Goal: Information Seeking & Learning: Learn about a topic

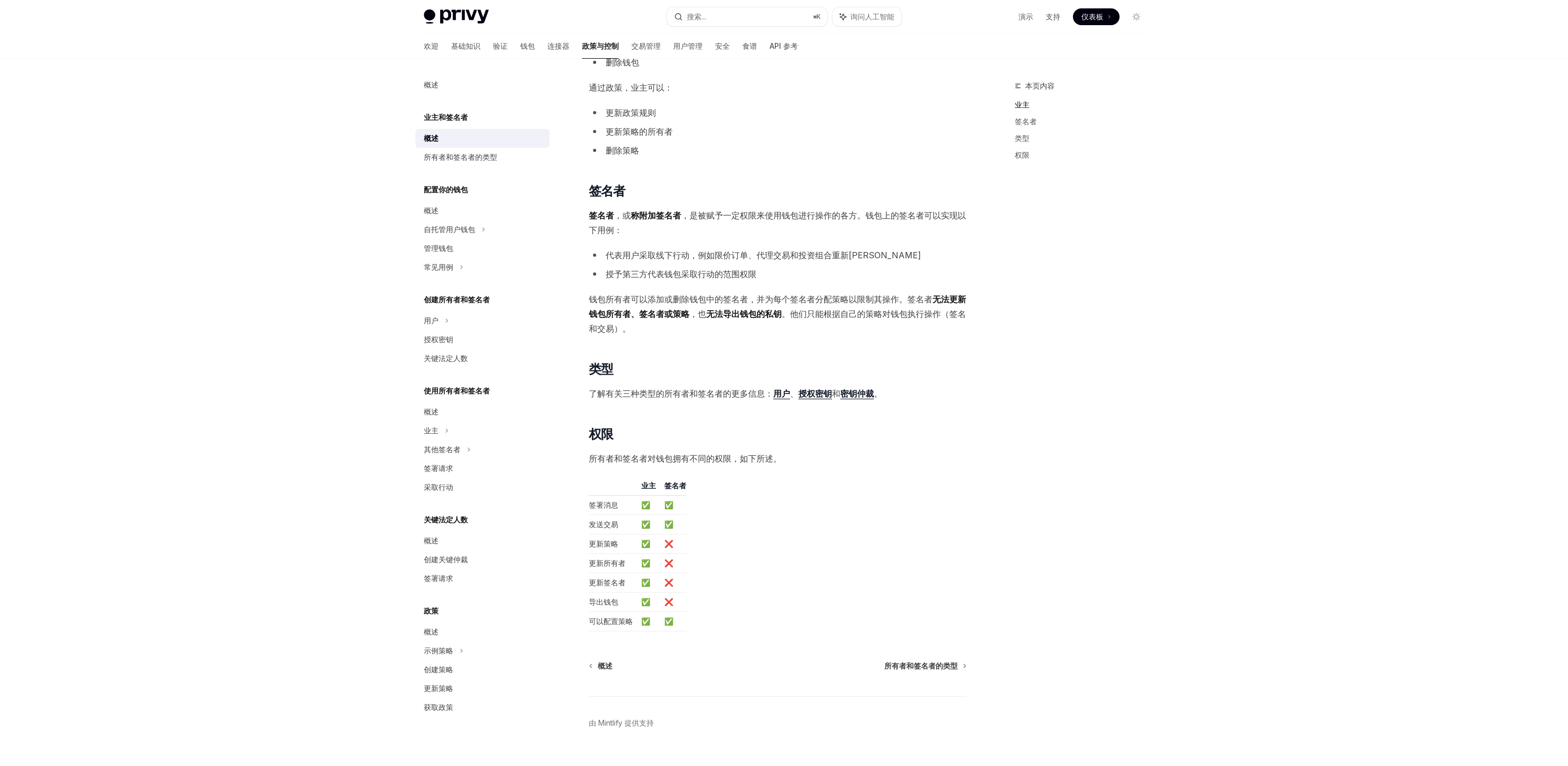
scroll to position [442, 0]
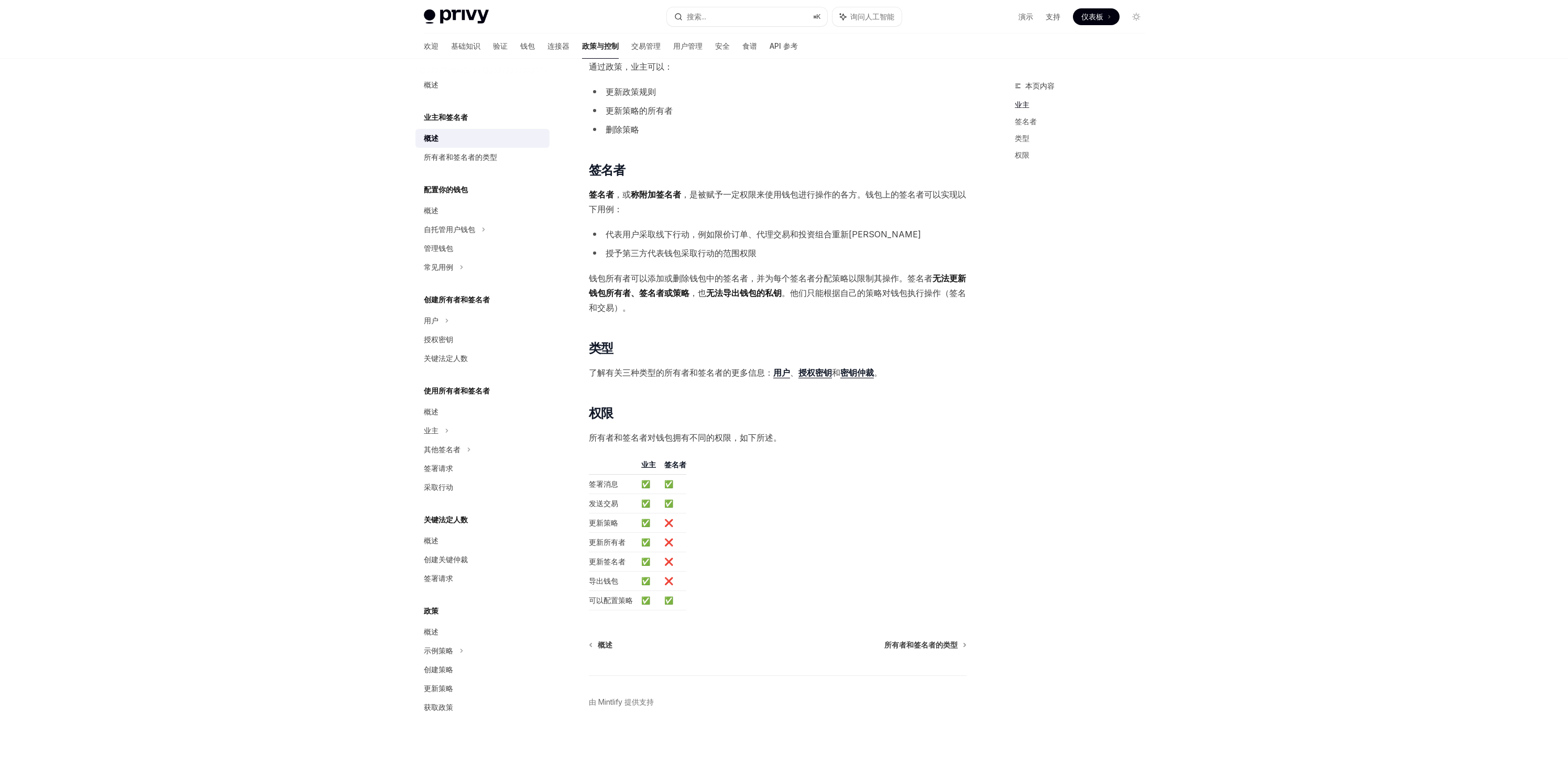
click at [1071, 283] on div "本页内容 业主 签名者 类型 权限" at bounding box center [1073, 422] width 159 height 687
click at [1123, 453] on div "本页内容 业主 签名者 类型 权限" at bounding box center [1073, 422] width 159 height 687
click at [1126, 434] on div "本页内容 业主 签名者 类型 权限" at bounding box center [1073, 422] width 159 height 687
click at [302, 187] on div "Privy Docs 主页 搜索... ⌘ K 询问人工智能 演示 支持 仪表板 仪表板 搜索... 导航 欢迎 基础知识 验证 钱包 连接器 政策与控制 交…" at bounding box center [784, 162] width 1568 height 1208
click at [890, 509] on table "业主 签名者 签署消息 ✅ ✅ 发送交易 ✅ ✅ 更新策略 ✅ ❌ 更新所有者 ✅ ❌ 更新签名者 ✅ ❌ 导出钱包 ✅ ❌ 可以配置策略 ✅ ✅" at bounding box center [777, 535] width 377 height 151
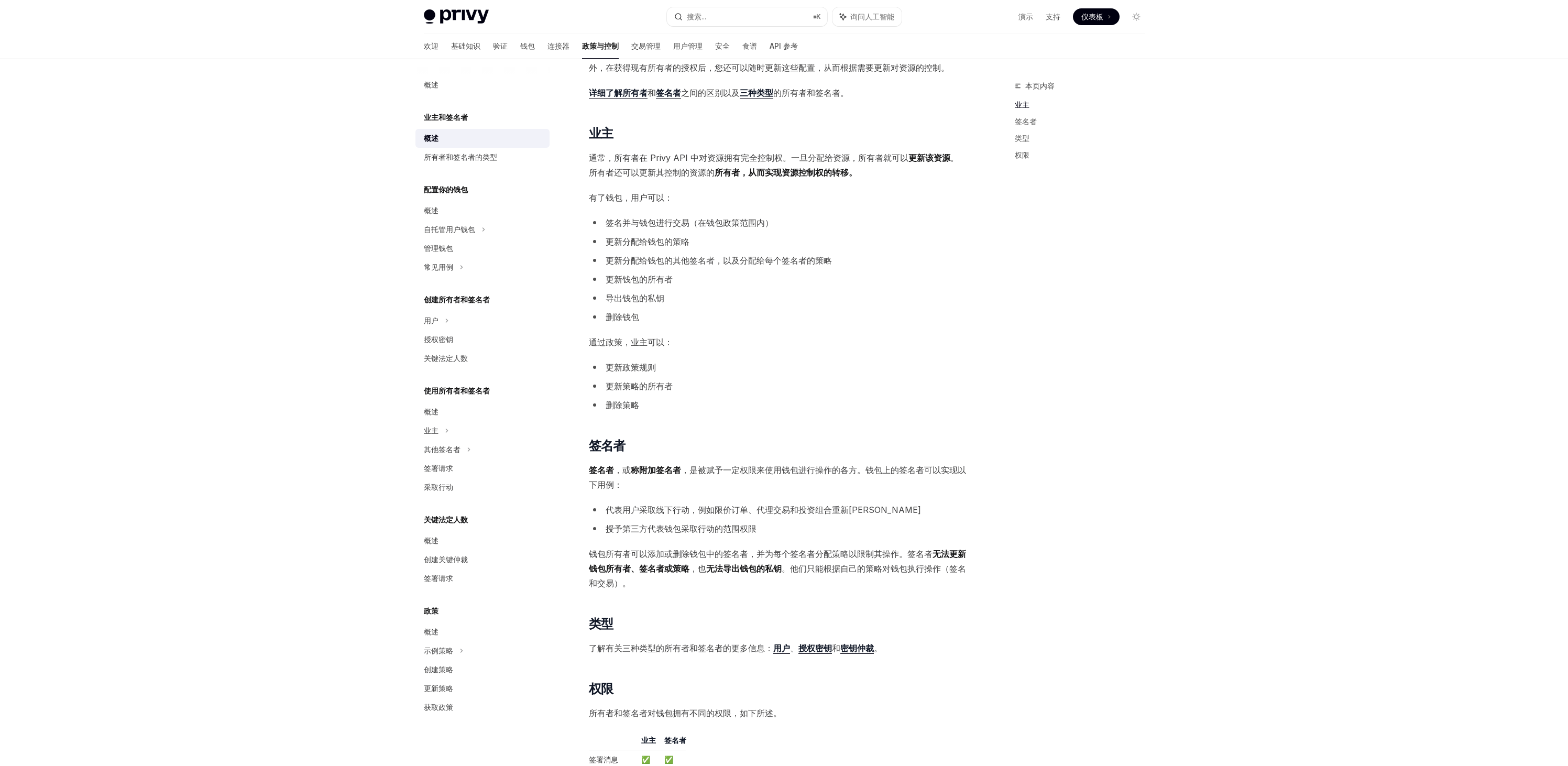
scroll to position [0, 0]
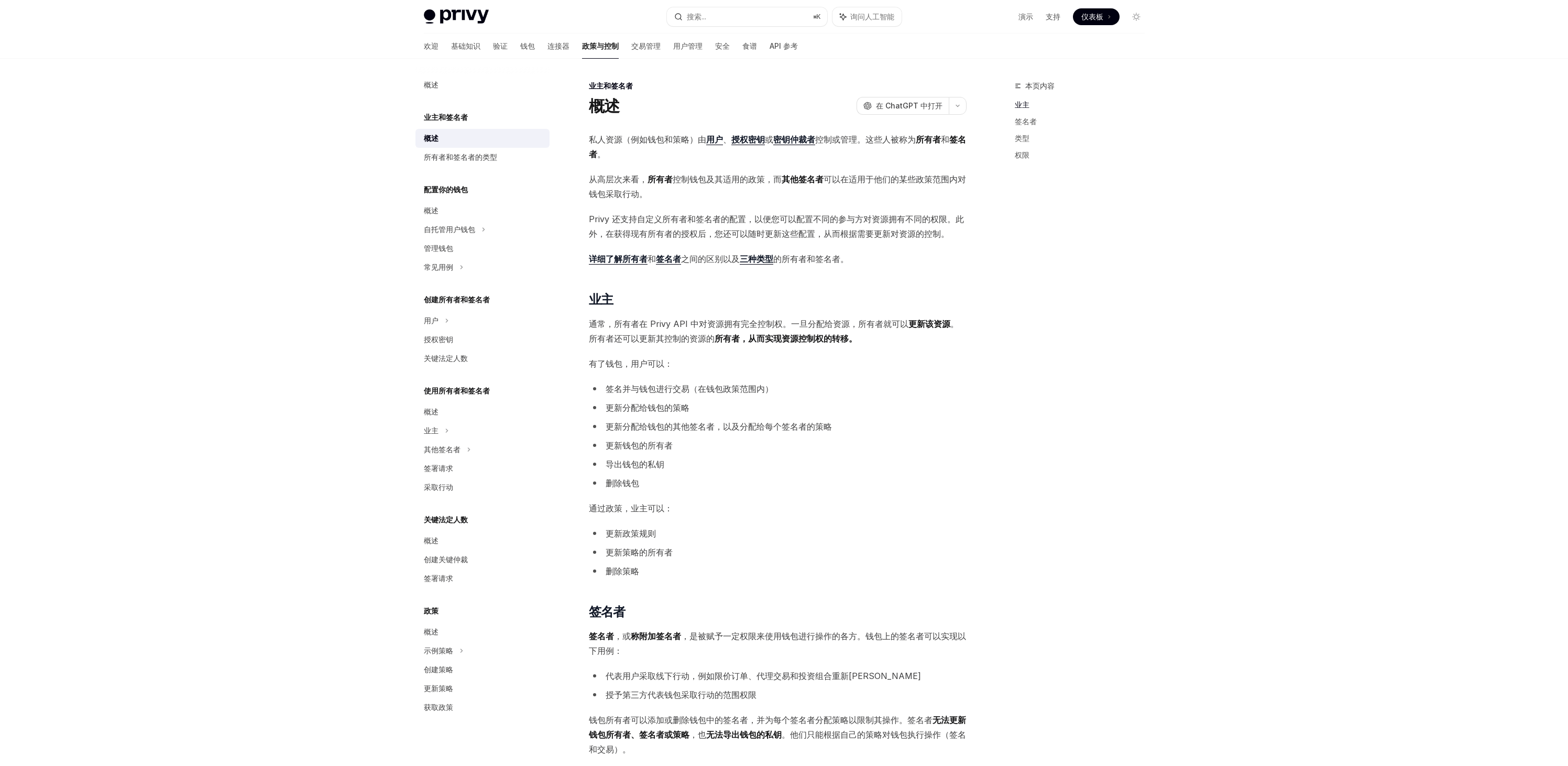
click at [993, 188] on div "本页内容 业主 签名者 类型 权限 业主和签名者 概述 OpenAI 在 ChatGPT 中打开 OpenAI 在 ChatGPT 中打开 私人资源（例如钱包…" at bounding box center [784, 633] width 737 height 1149
click at [896, 159] on span "私人资源（例如钱包和策略）由 用户 、 授权密钥 或 密钥仲裁者 控制或管理。这些人被称为 所有者 和 签名者 。" at bounding box center [777, 146] width 377 height 29
click at [1378, 176] on div "Privy Docs 主页 搜索... ⌘ K 询问人工智能 演示 支持 仪表板 仪表板 搜索... 导航 欢迎 基础知识 验证 钱包 连接器 政策与控制 交…" at bounding box center [784, 604] width 1568 height 1208
click at [490, 160] on font "所有者和签名者的类型" at bounding box center [460, 157] width 73 height 9
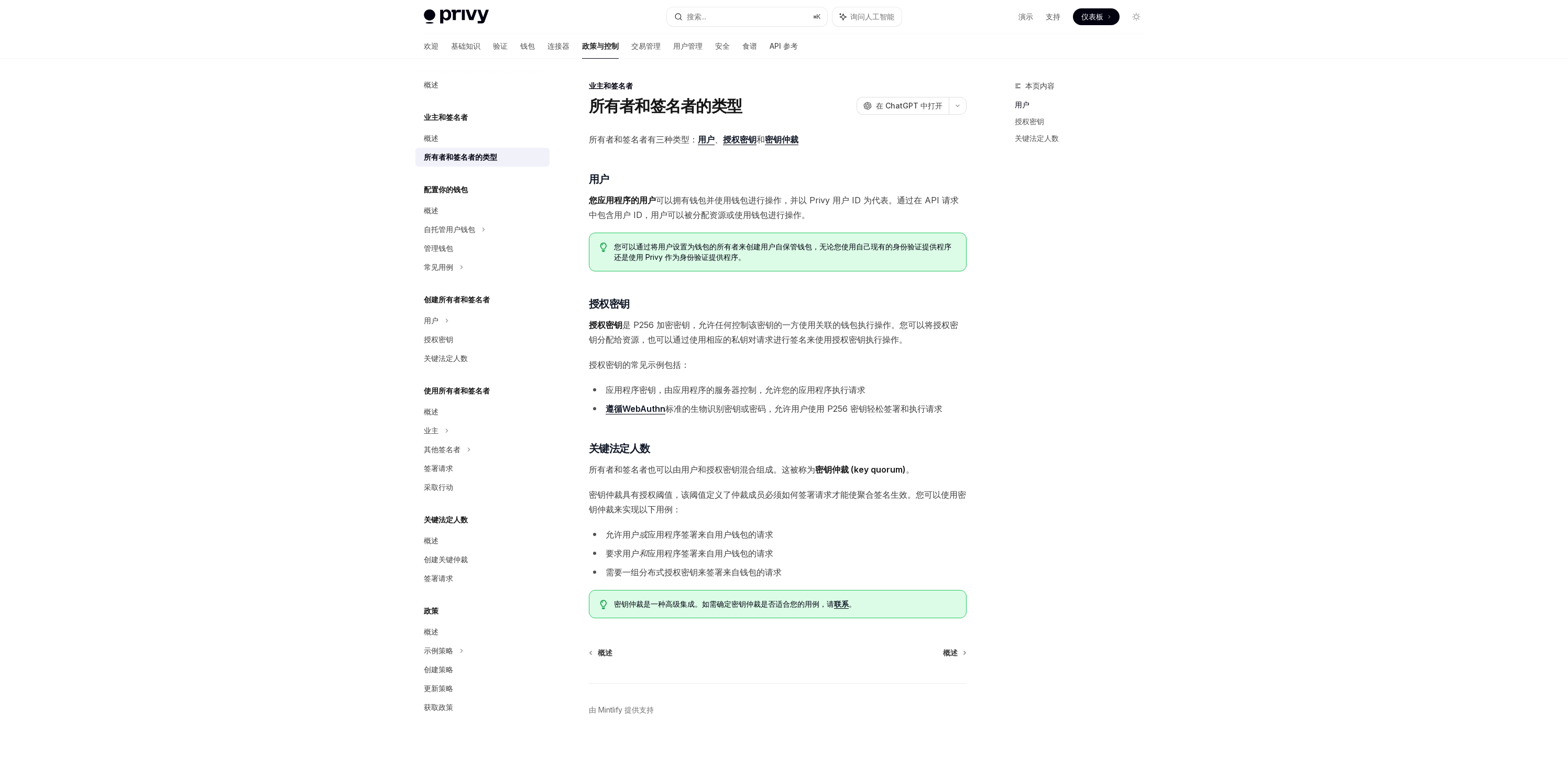
click at [1195, 224] on div "Privy Docs 主页 搜索... ⌘ K 询问人工智能 演示 支持 仪表板 仪表板 搜索... 导航 业主和签名者 所有者和签名者的类型 欢迎 基础知识…" at bounding box center [784, 387] width 1568 height 774
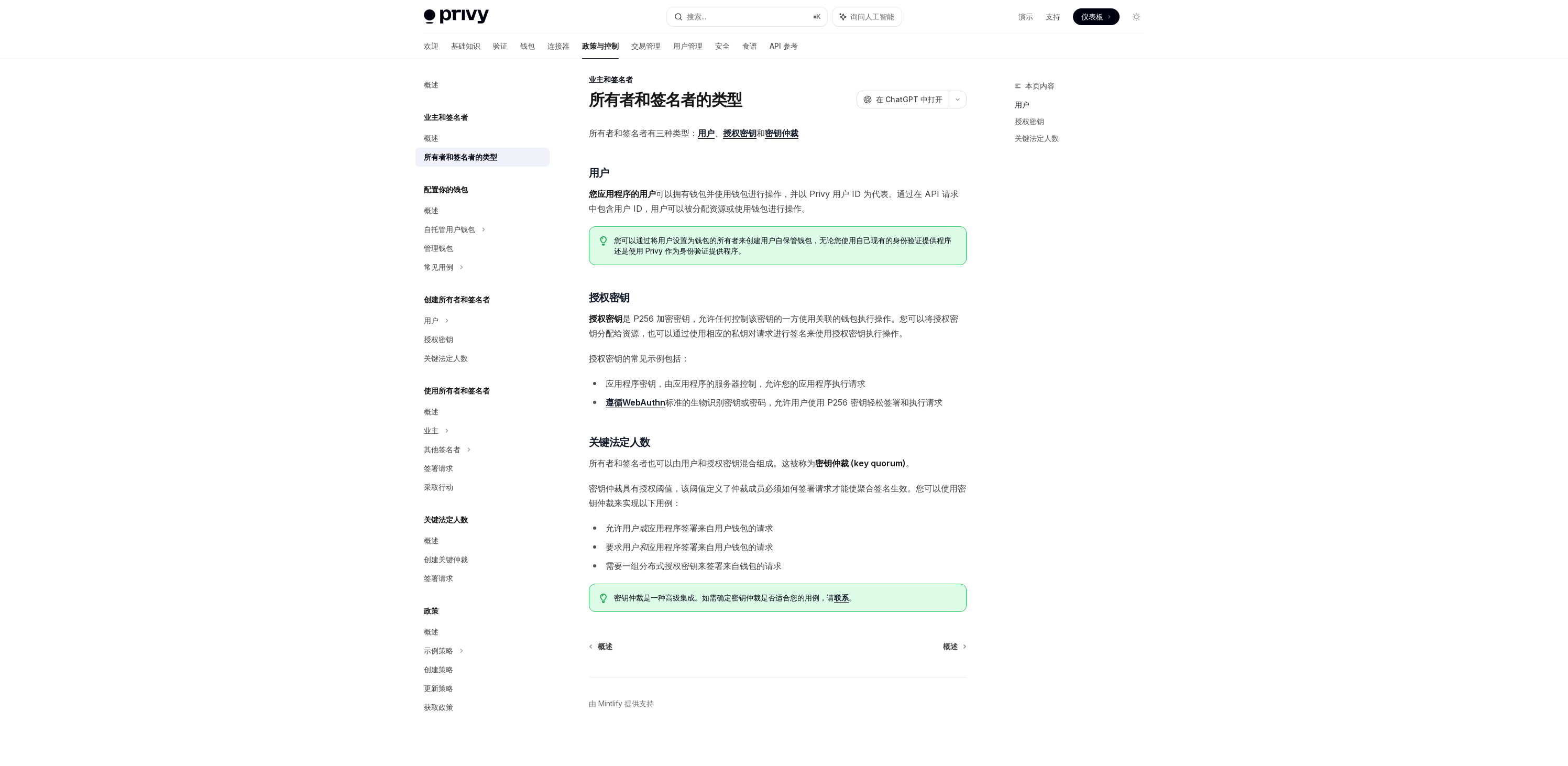
scroll to position [8, 0]
click at [1192, 365] on div "Privy Docs 主页 搜索... ⌘ K 询问人工智能 演示 支持 仪表板 仪表板 搜索... 导航 业主和签名者 所有者和签名者的类型 欢迎 基础知识…" at bounding box center [784, 379] width 1568 height 774
click at [1155, 301] on div "概述 业主和签名者 概述 所有者和签名者的类型 配置你的钱包 概述 自托管用户钱包 管理钱包 常见用例 创建所有者和签名者 用户 授权密钥 关键法定人数 使用…" at bounding box center [784, 408] width 771 height 715
click at [462, 211] on div "概述" at bounding box center [483, 210] width 119 height 13
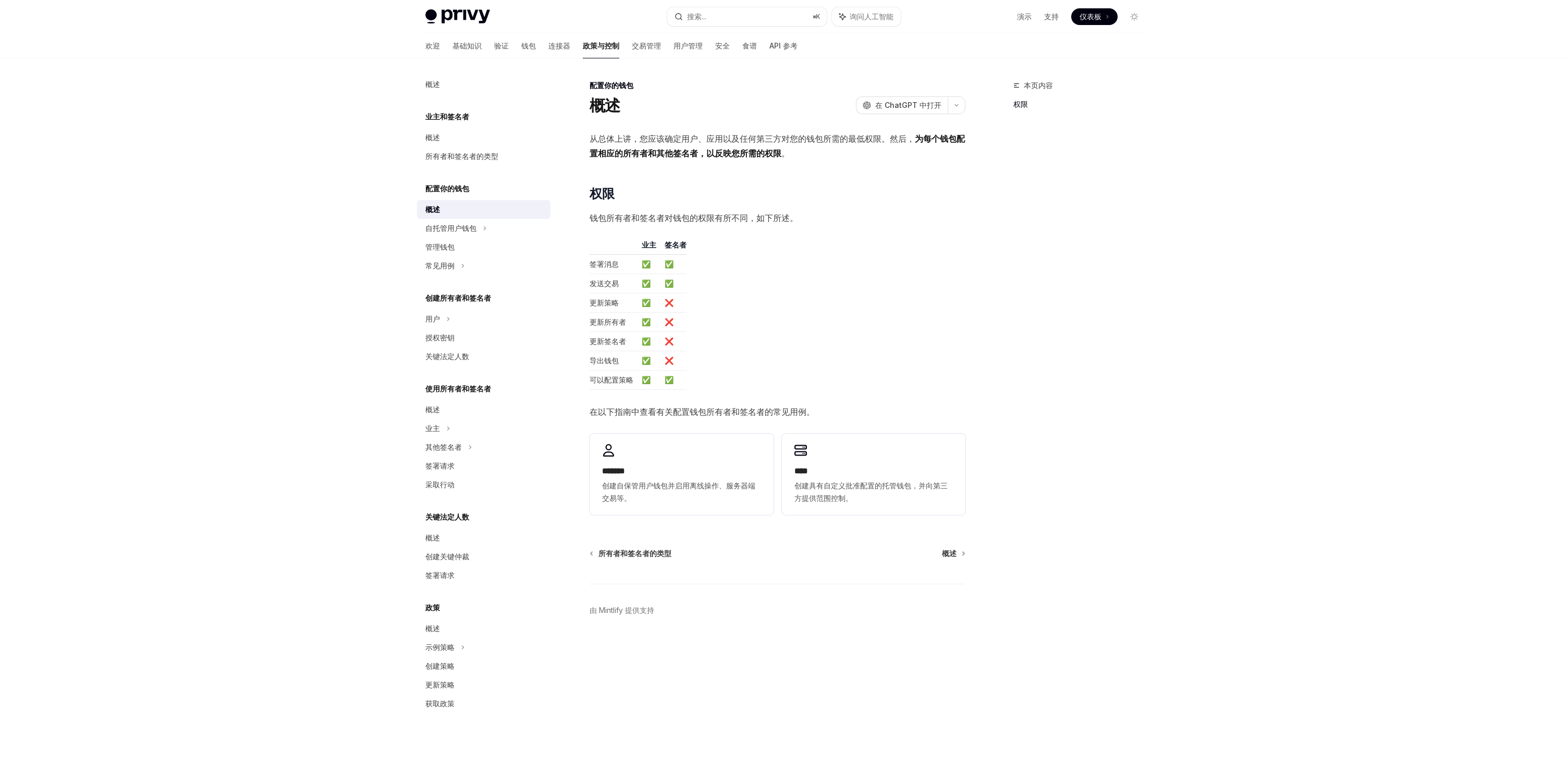
click at [1163, 339] on div "概述 业主和签名者 概述 所有者和签名者的类型 配置你的钱包 概述 自托管用户钱包 管理钱包 常见用例 创建所有者和签名者 用户 授权密钥 关键法定人数 使用…" at bounding box center [784, 411] width 767 height 704
click at [933, 468] on h2 "****" at bounding box center [873, 471] width 158 height 13
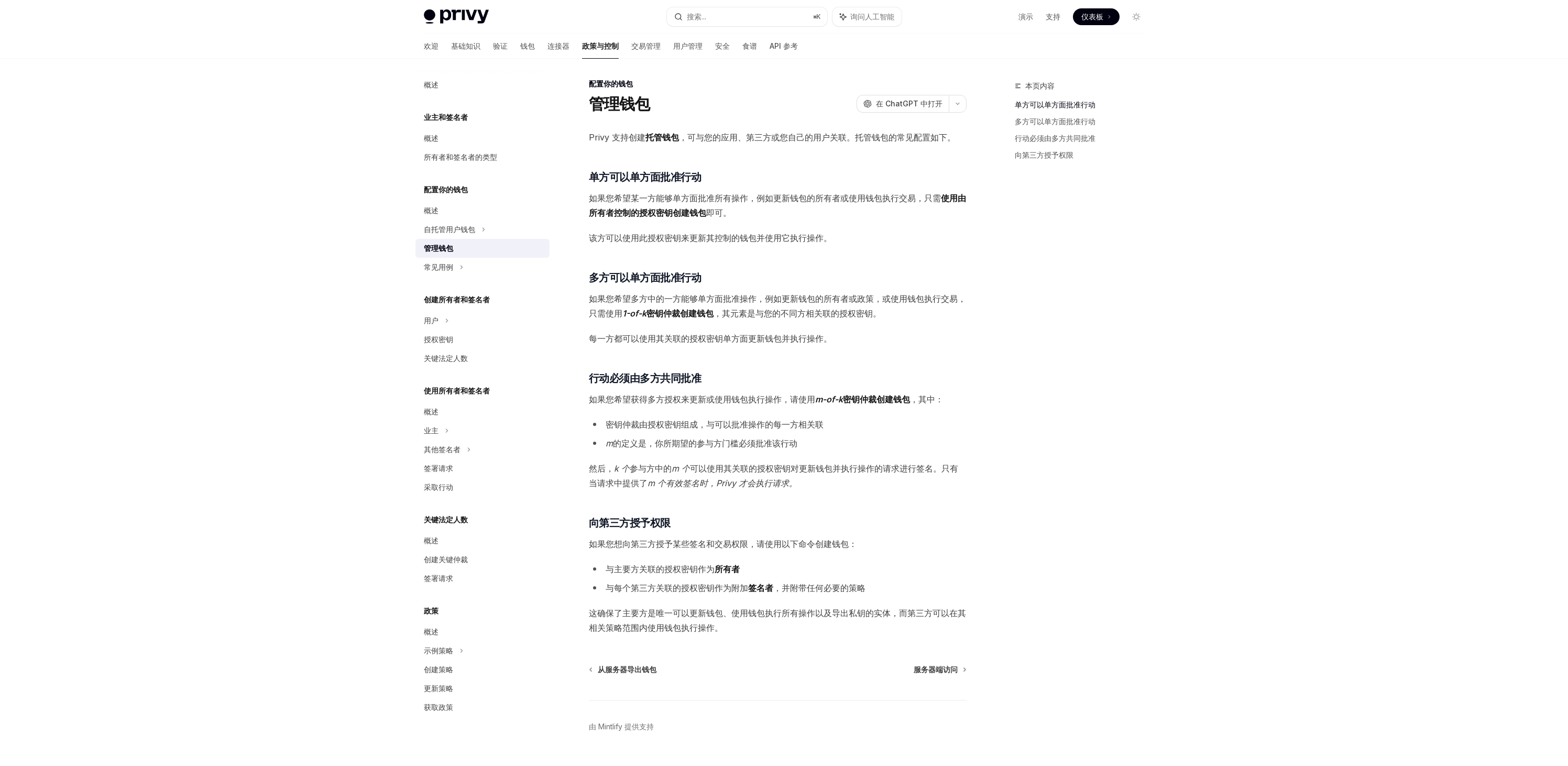
scroll to position [26, 0]
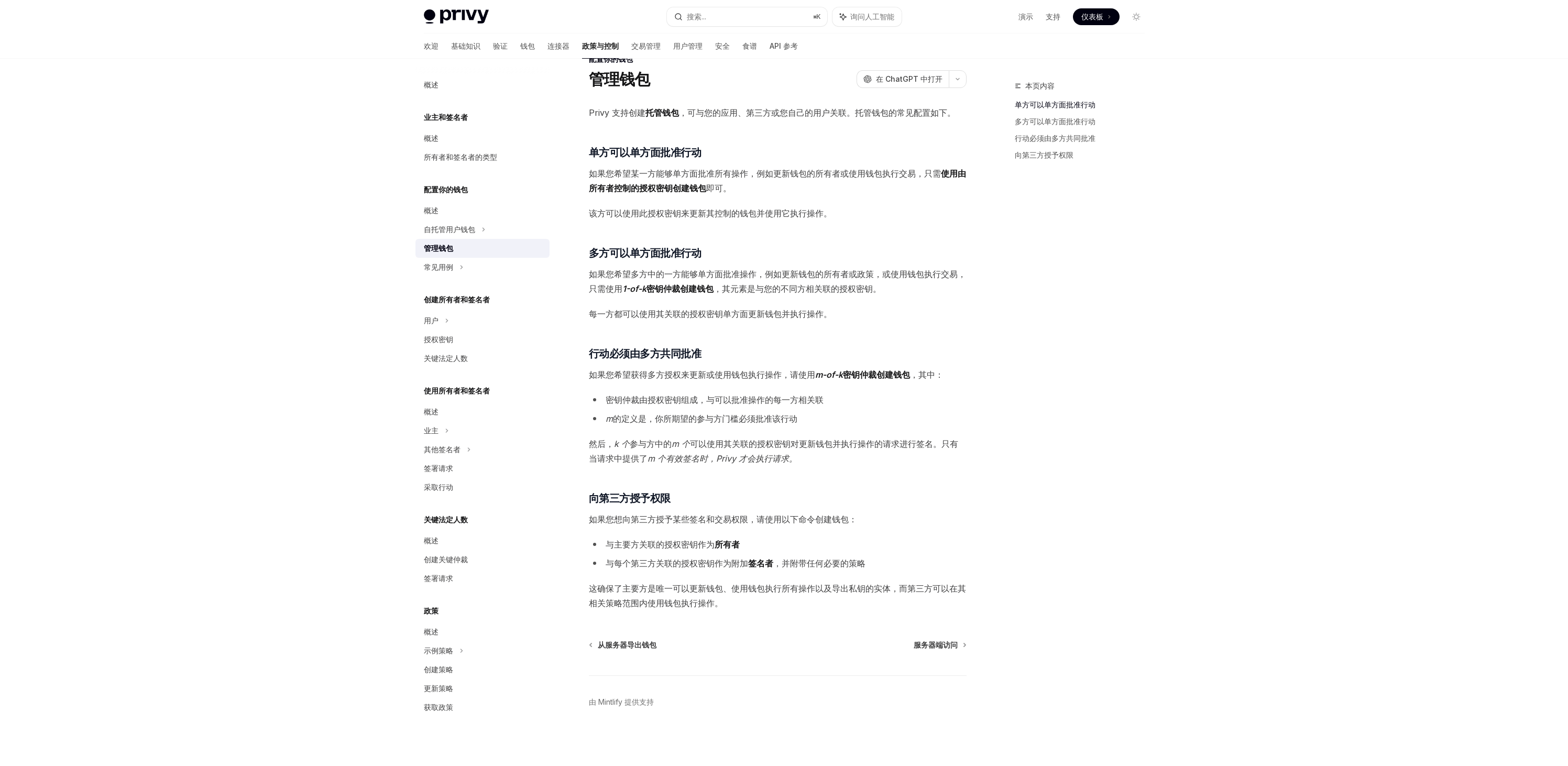
click at [1180, 276] on div "Privy Docs 主页 搜索... ⌘ K 询问人工智能 演示 支持 仪表板 仪表板 搜索... 导航 配置你的钱包 管理钱包 欢迎 基础知识 验证 钱包…" at bounding box center [784, 370] width 1568 height 793
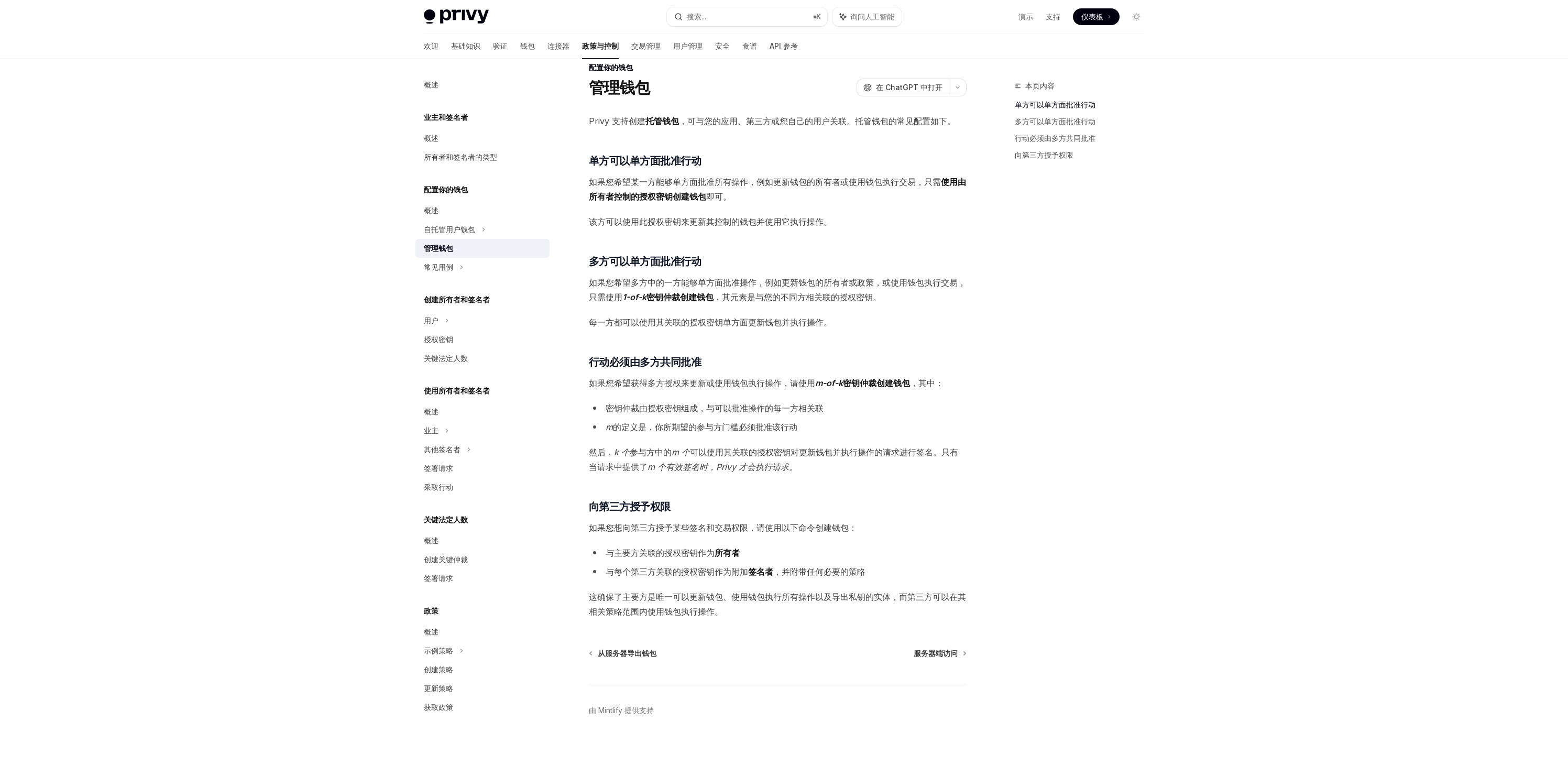
scroll to position [0, 0]
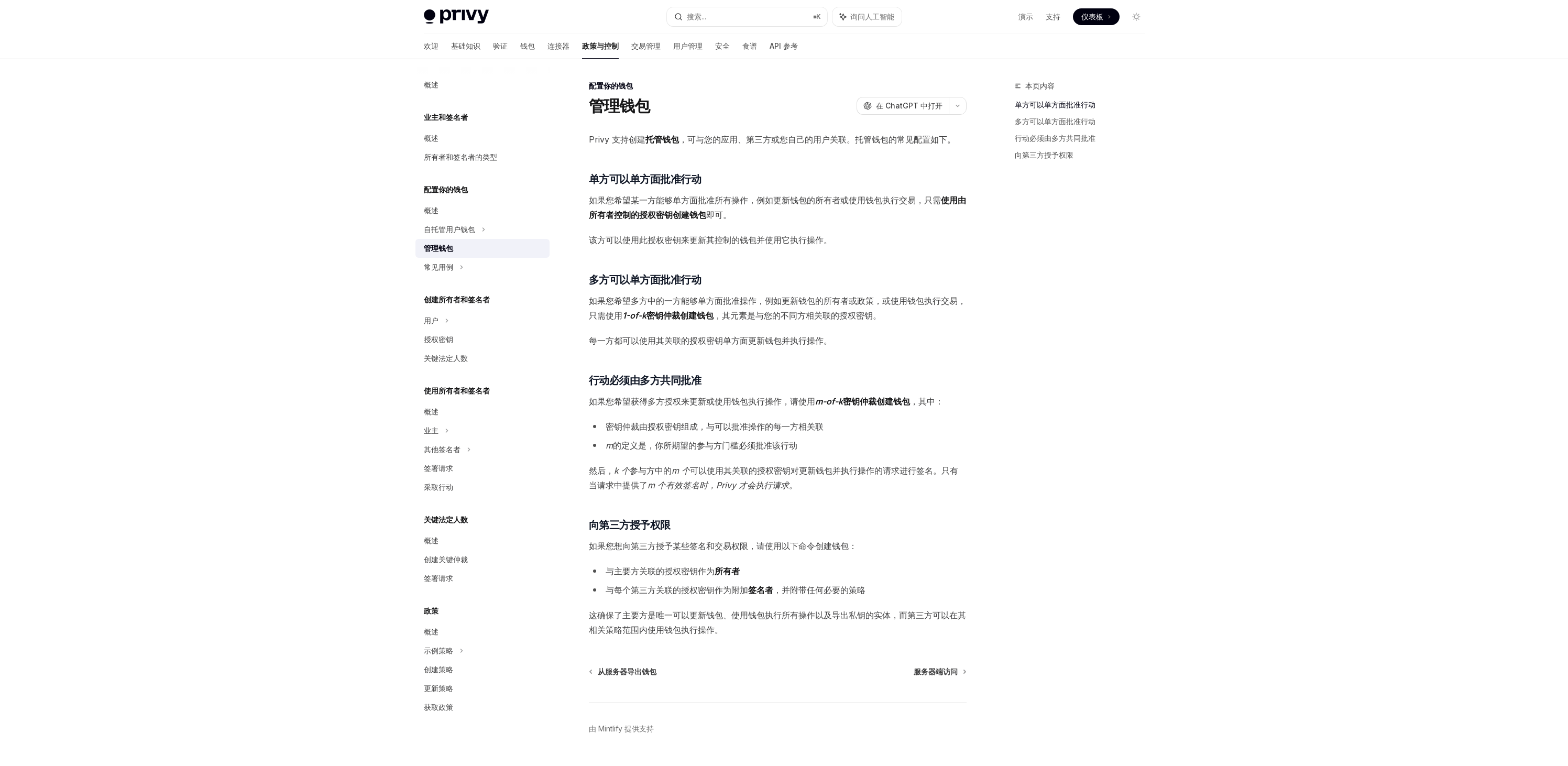
click at [1180, 277] on div "Privy Docs 主页 搜索... ⌘ K 询问人工智能 演示 支持 仪表板 仪表板 搜索... 导航 配置你的钱包 管理钱包 欢迎 基础知识 验证 钱包…" at bounding box center [784, 397] width 1568 height 793
click at [1084, 239] on div "本页内容 单方可以单方面批准行动 多方可以单方面批准行动 行动必须由多方共同批准 向第三方授予权限" at bounding box center [1073, 422] width 159 height 687
click at [1203, 319] on div "Privy Docs 主页 搜索... ⌘ K 询问人工智能 演示 支持 仪表板 仪表板 搜索... 导航 配置你的钱包 管理钱包 欢迎 基础知识 验证 钱包…" at bounding box center [784, 397] width 1568 height 793
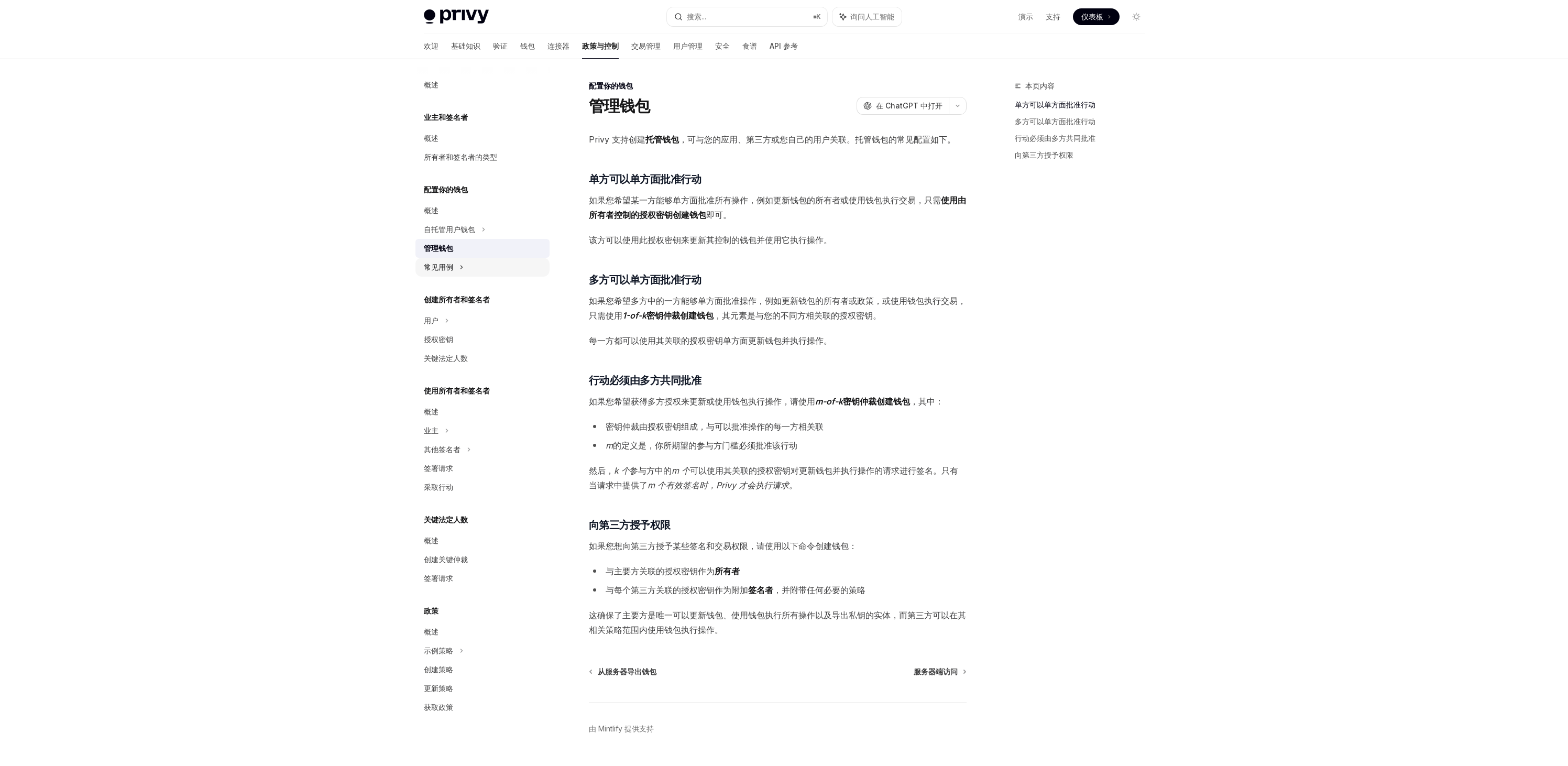
click at [426, 266] on font "常见用例" at bounding box center [438, 266] width 29 height 9
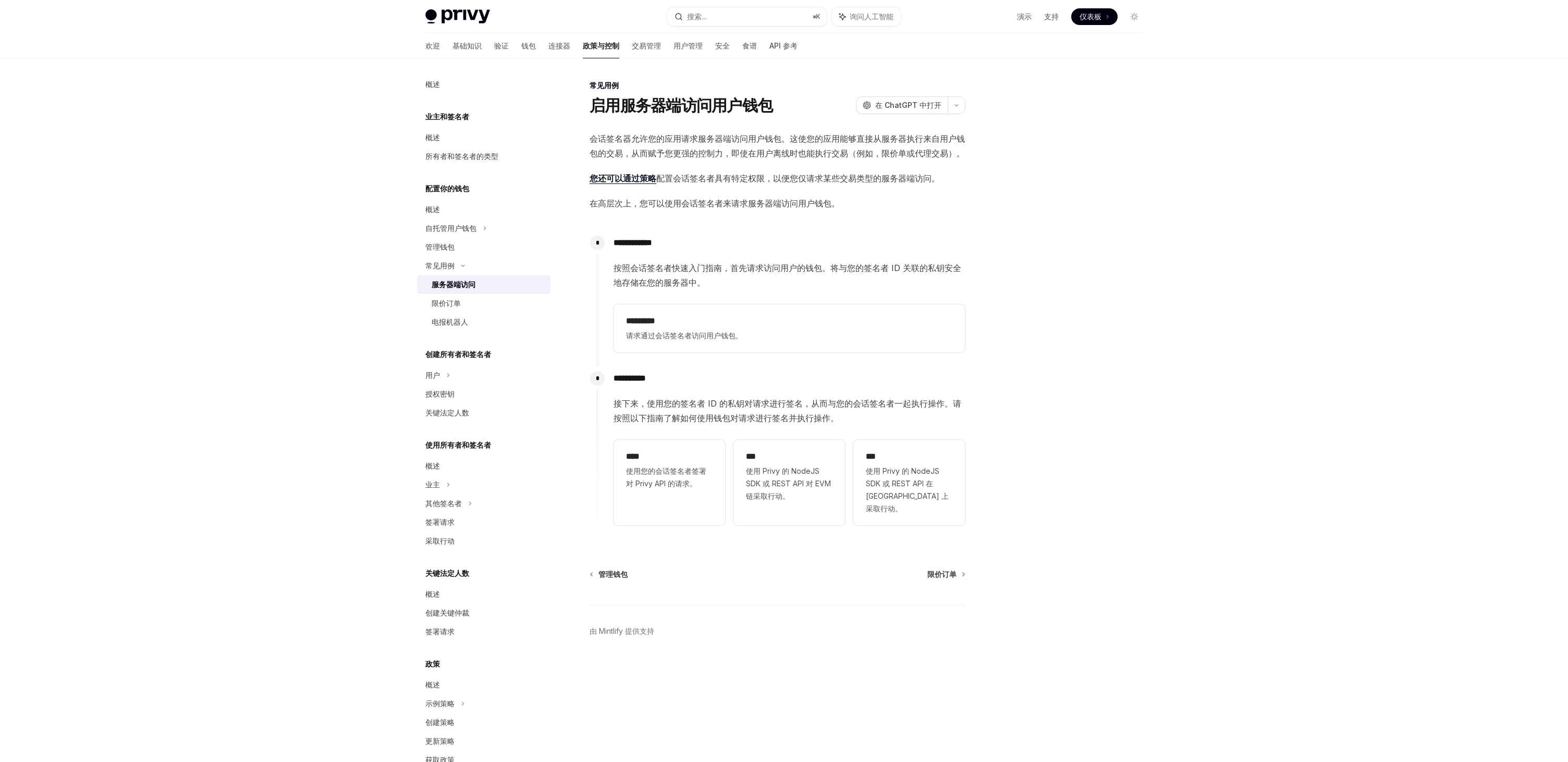
click at [1154, 245] on div "**********" at bounding box center [784, 411] width 767 height 704
click at [474, 298] on div "限价订单" at bounding box center [488, 303] width 113 height 13
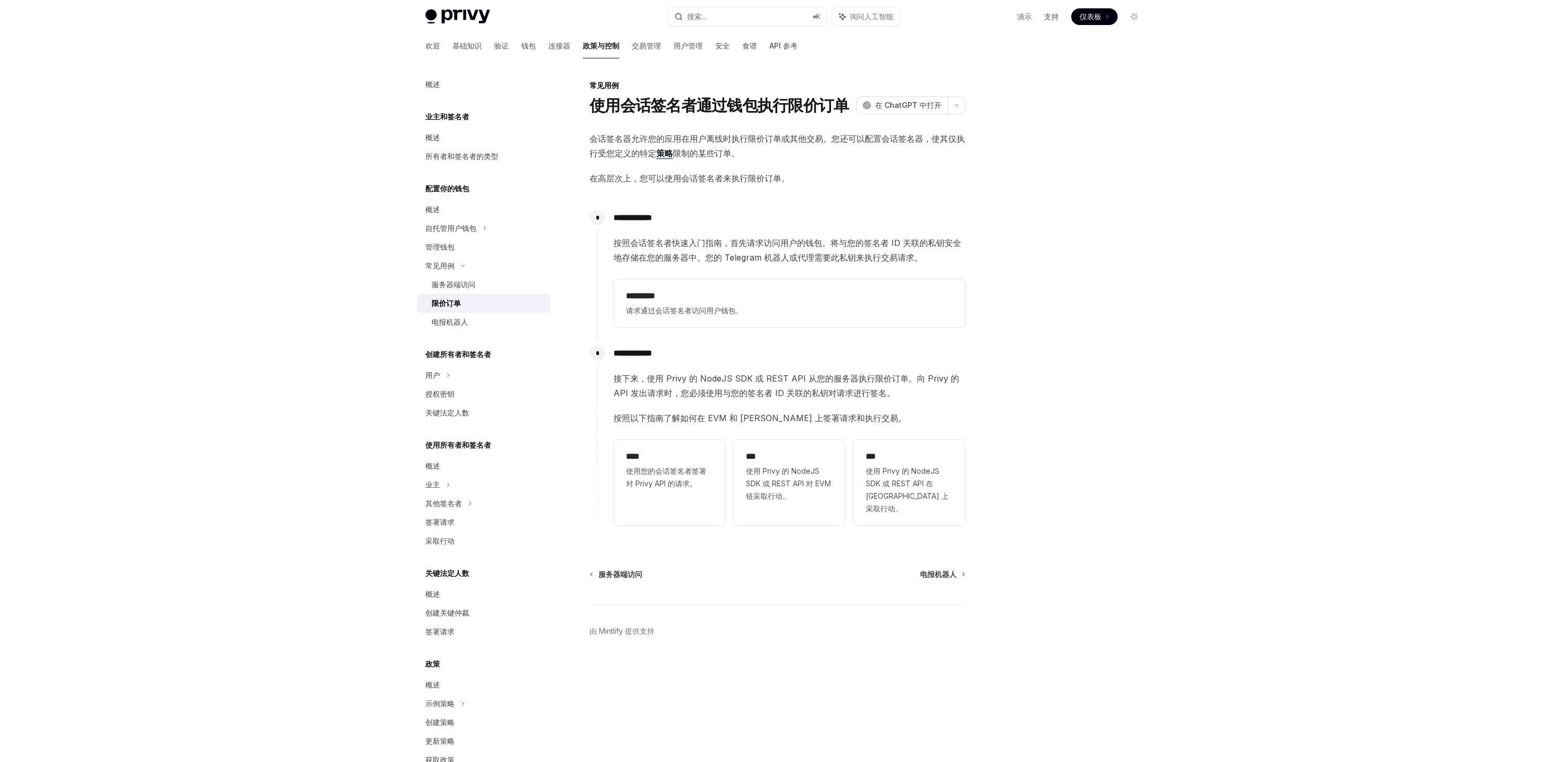
click at [1202, 235] on div "Privy Docs 主页 搜索... ⌘ K 询问人工智能 演示 支持 仪表板 仪表板 搜索... 导航 常见用例 使用会话签名者通过钱包执行限价订单 欢迎…" at bounding box center [784, 381] width 1568 height 762
click at [1163, 231] on div "**********" at bounding box center [784, 411] width 767 height 704
click at [484, 316] on div "电报机器人" at bounding box center [488, 322] width 113 height 13
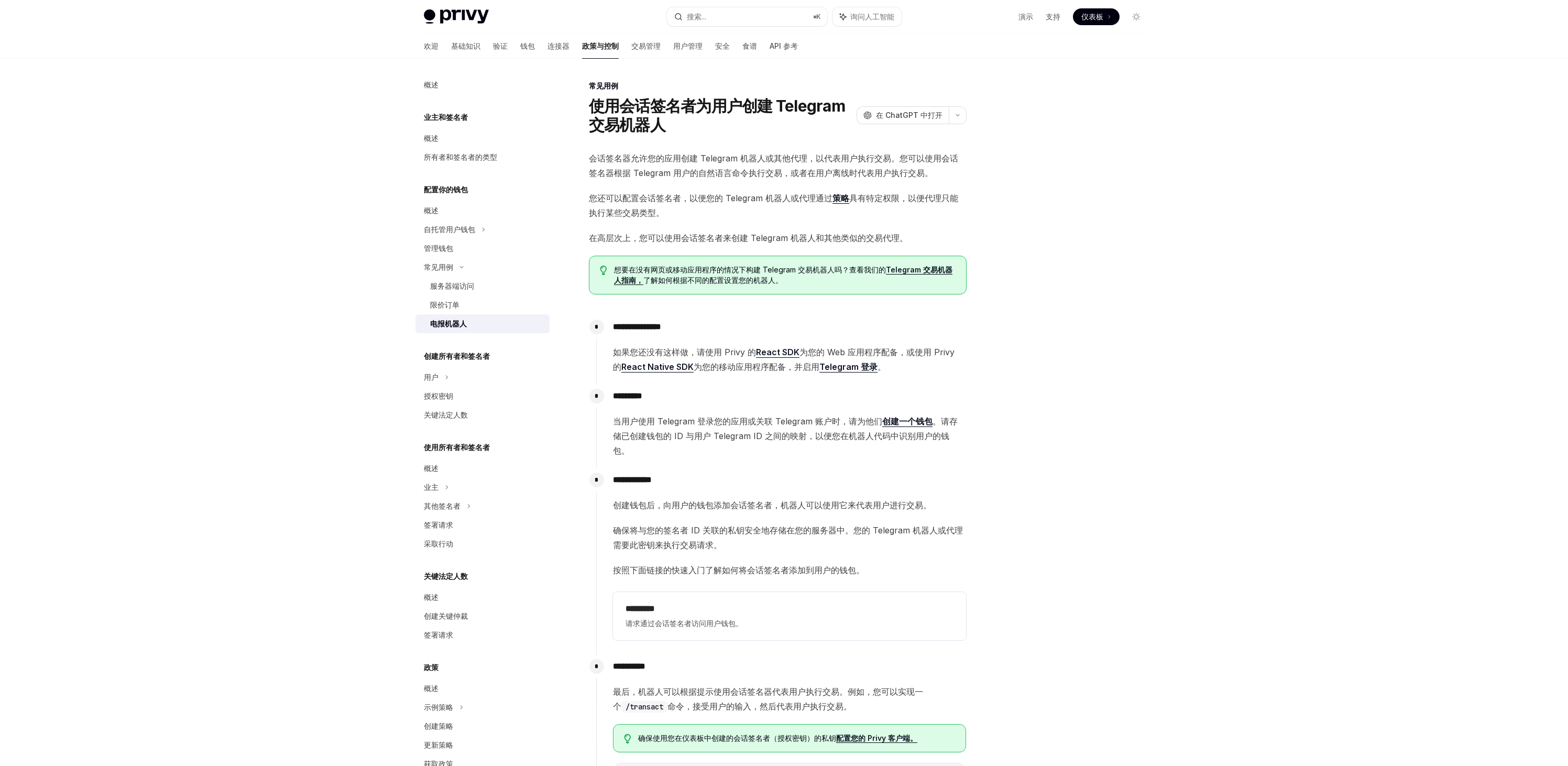
click at [1113, 233] on div at bounding box center [1073, 422] width 159 height 687
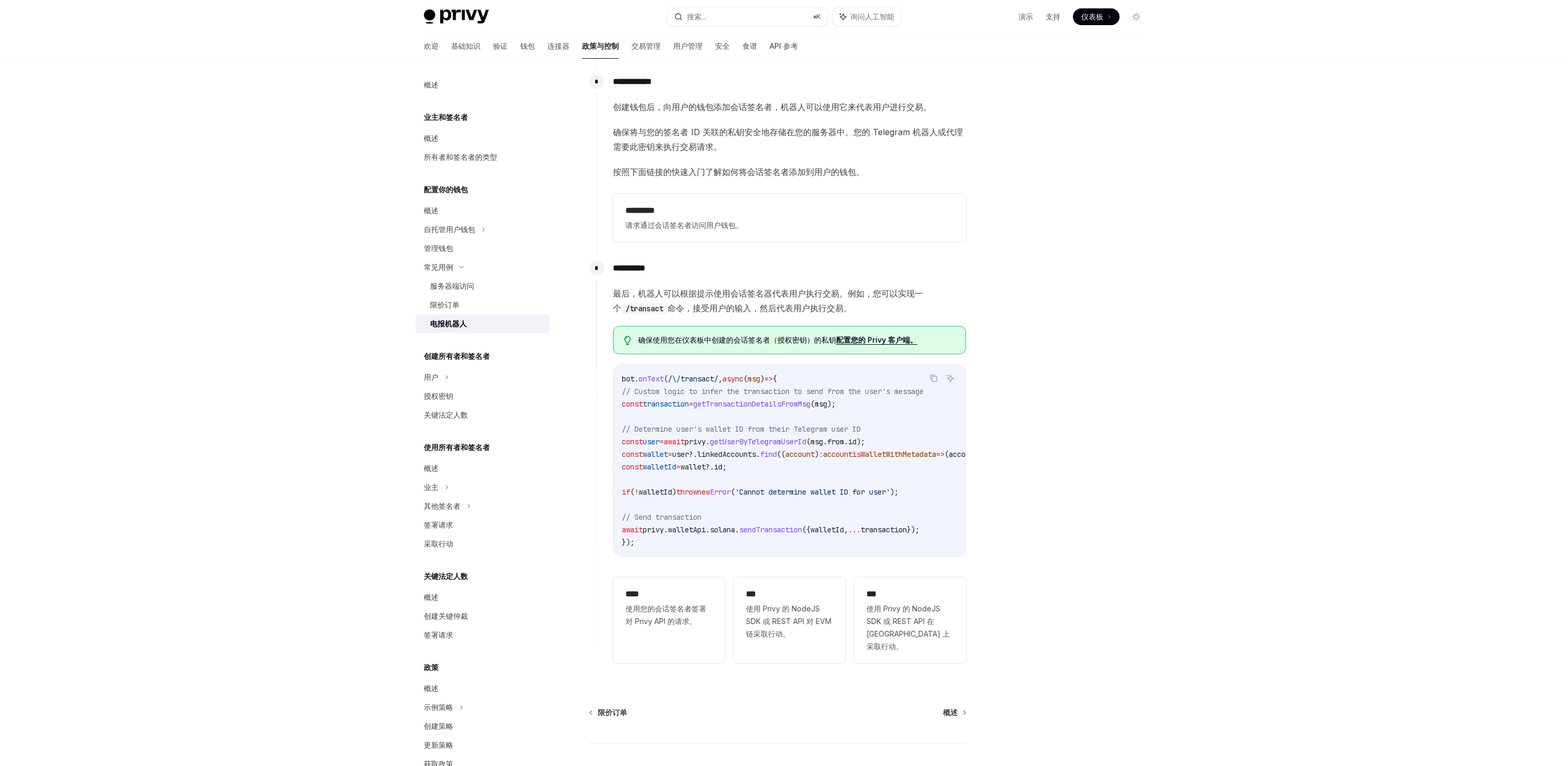
scroll to position [443, 0]
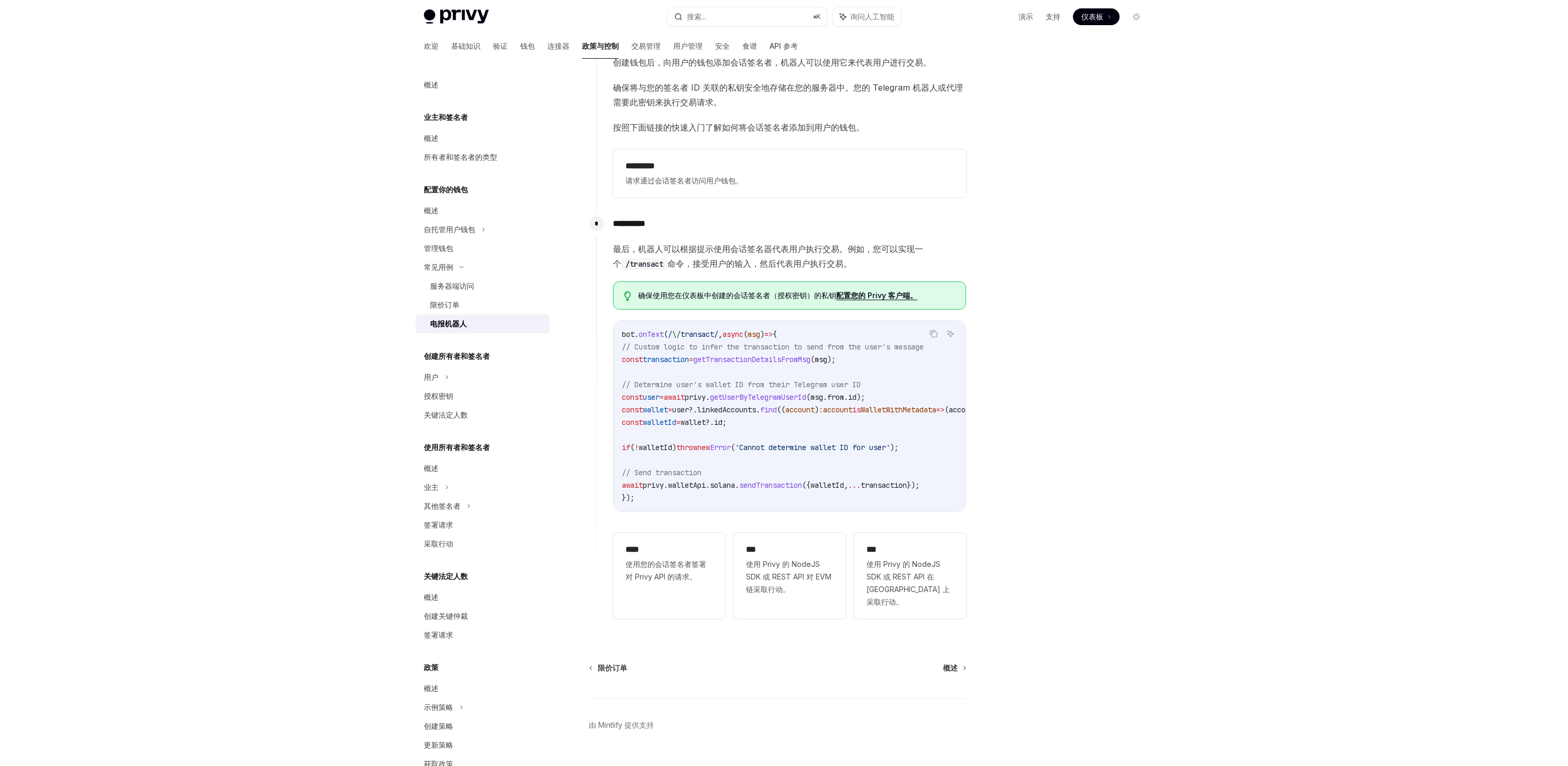
click at [1054, 253] on div at bounding box center [1073, 422] width 159 height 687
click at [448, 382] on icon at bounding box center [447, 377] width 4 height 13
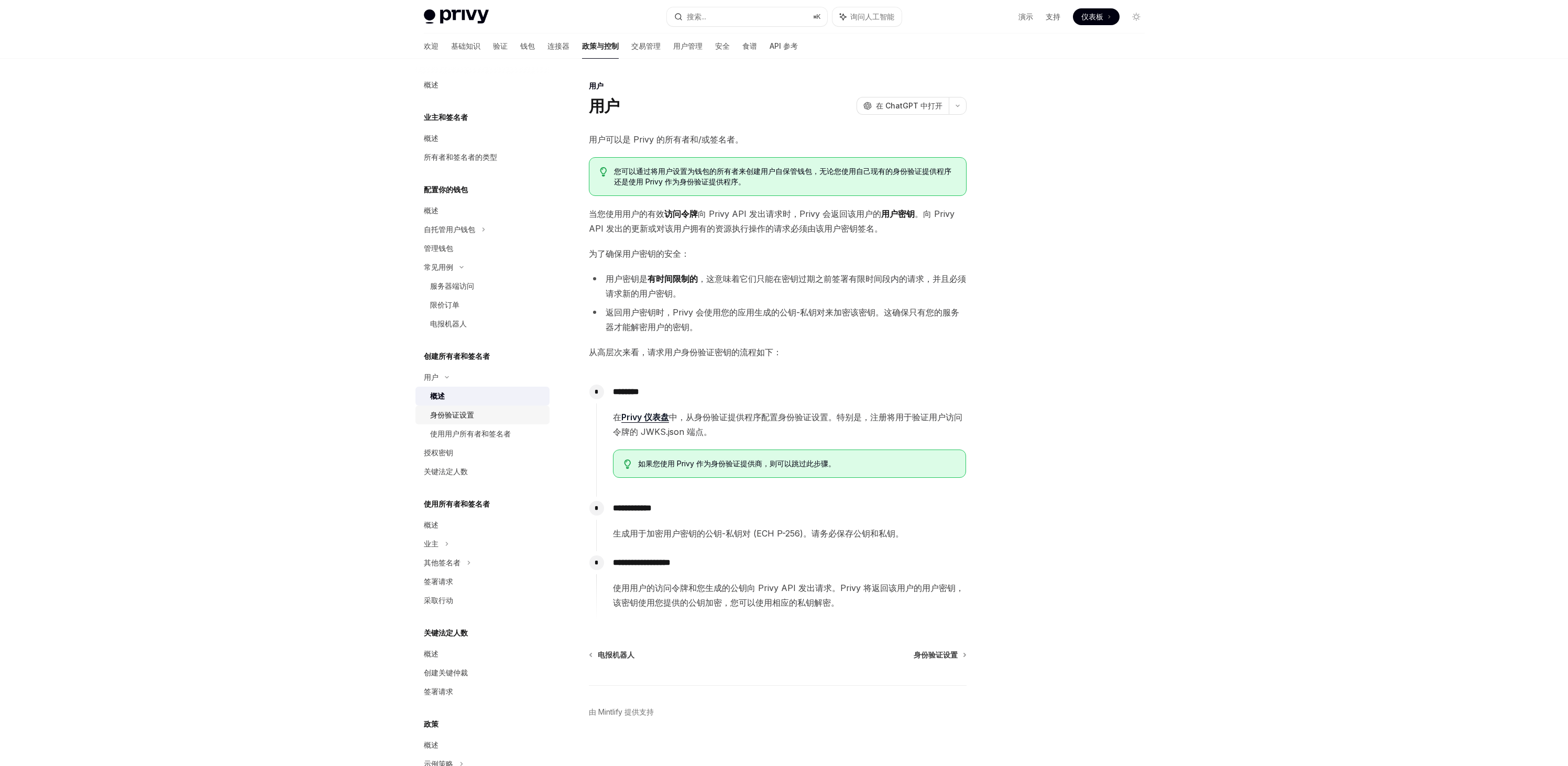
click at [442, 409] on div "身份验证设置" at bounding box center [452, 415] width 44 height 13
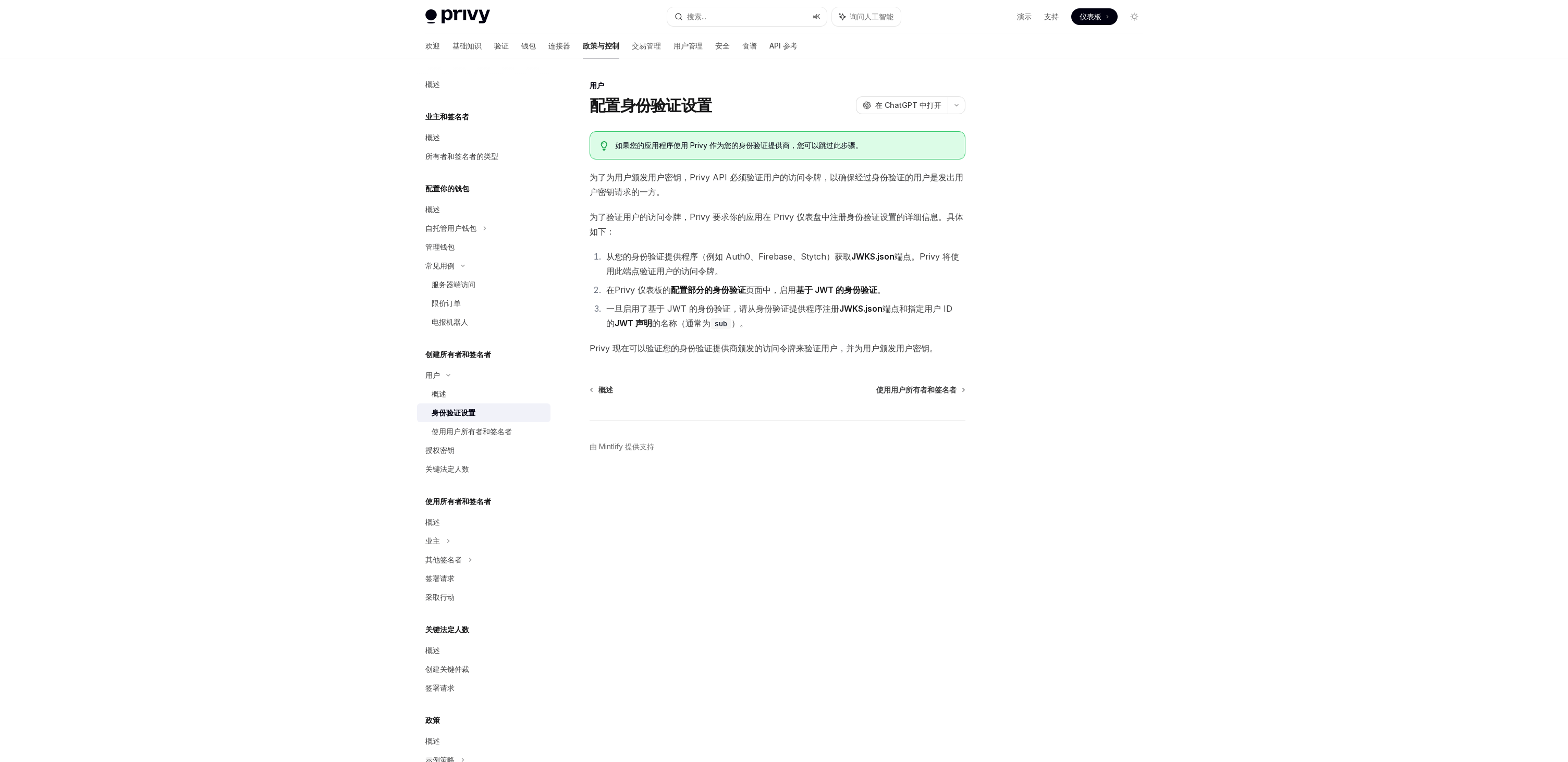
click at [1167, 243] on div "概述 业主和签名者 概述 所有者和签名者的类型 配置你的钱包 概述 自托管用户钱包 管理钱包 常见用例 服务器端访问 限价订单 电报机器人 创建所有者和签名者…" at bounding box center [784, 411] width 767 height 704
click at [488, 436] on div "使用用户所有者和签名者" at bounding box center [471, 432] width 80 height 13
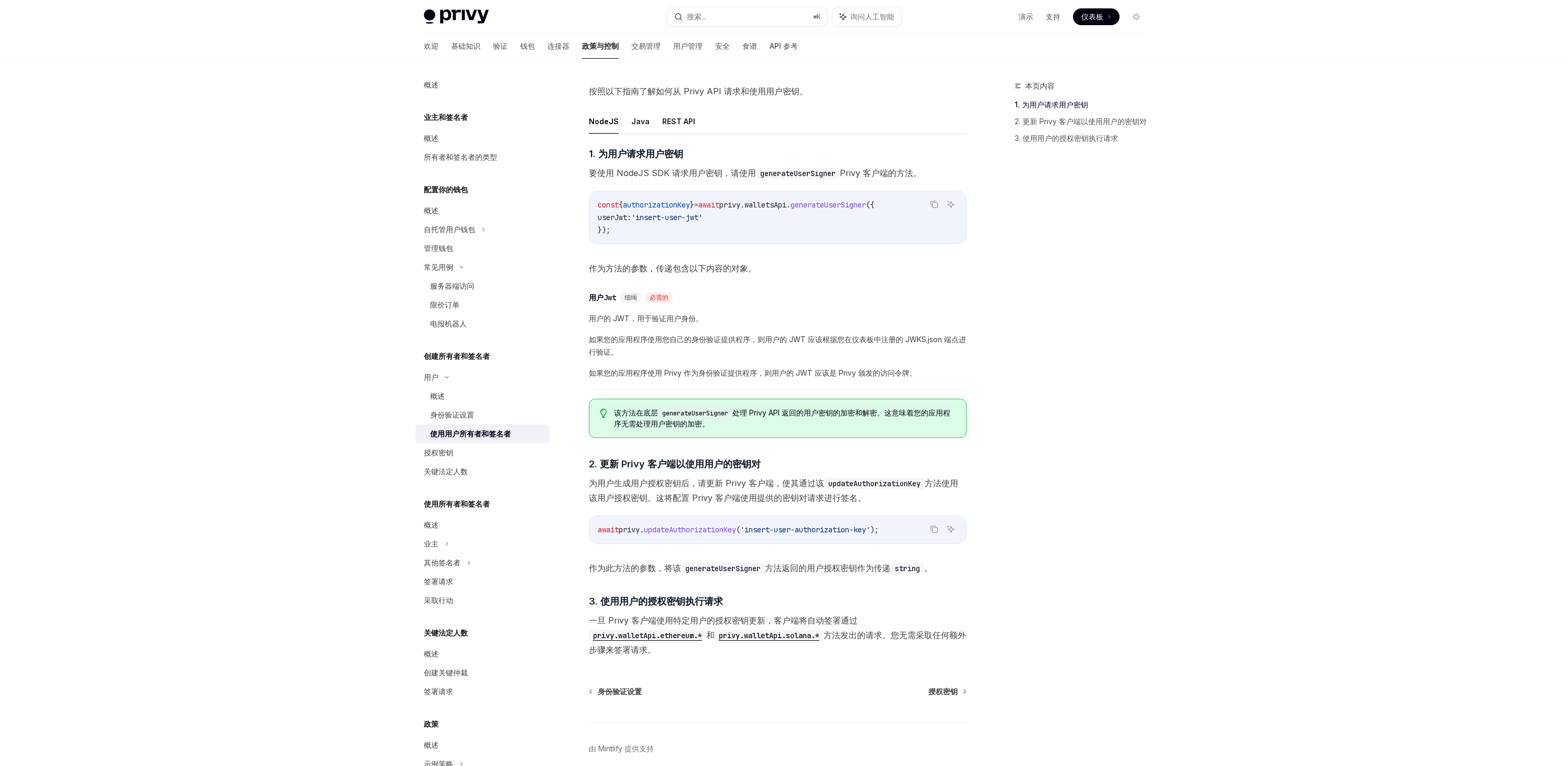
scroll to position [358, 0]
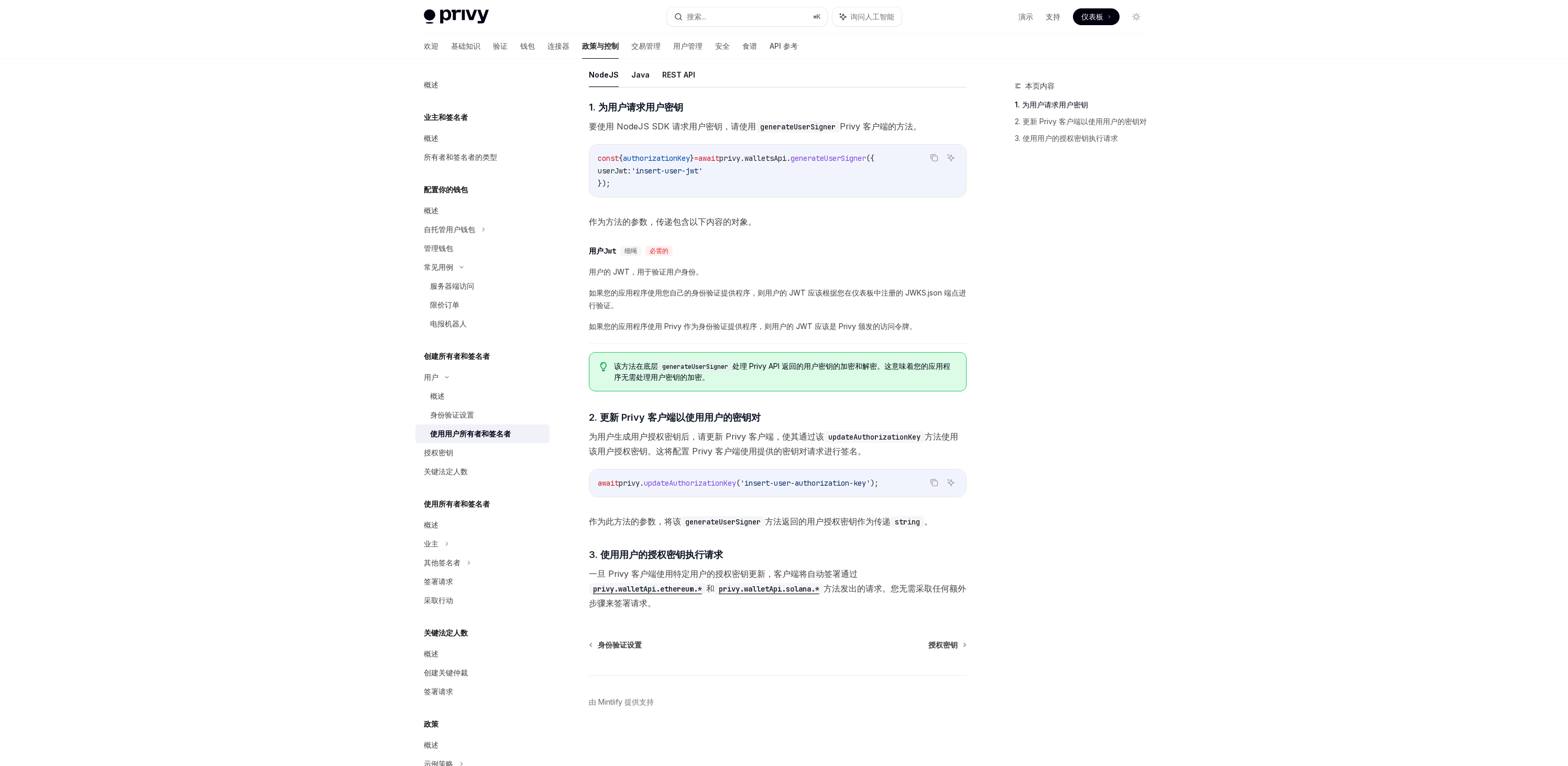
click at [1193, 377] on div "Privy Docs 主页 搜索... ⌘ K 询问人工智能 演示 支持 仪表板 仪表板 搜索... 导航 用户 使用用户所有者和签名者 欢迎 基础知识 验证…" at bounding box center [784, 207] width 1568 height 1116
drag, startPoint x: 461, startPoint y: 457, endPoint x: 468, endPoint y: 458, distance: 7.1
click at [461, 456] on div "授权密钥" at bounding box center [483, 453] width 119 height 13
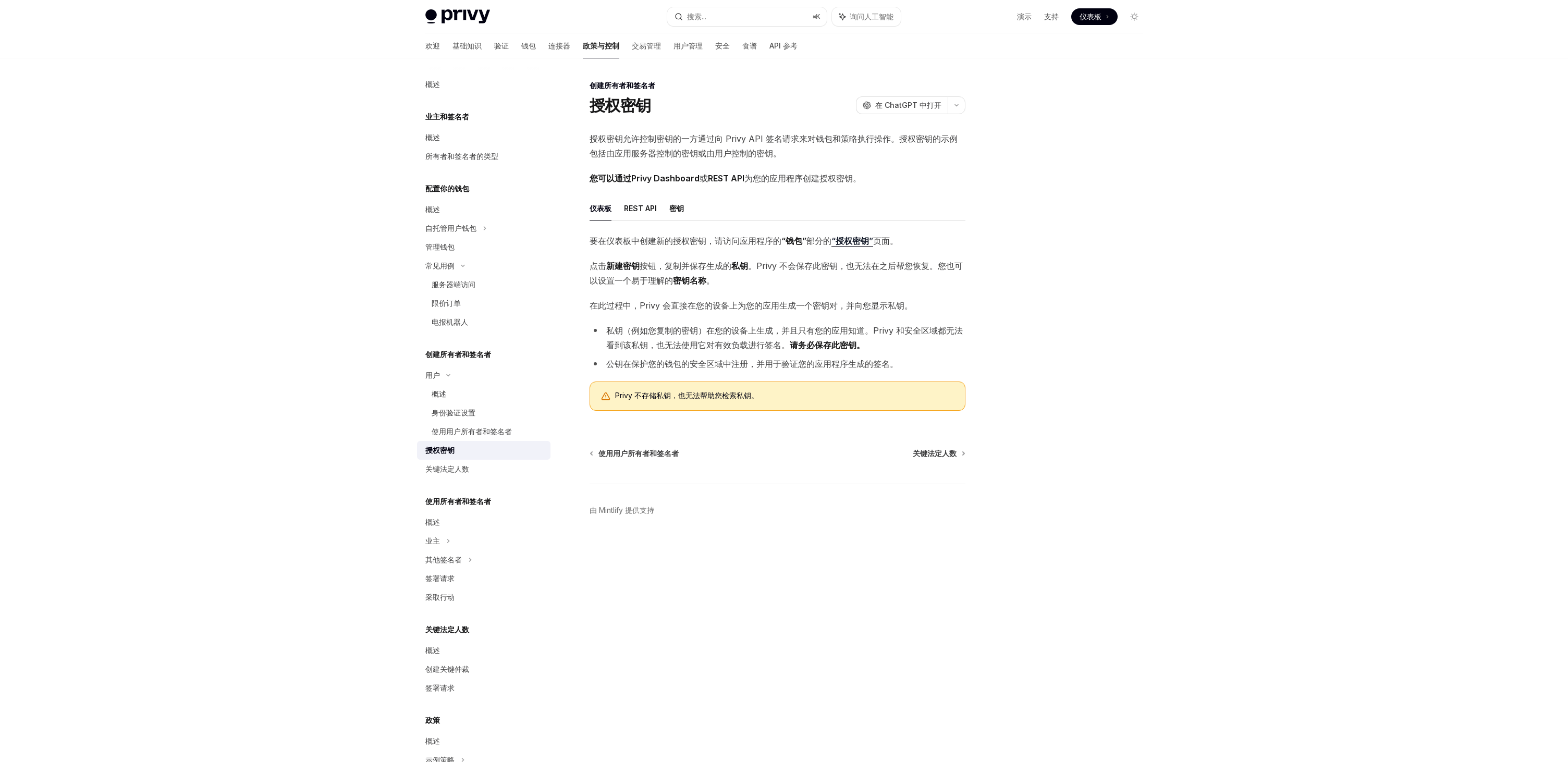
click at [1111, 418] on div at bounding box center [1072, 420] width 158 height 683
drag, startPoint x: 1271, startPoint y: 351, endPoint x: 1303, endPoint y: 341, distance: 33.5
click at [1271, 351] on div "Privy Docs 主页 搜索... ⌘ K 询问人工智能 演示 支持 仪表板 仪表板 搜索... 导航 创建所有者和签名者 授权密钥 欢迎 基础知识 验证…" at bounding box center [784, 381] width 1568 height 762
click at [1092, 279] on div at bounding box center [1072, 420] width 158 height 683
click at [1144, 380] on div at bounding box center [1072, 420] width 158 height 683
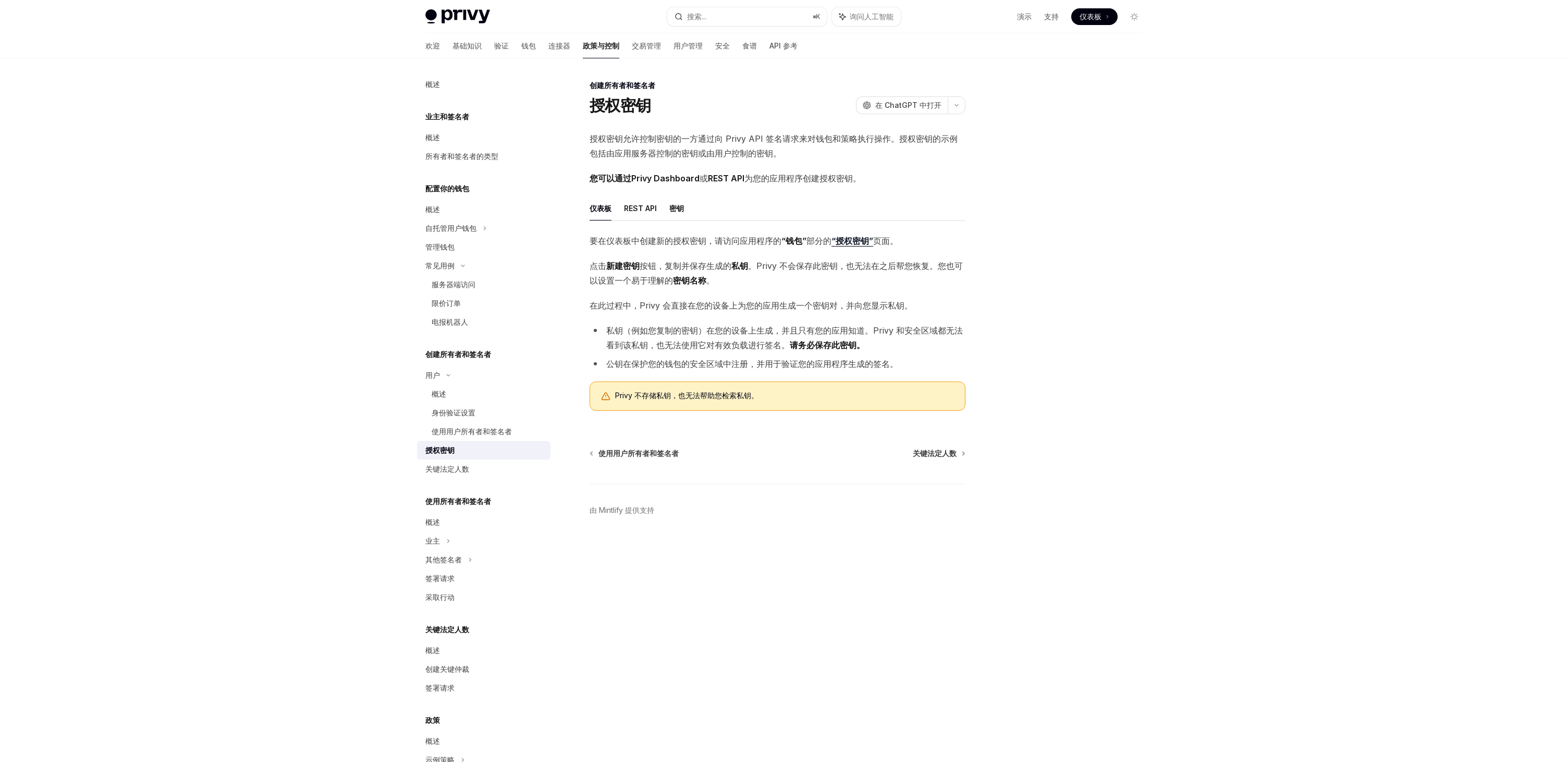
click at [1090, 252] on div at bounding box center [1072, 420] width 158 height 683
click at [1299, 297] on div "Privy Docs 主页 搜索... ⌘ K 询问人工智能 演示 支持 仪表板 仪表板 搜索... 导航 创建所有者和签名者 授权密钥 欢迎 基础知识 验证…" at bounding box center [784, 381] width 1568 height 762
click at [1191, 174] on div "Privy Docs 主页 搜索... ⌘ K 询问人工智能 演示 支持 仪表板 仪表板 搜索... 导航 创建所有者和签名者 授权密钥 欢迎 基础知识 验证…" at bounding box center [784, 381] width 1568 height 762
click at [446, 123] on div "业主和签名者 概述 所有者和签名者的类型" at bounding box center [484, 138] width 134 height 55
click at [456, 116] on font "业主和签名者" at bounding box center [447, 116] width 44 height 9
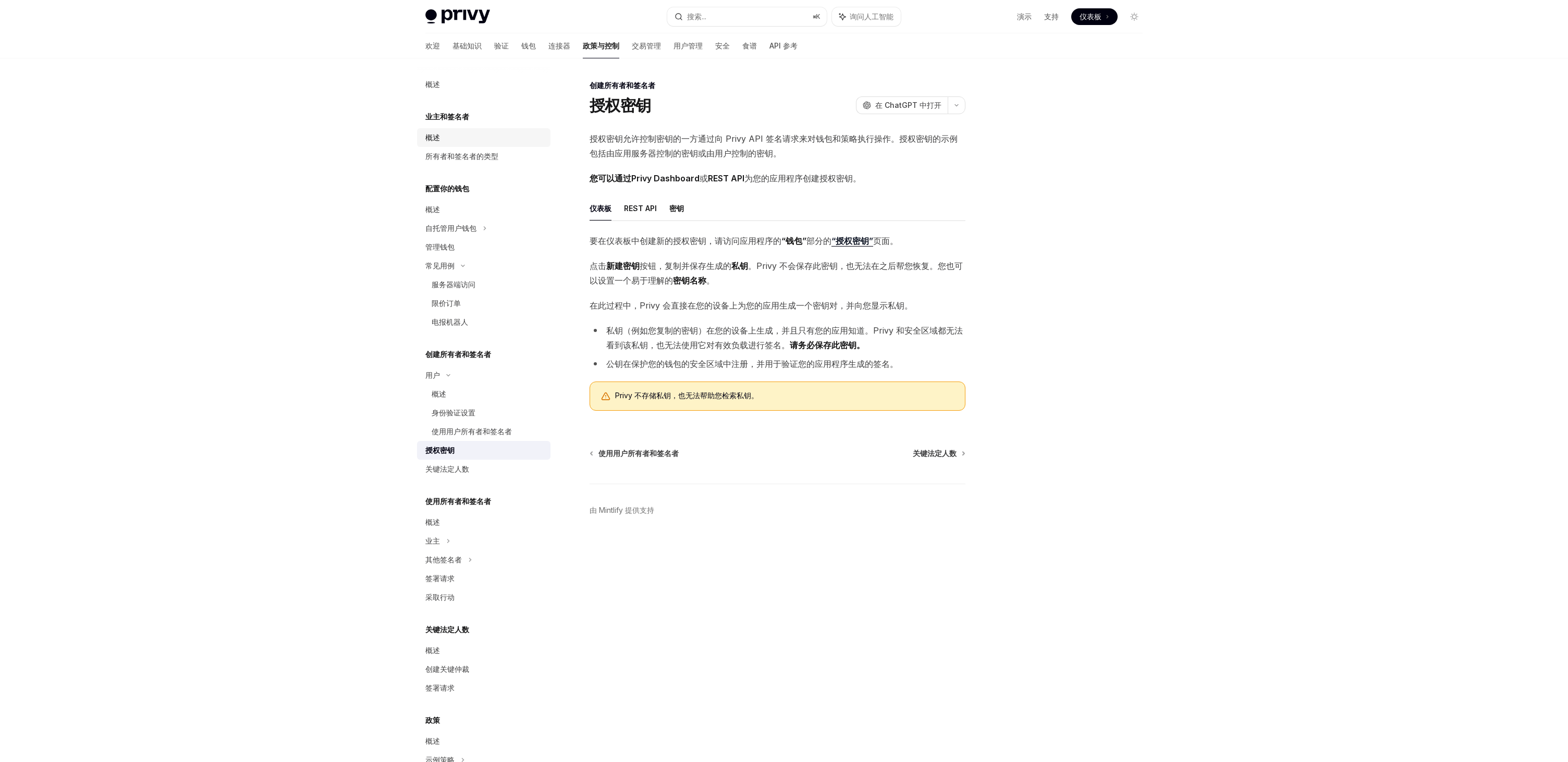
click at [432, 131] on link "概述" at bounding box center [484, 138] width 134 height 19
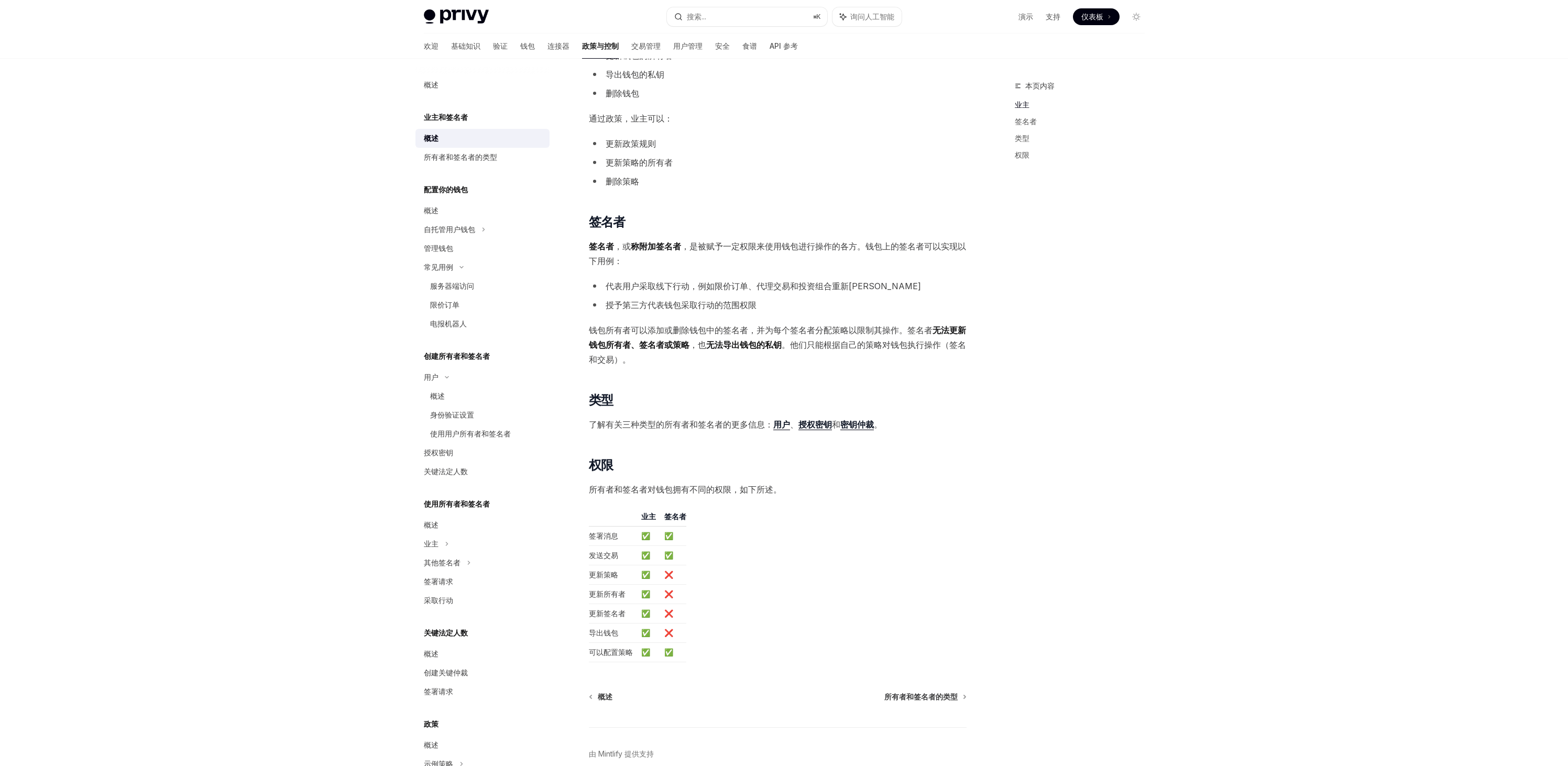
scroll to position [346, 0]
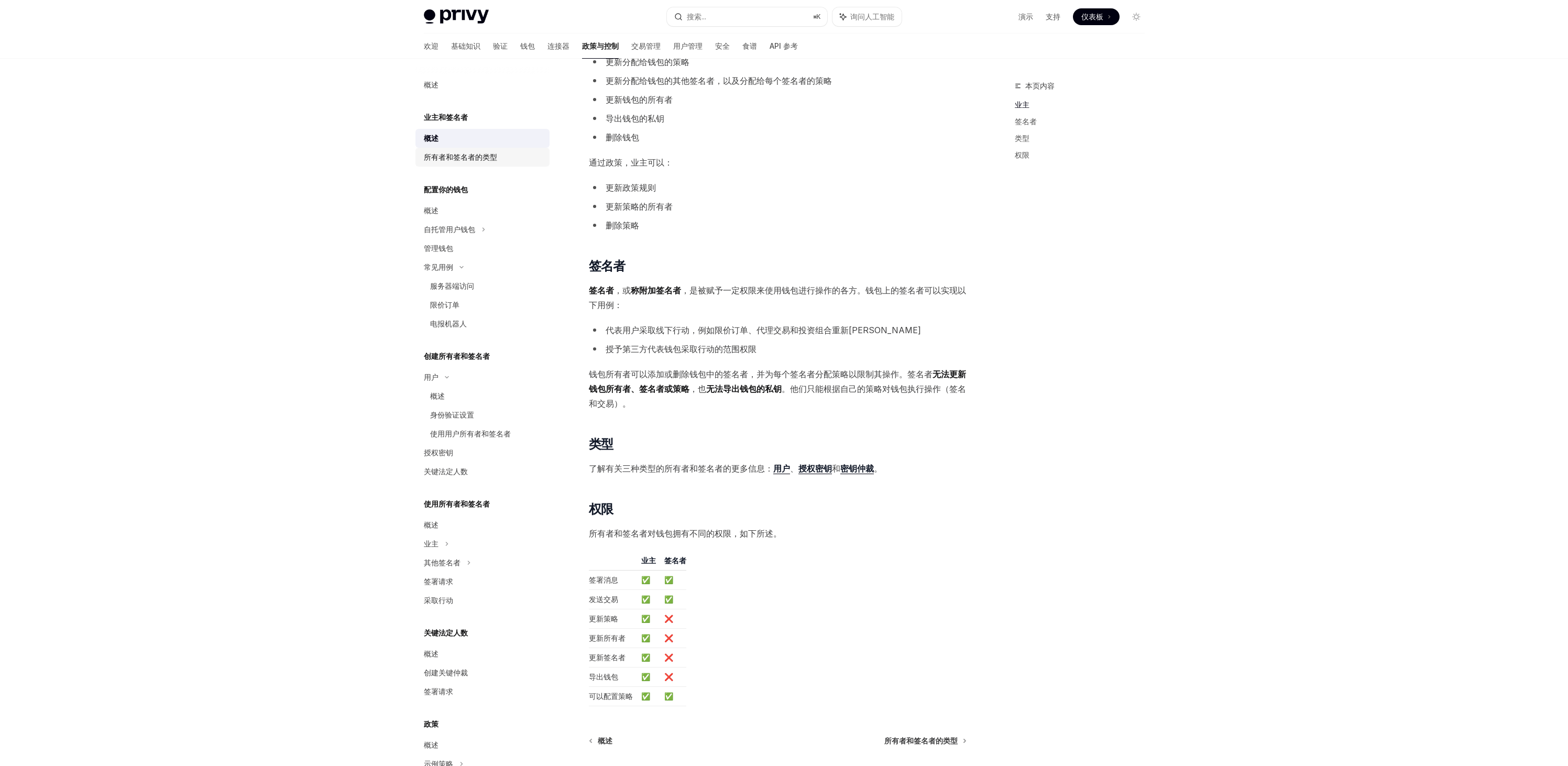
click at [468, 157] on font "所有者和签名者的类型" at bounding box center [460, 157] width 73 height 9
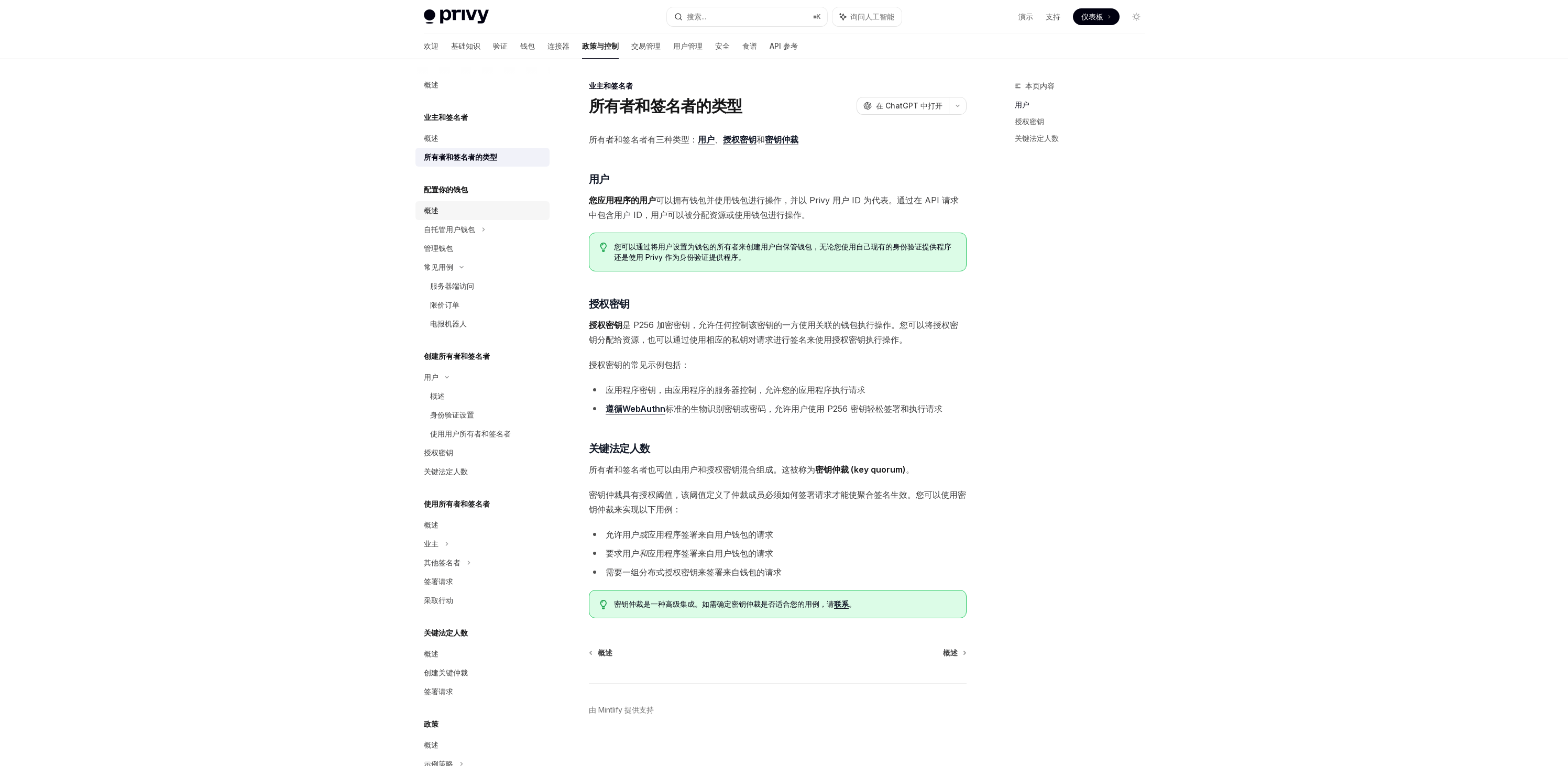
click at [450, 211] on div "概述" at bounding box center [483, 210] width 119 height 13
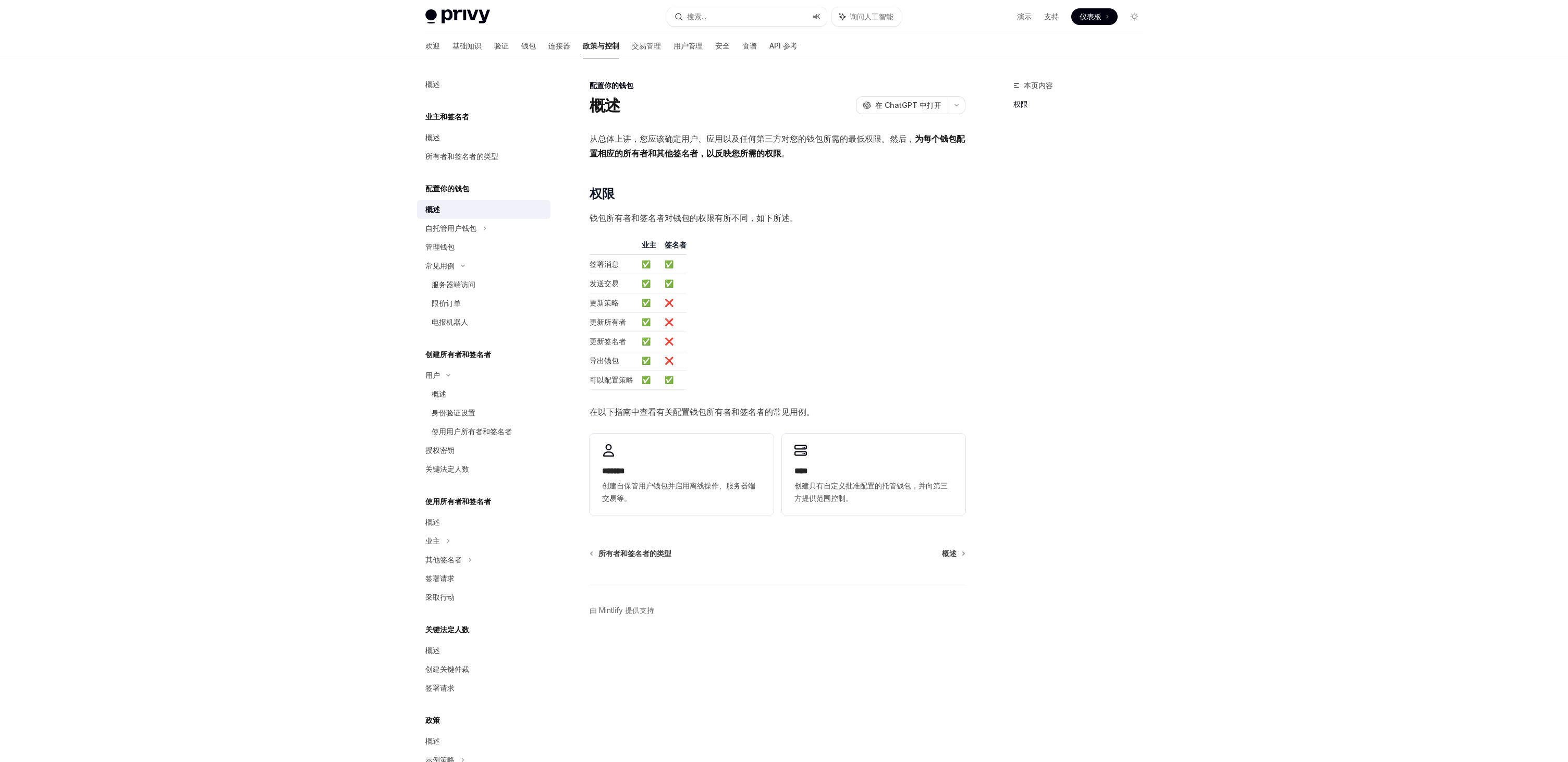
click at [1014, 298] on div "本页内容 权限" at bounding box center [1072, 420] width 158 height 683
click at [473, 227] on font "自托管用户钱包" at bounding box center [451, 228] width 51 height 9
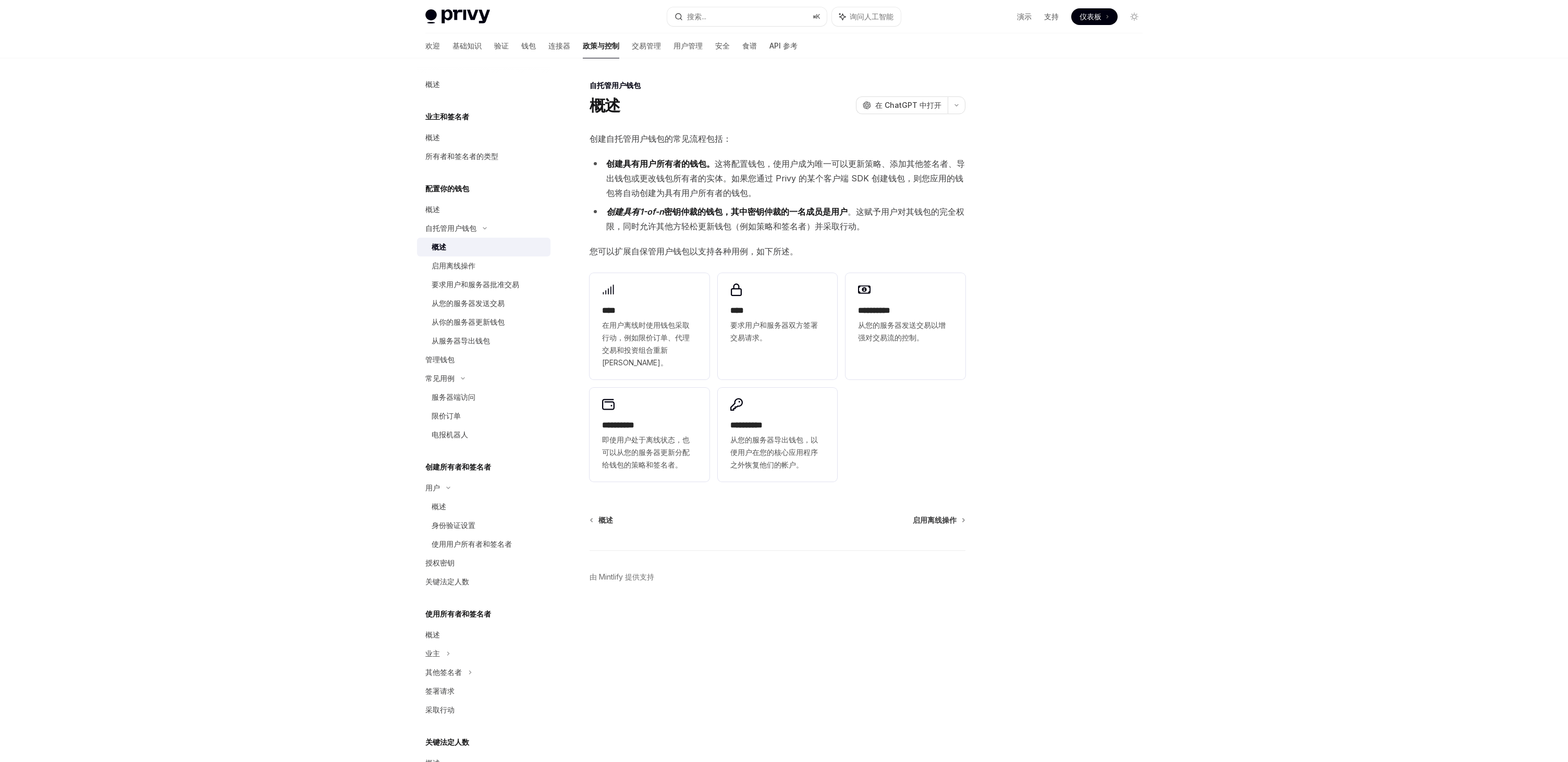
click at [1205, 145] on div "Privy Docs 主页 搜索... ⌘ K 询问人工智能 演示 支持 仪表板 仪表板 搜索... 导航 自托管用户钱包 概述 欢迎 基础知识 验证 钱包 …" at bounding box center [784, 381] width 1568 height 762
click at [452, 268] on font "启用离线操作" at bounding box center [453, 265] width 44 height 9
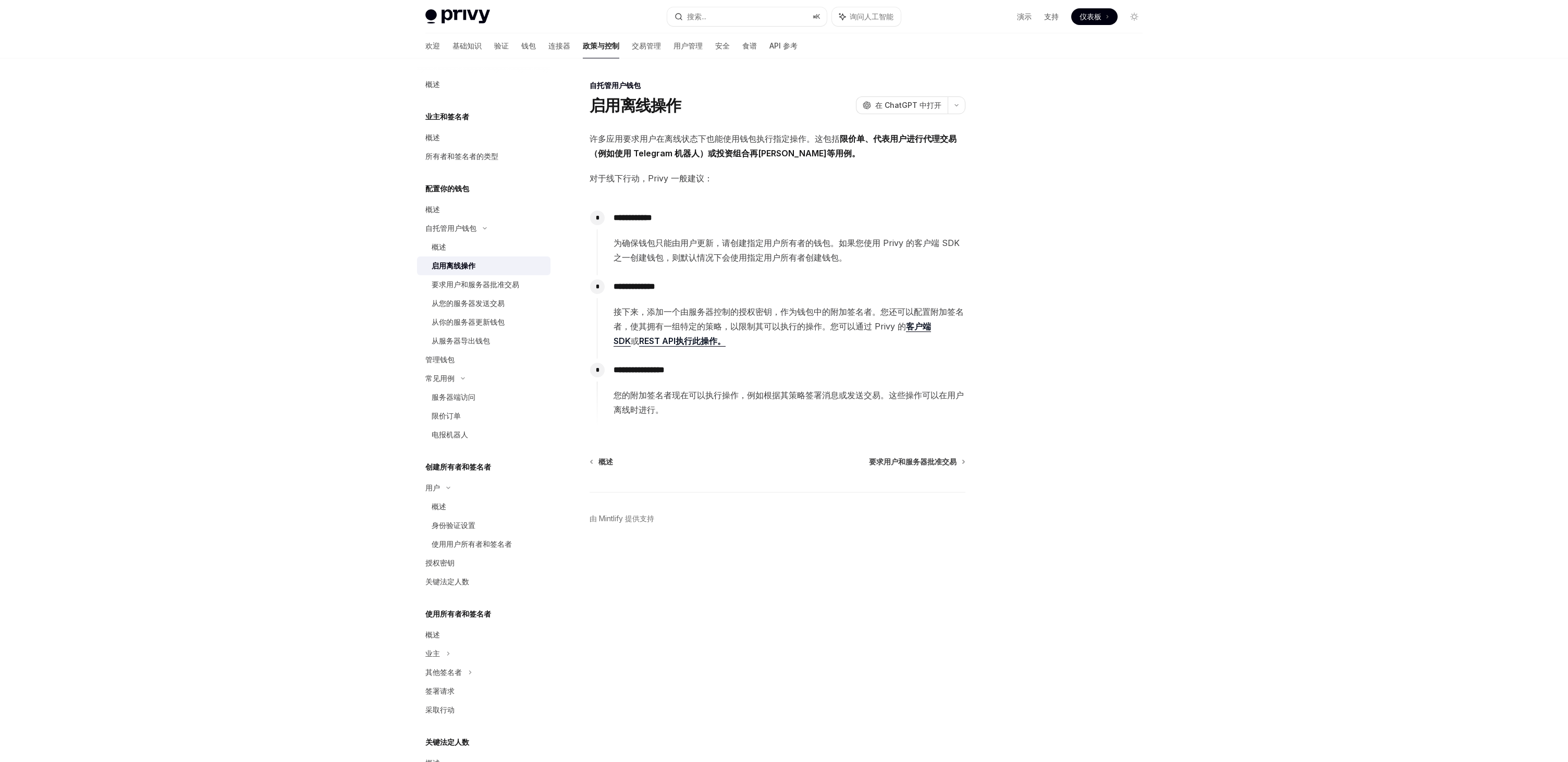
click at [702, 269] on div "**********" at bounding box center [781, 241] width 369 height 69
click at [1081, 303] on div at bounding box center [1072, 420] width 158 height 683
click at [1080, 304] on div at bounding box center [1072, 420] width 158 height 683
click at [517, 285] on font "要求用户和服务器批准交易" at bounding box center [475, 284] width 88 height 9
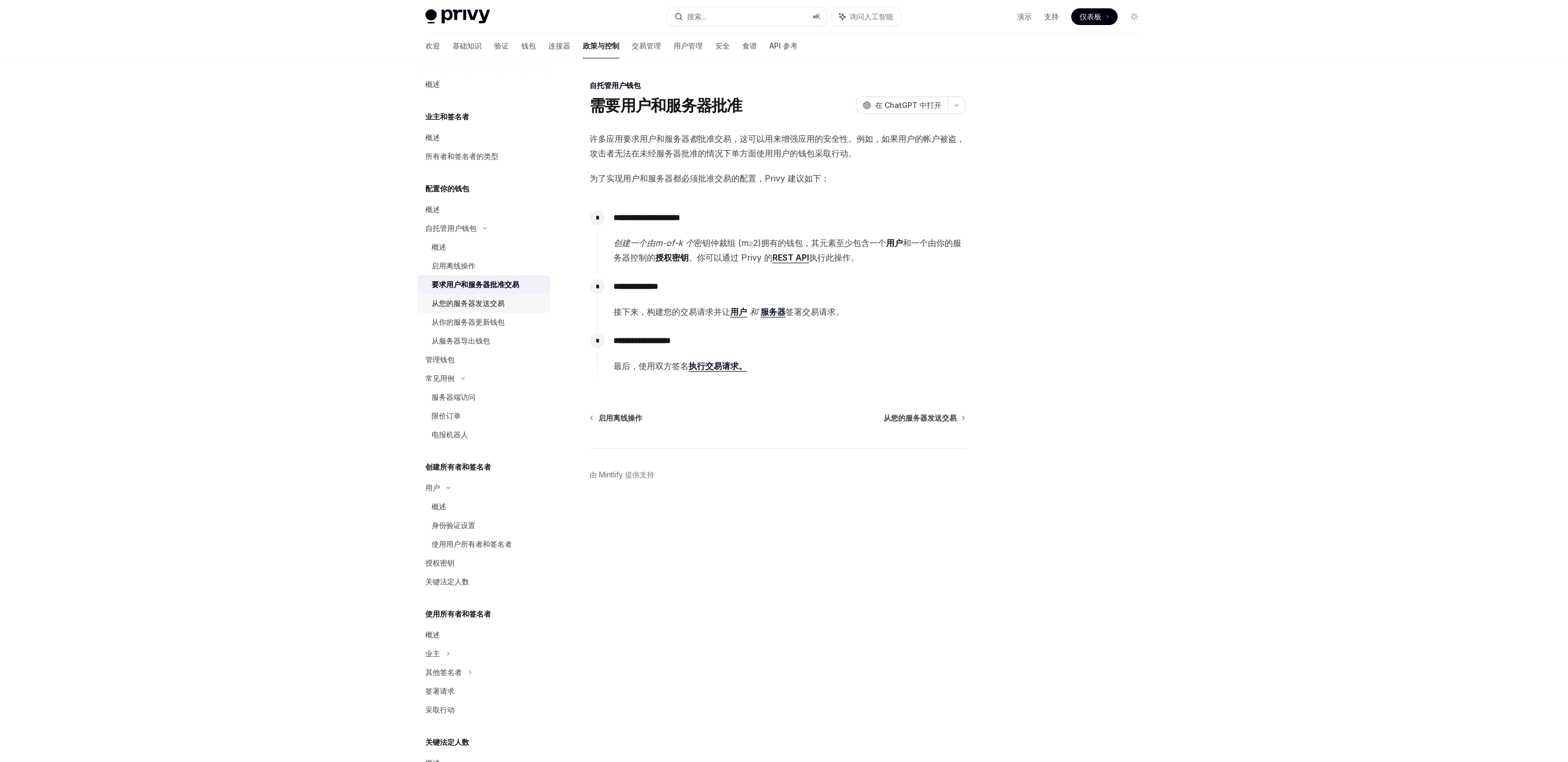
drag, startPoint x: 486, startPoint y: 301, endPoint x: 494, endPoint y: 301, distance: 8.0
click at [486, 301] on font "从您的服务器发送交易" at bounding box center [468, 303] width 73 height 9
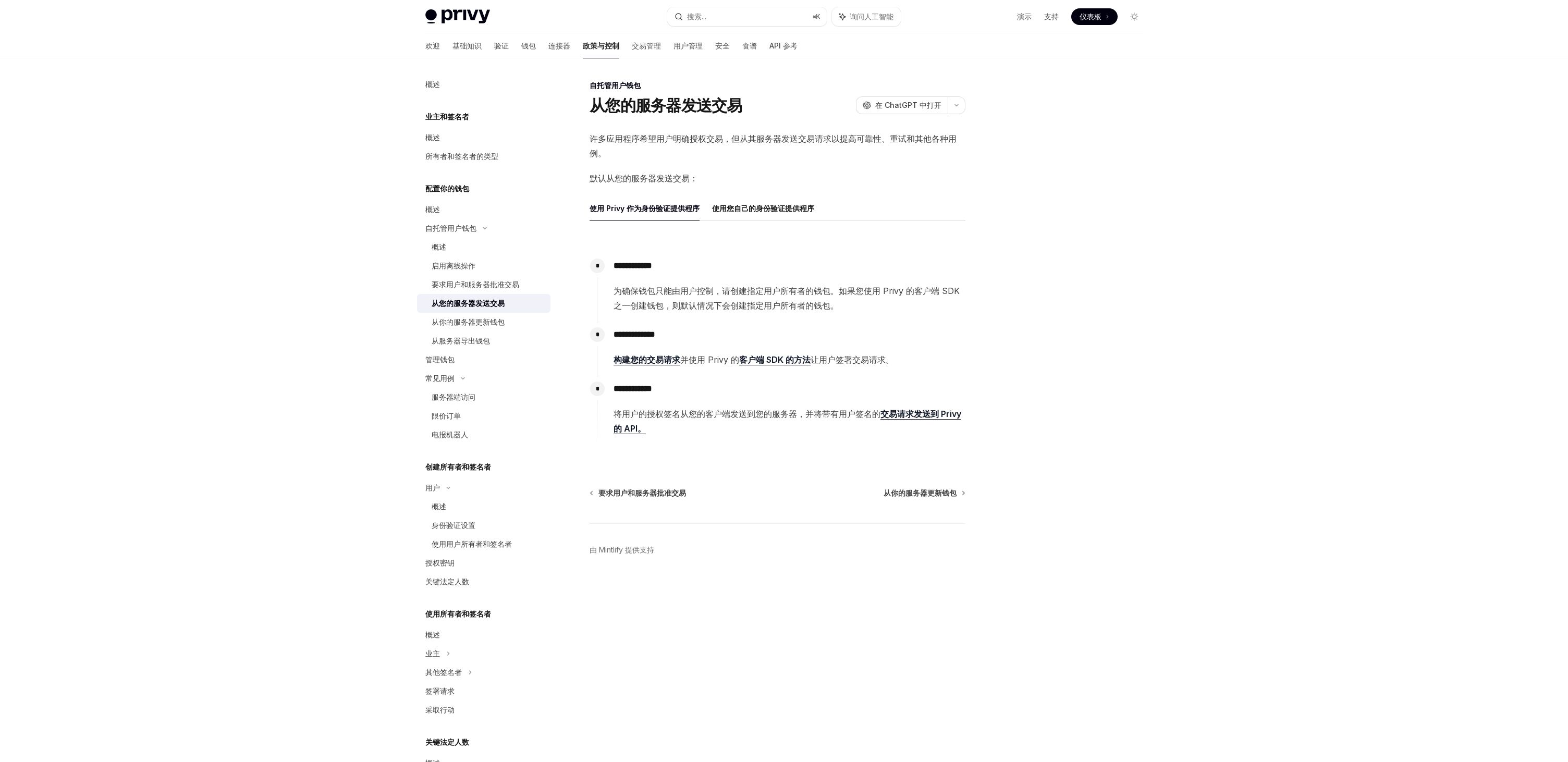
click at [1139, 287] on div at bounding box center [1072, 420] width 158 height 683
click at [446, 321] on font "从你的服务器更新钱包" at bounding box center [468, 322] width 73 height 9
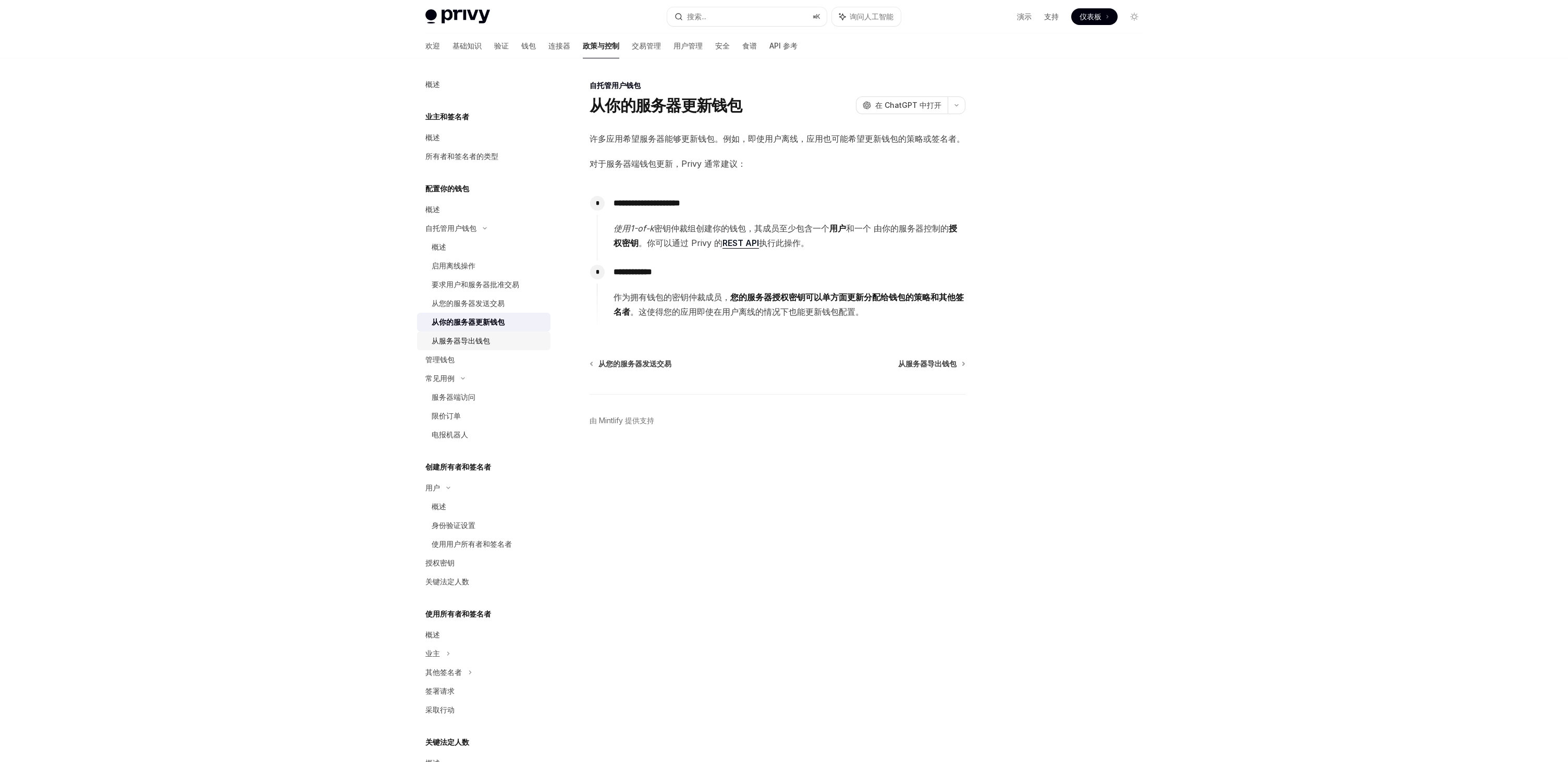
click at [484, 340] on font "从服务器导出钱包" at bounding box center [461, 341] width 59 height 9
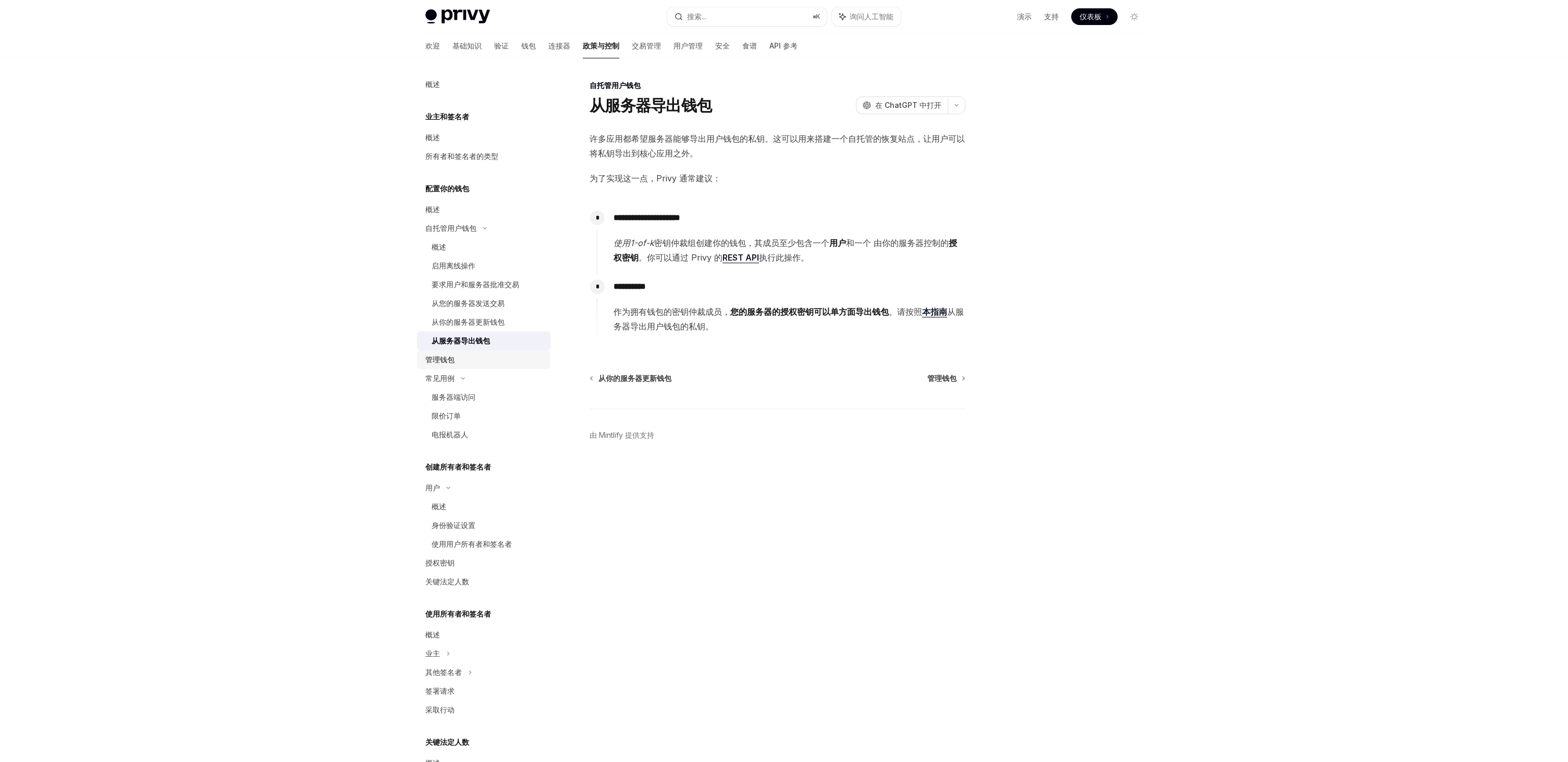
click at [453, 363] on font "管理钱包" at bounding box center [440, 359] width 29 height 9
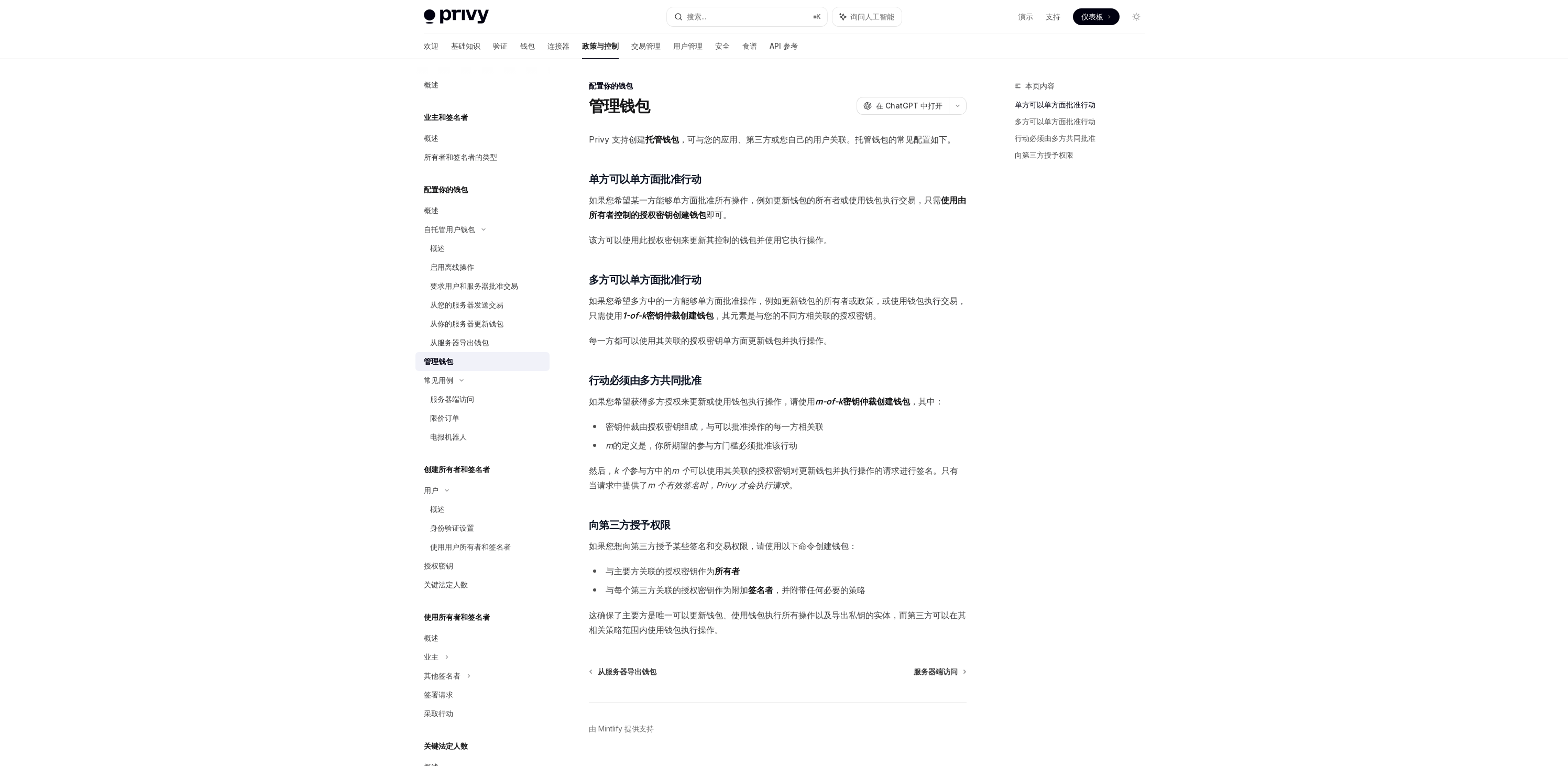
click at [1104, 306] on div "本页内容 单方可以单方面批准行动 多方可以单方面批准行动 行动必须由多方共同批准 向第三方授予权限" at bounding box center [1073, 422] width 159 height 687
click at [520, 44] on font "钱包" at bounding box center [528, 45] width 15 height 9
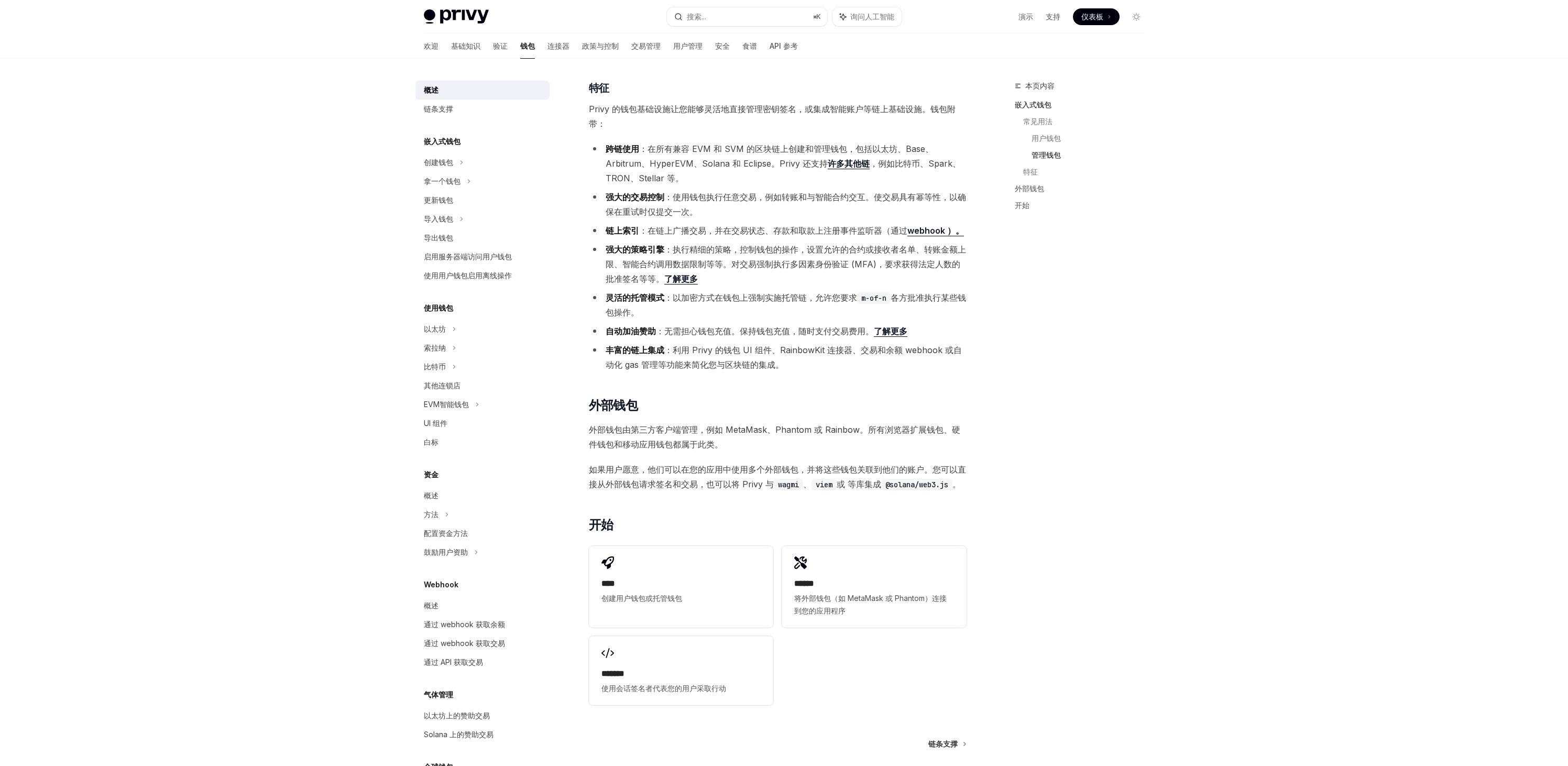
scroll to position [960, 0]
click at [437, 110] on font "链条支撑" at bounding box center [438, 108] width 29 height 9
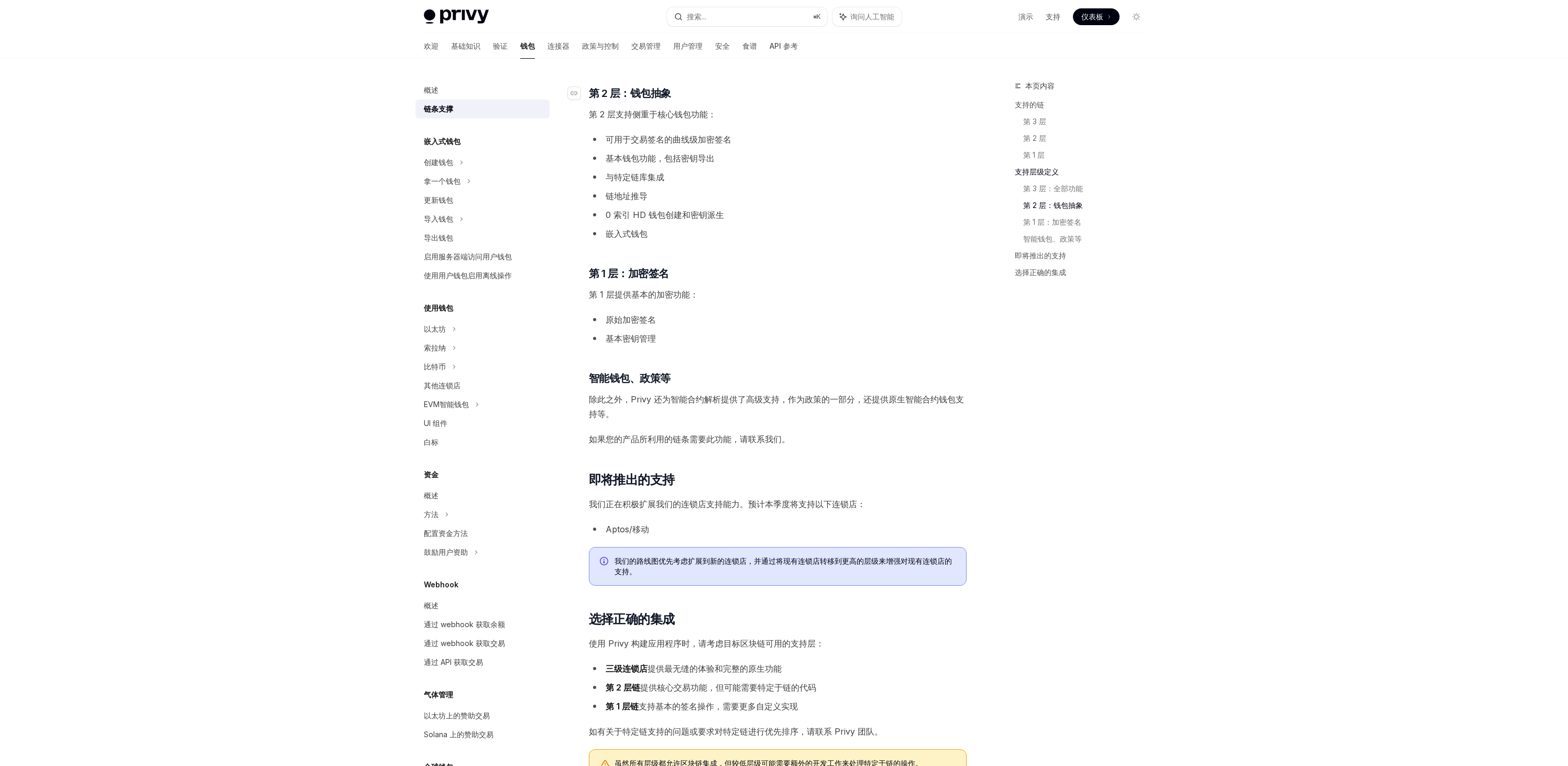
scroll to position [869, 0]
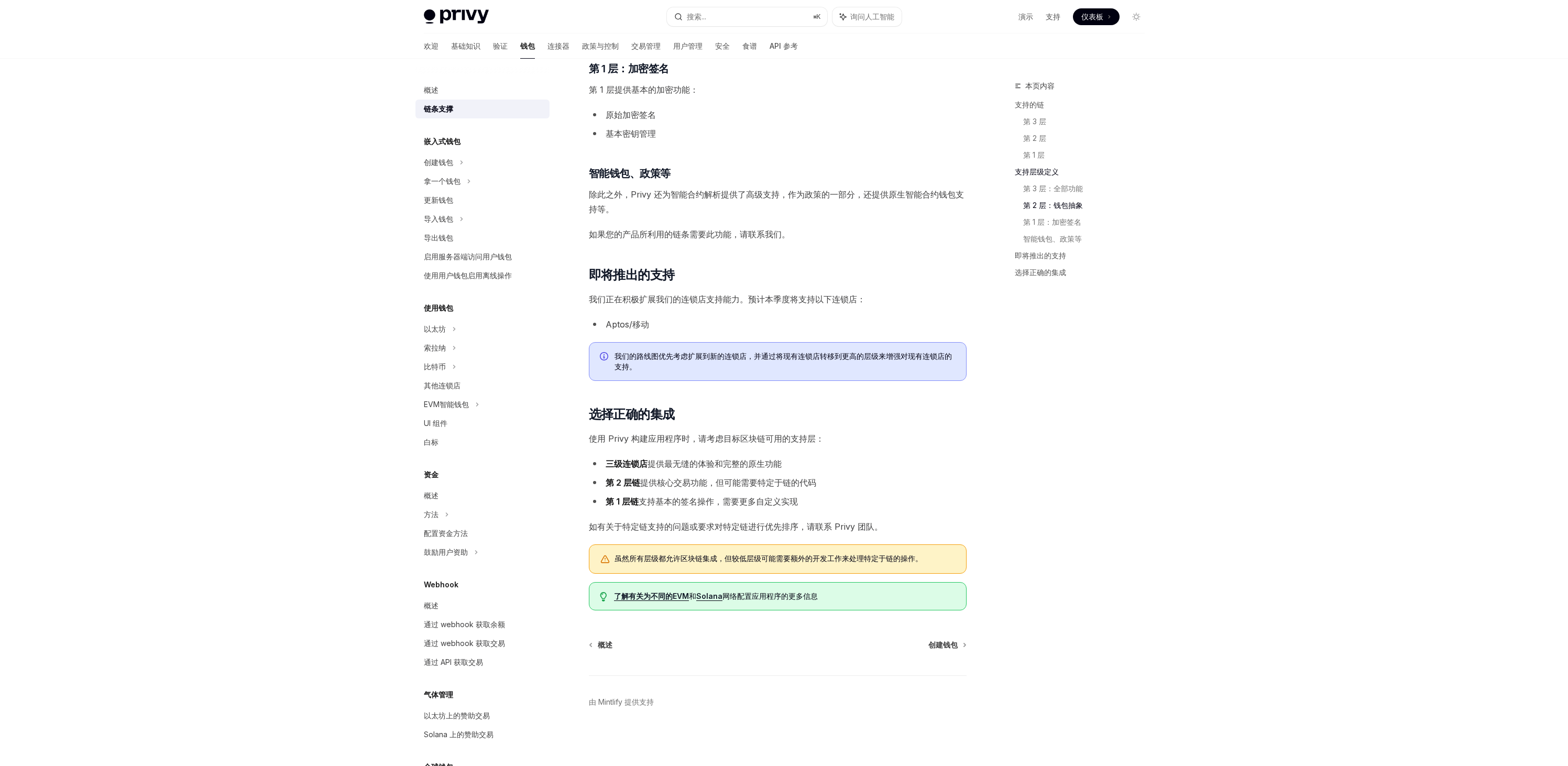
click at [715, 45] on font "安全" at bounding box center [722, 45] width 15 height 9
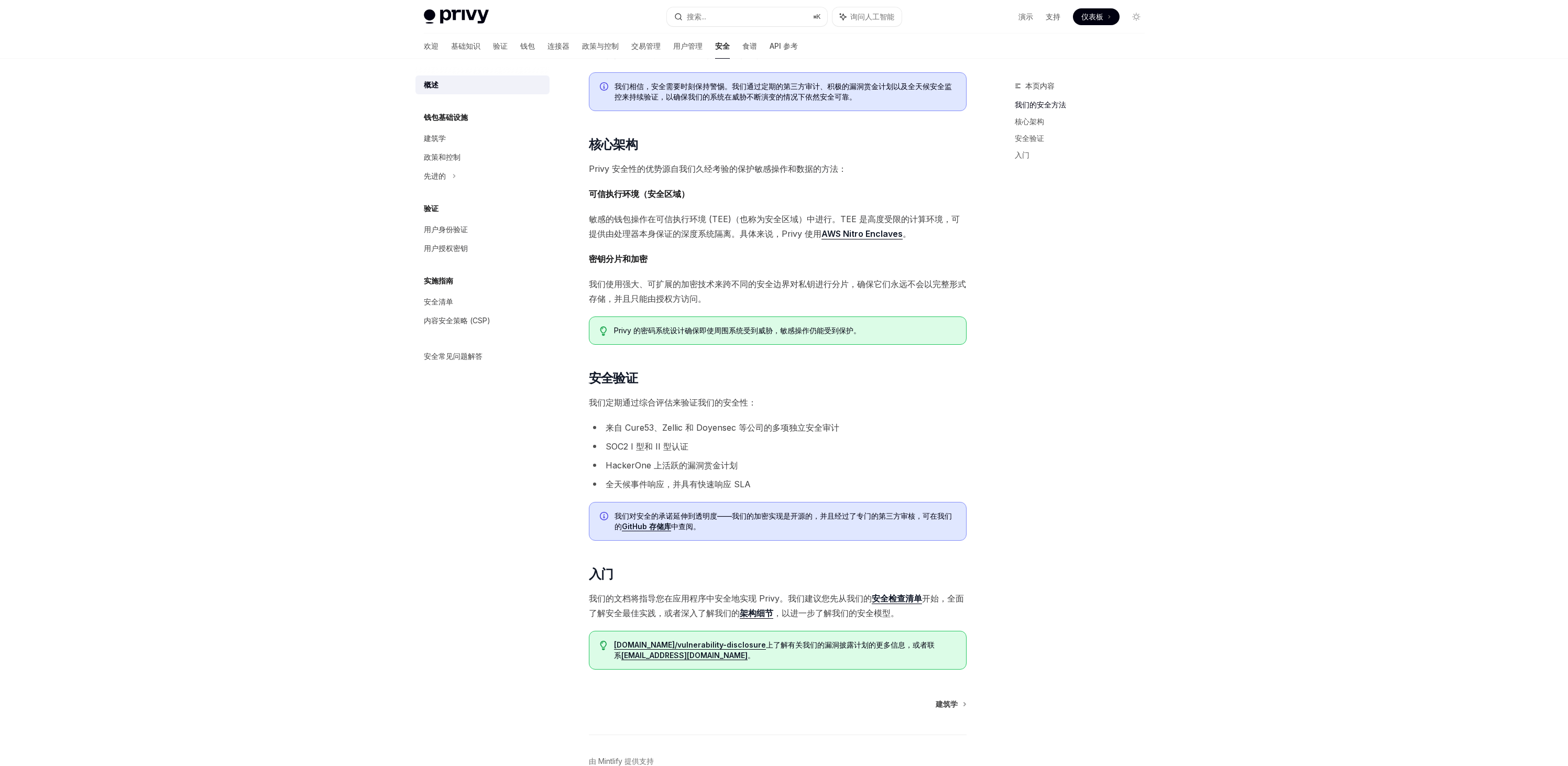
scroll to position [287, 0]
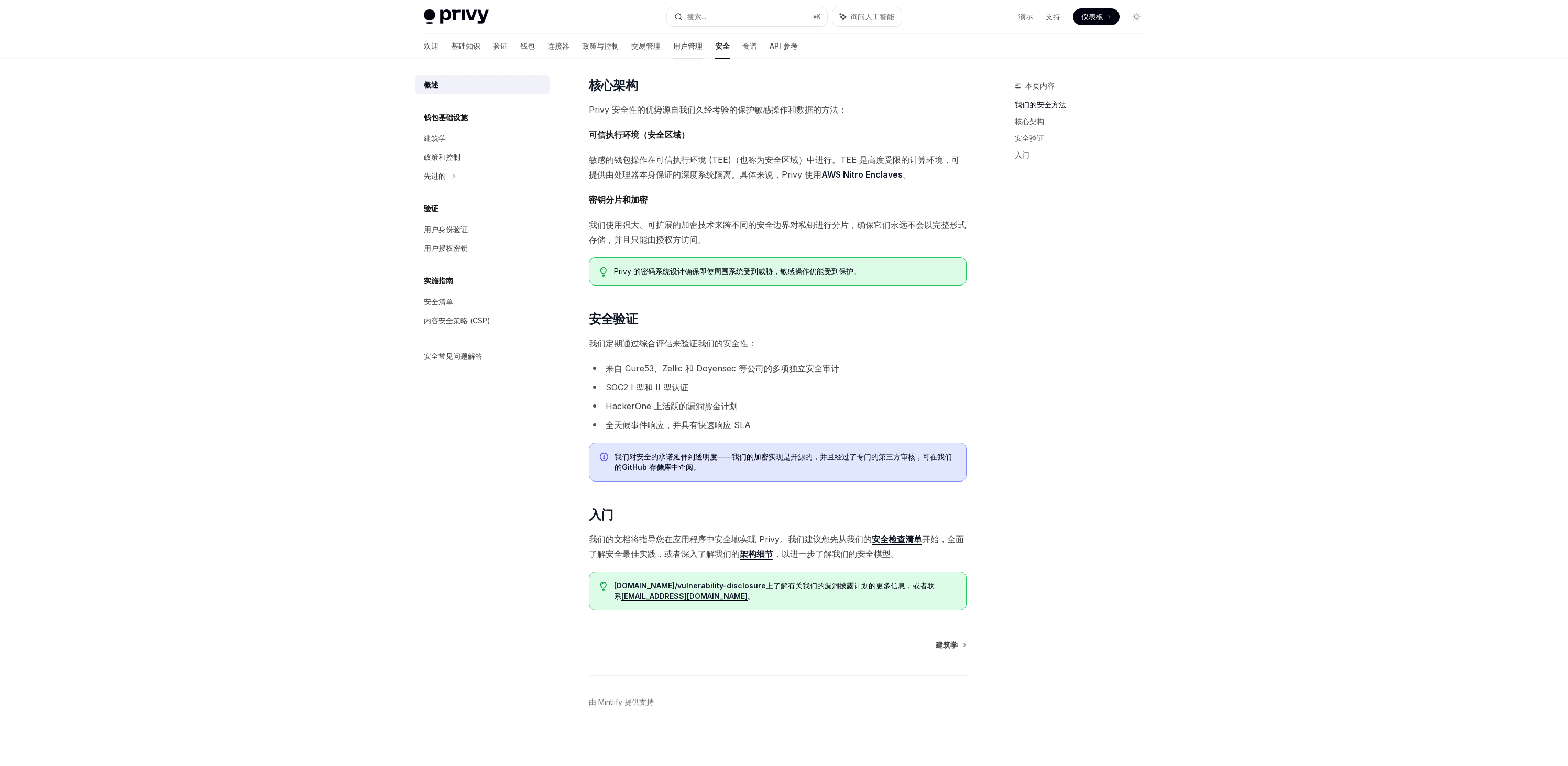
click at [673, 43] on font "用户管理" at bounding box center [687, 45] width 29 height 9
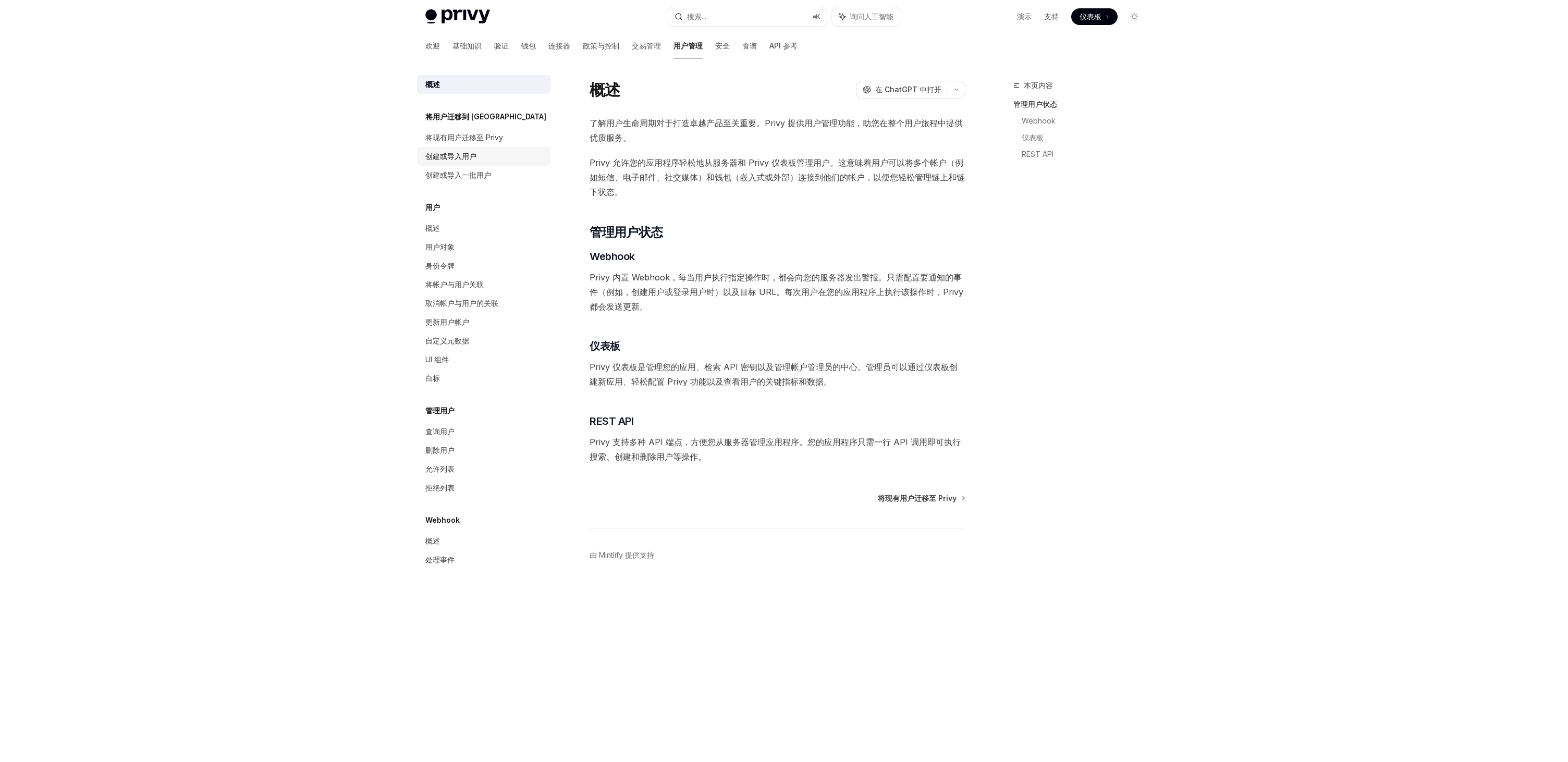
drag, startPoint x: 480, startPoint y: 138, endPoint x: 521, endPoint y: 160, distance: 46.5
click at [480, 138] on font "将现有用户迁移至 Privy" at bounding box center [464, 137] width 78 height 9
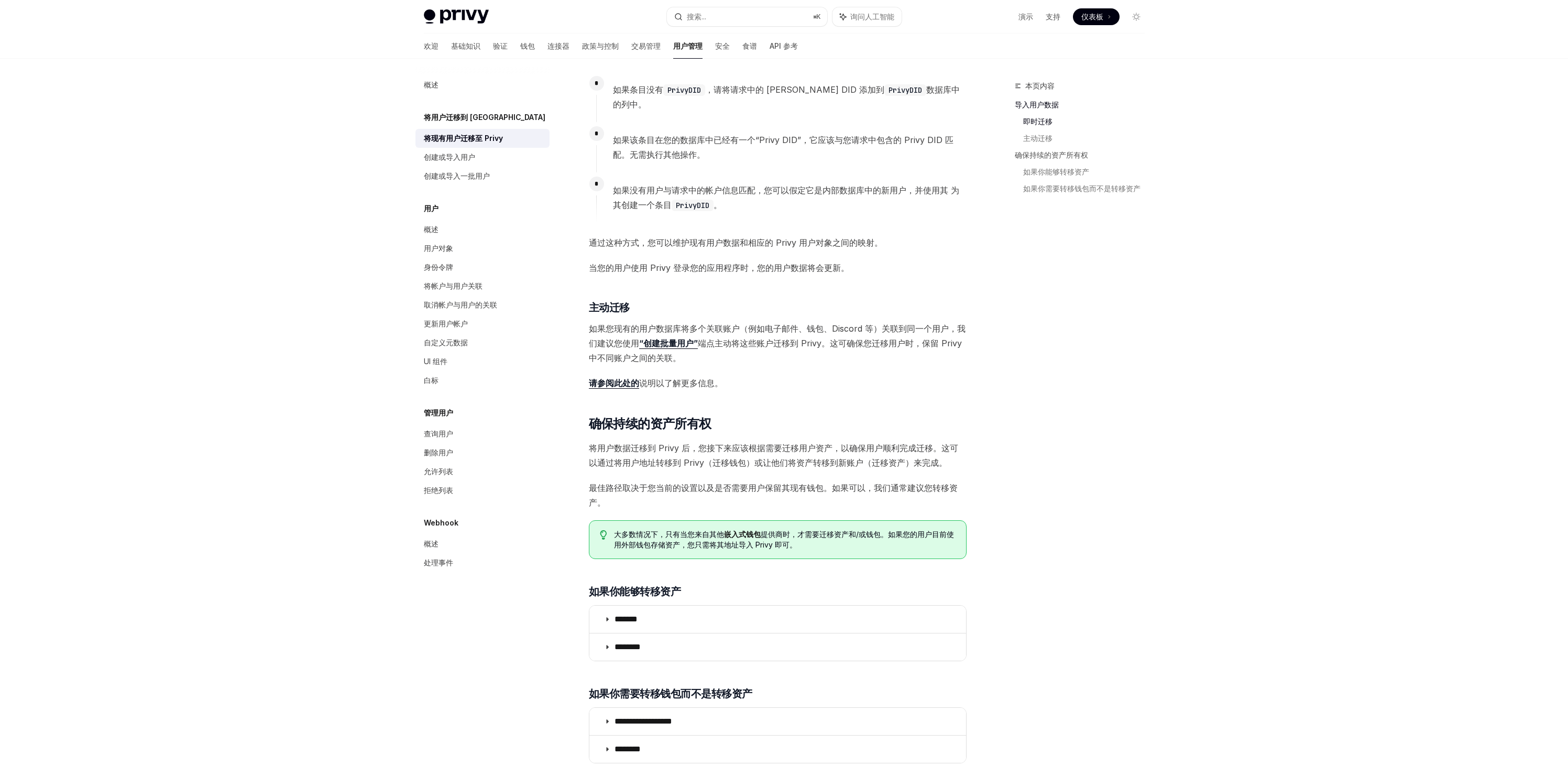
scroll to position [794, 0]
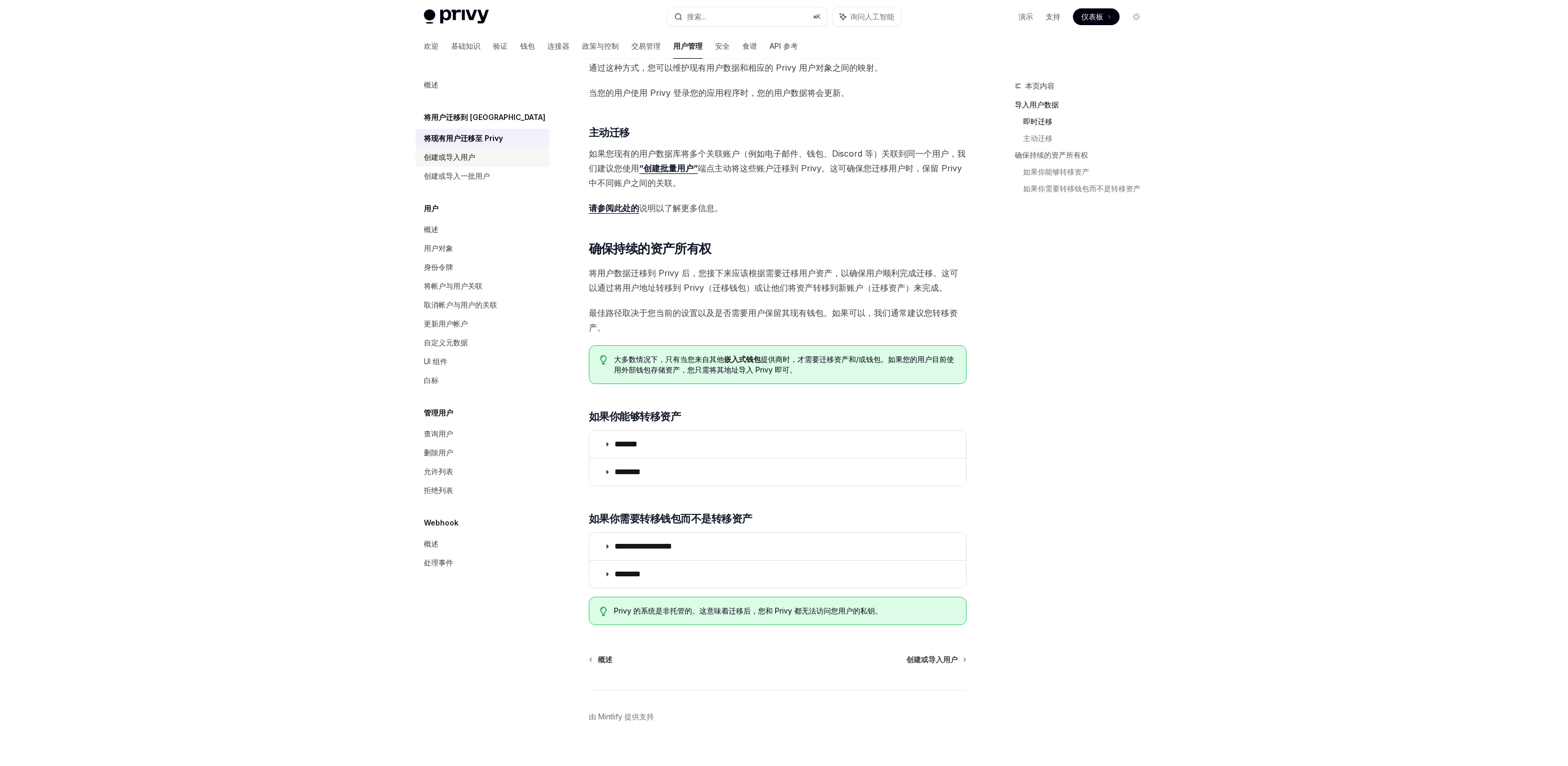
click at [479, 153] on div "创建或导入用户" at bounding box center [483, 157] width 119 height 13
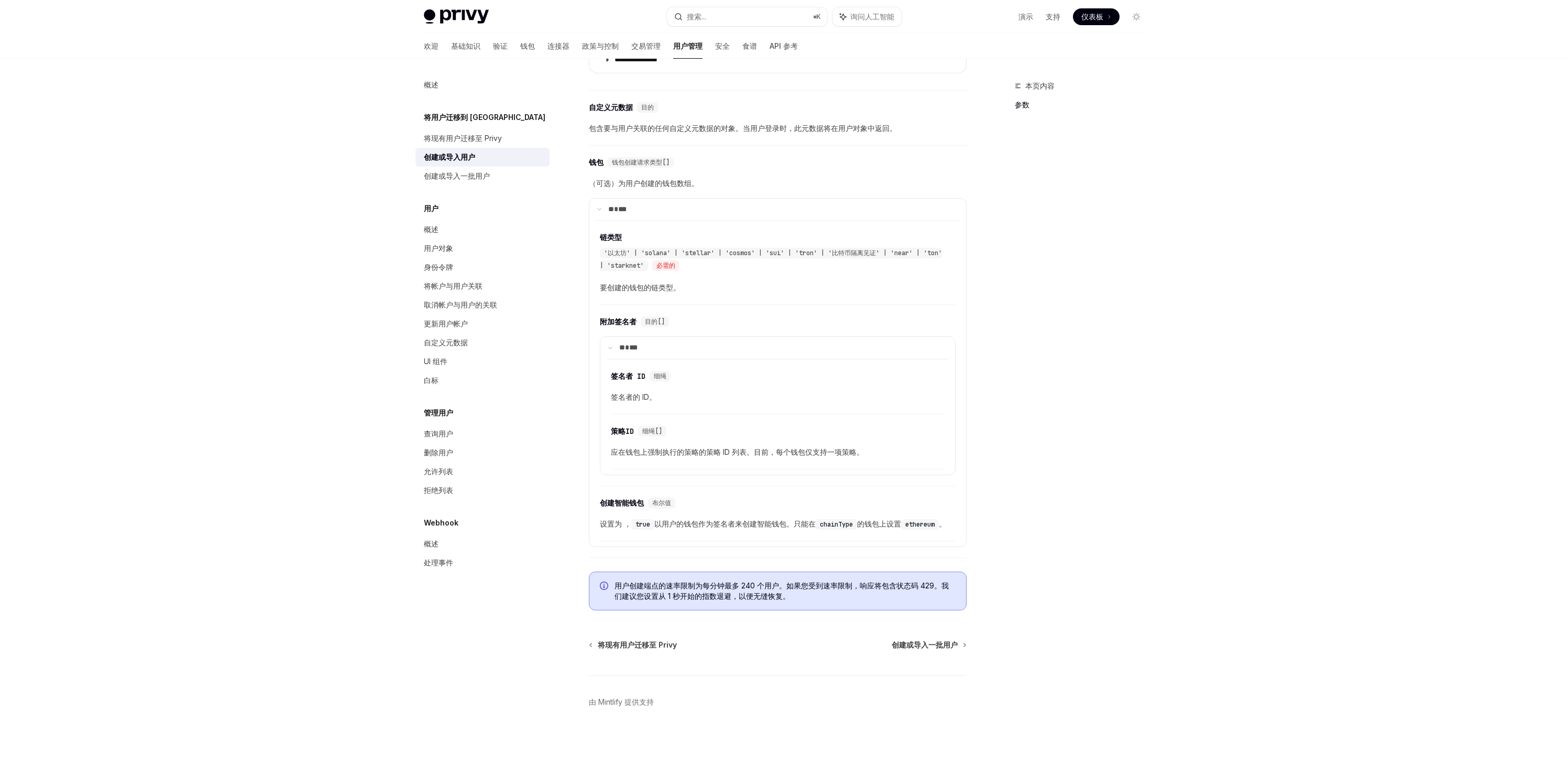
scroll to position [508, 0]
click at [463, 179] on font "创建或导入一批用户" at bounding box center [456, 176] width 66 height 9
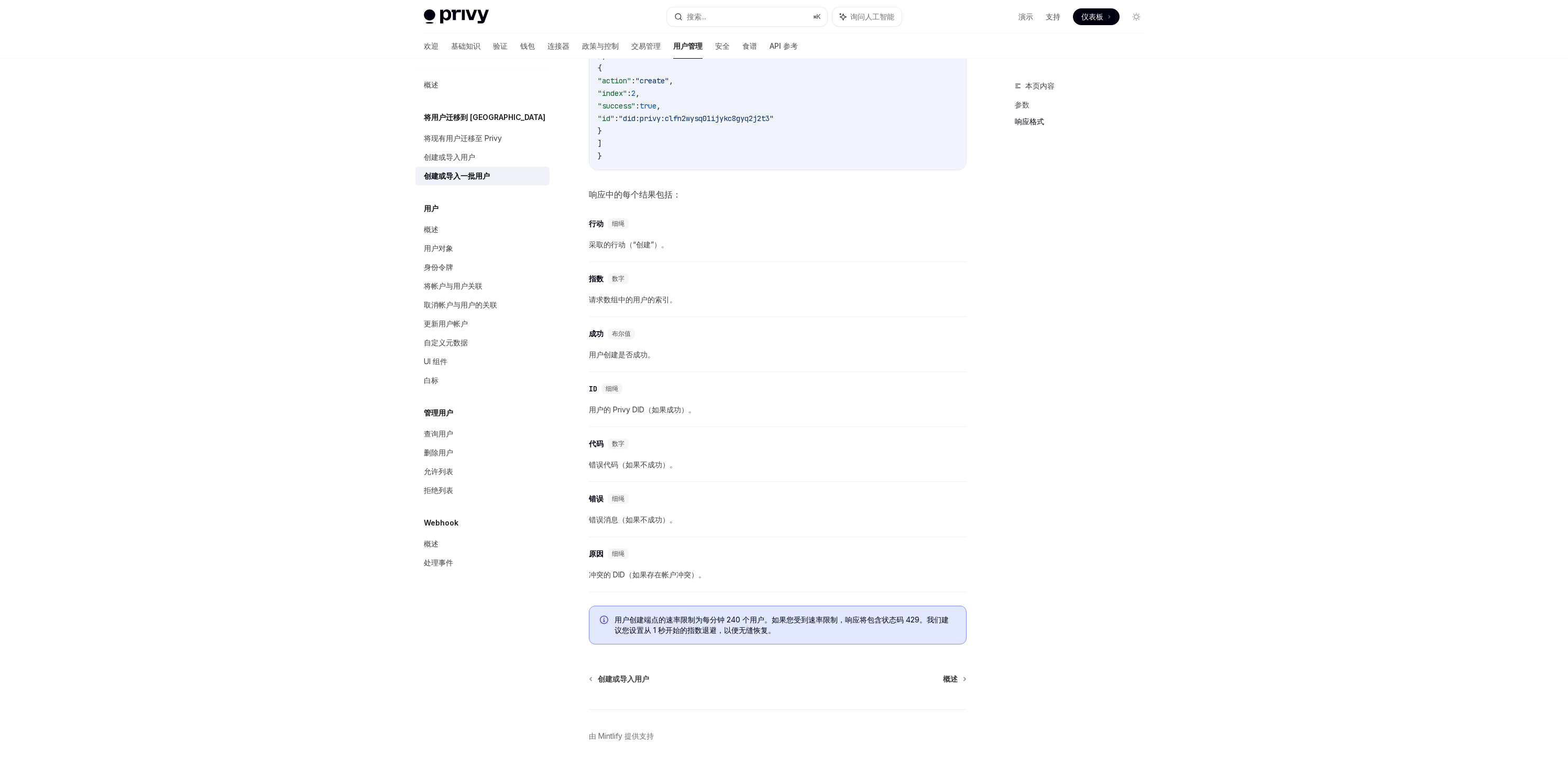
scroll to position [1642, 0]
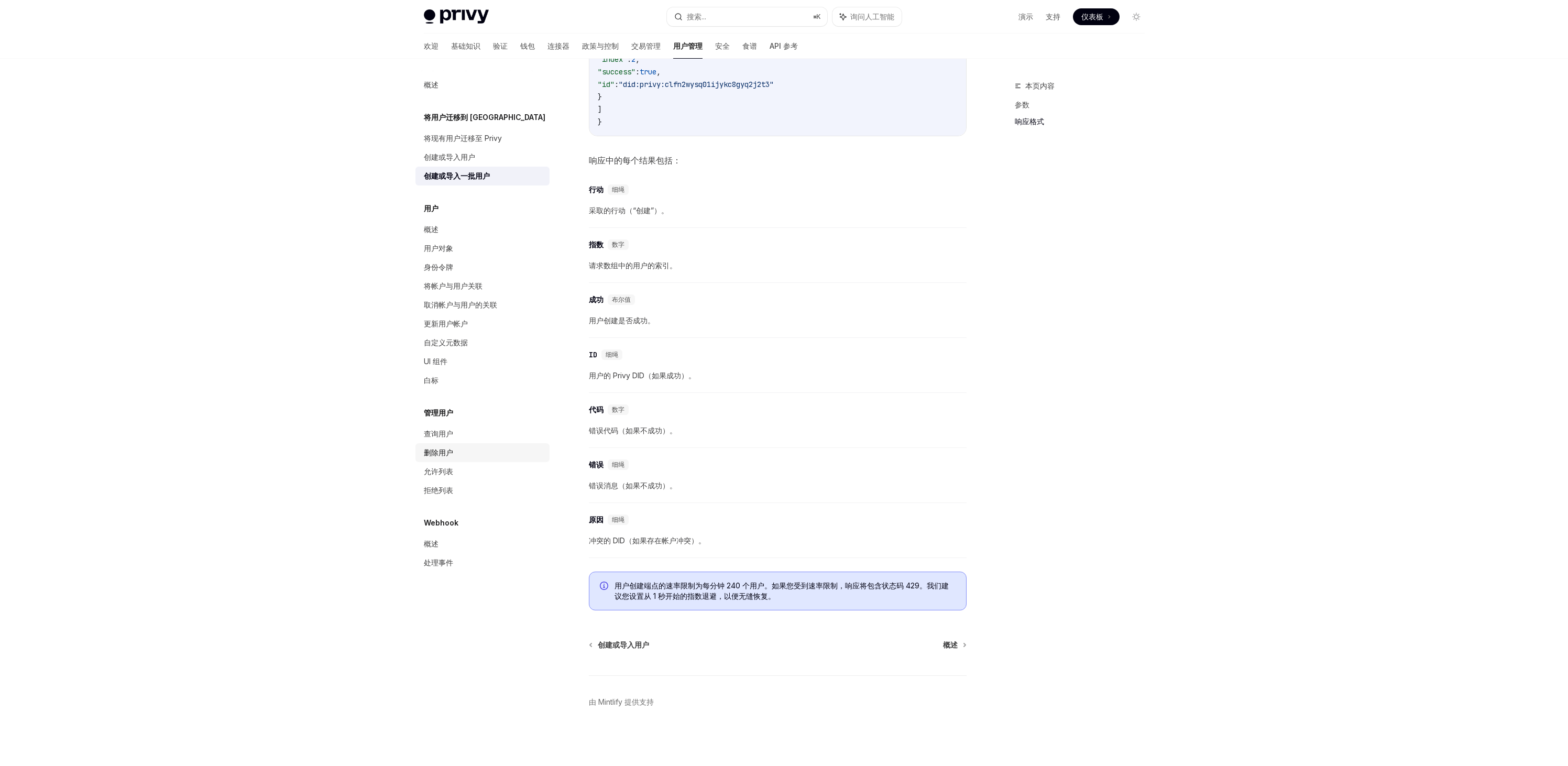
click at [462, 456] on div "删除用户" at bounding box center [483, 453] width 119 height 13
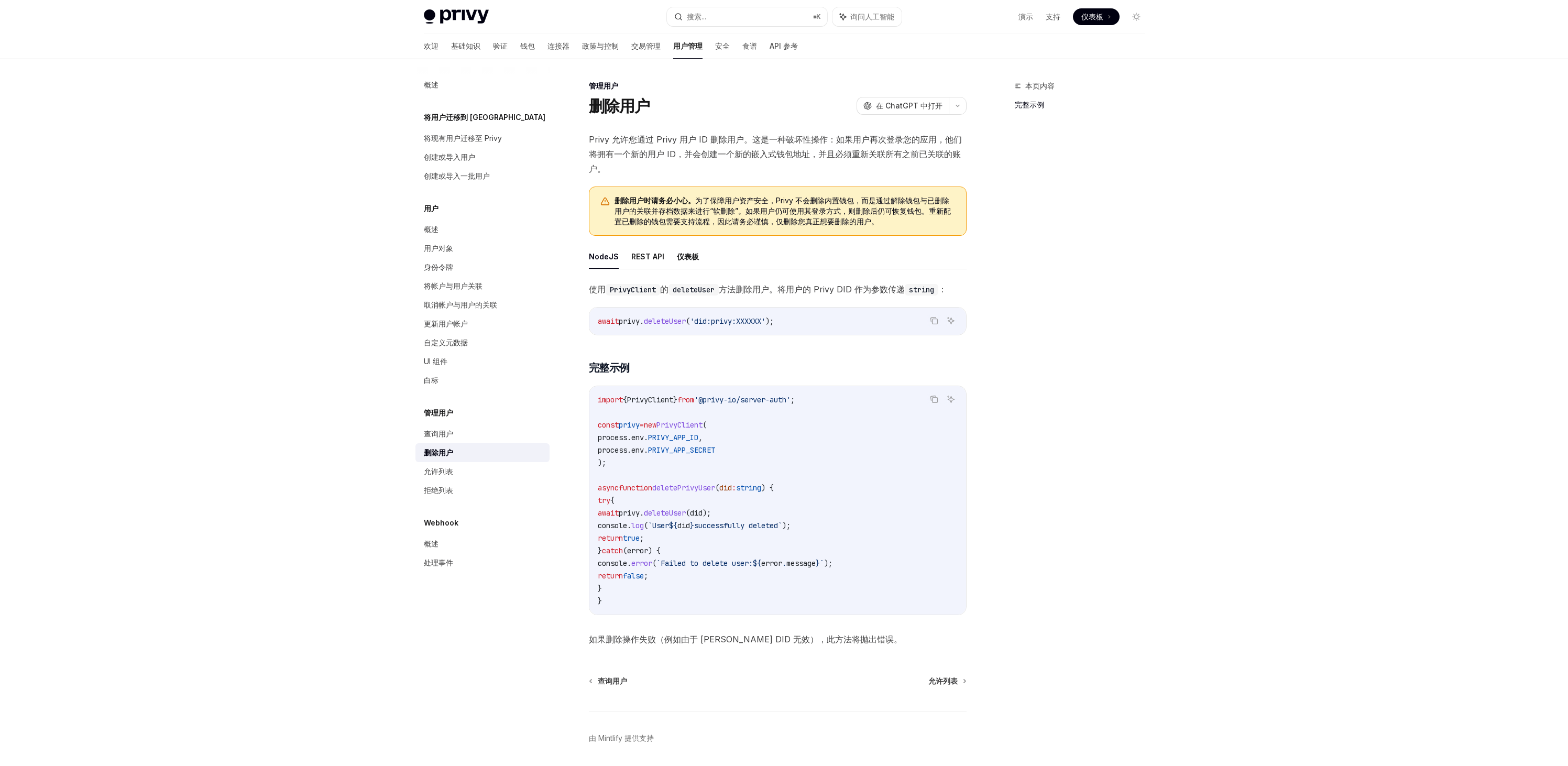
click at [1258, 271] on div "Privy Docs 主页 搜索... ⌘ K 询问人工智能 演示 支持 仪表板 仪表板 搜索... 导航 管理用户 删除用户 欢迎 基础知识 验证 钱包 连…" at bounding box center [784, 401] width 1568 height 802
click at [1060, 150] on div "本页内容 完整示例" at bounding box center [1073, 422] width 159 height 687
click at [1094, 210] on div "本页内容 完整示例" at bounding box center [1073, 422] width 159 height 687
click at [241, 262] on div "Privy Docs 主页 搜索... ⌘ K 询问人工智能 演示 支持 仪表板 仪表板 搜索... 导航 管理用户 删除用户 欢迎 基础知识 验证 钱包 连…" at bounding box center [784, 401] width 1568 height 802
click at [449, 464] on link "允许列表" at bounding box center [482, 472] width 134 height 19
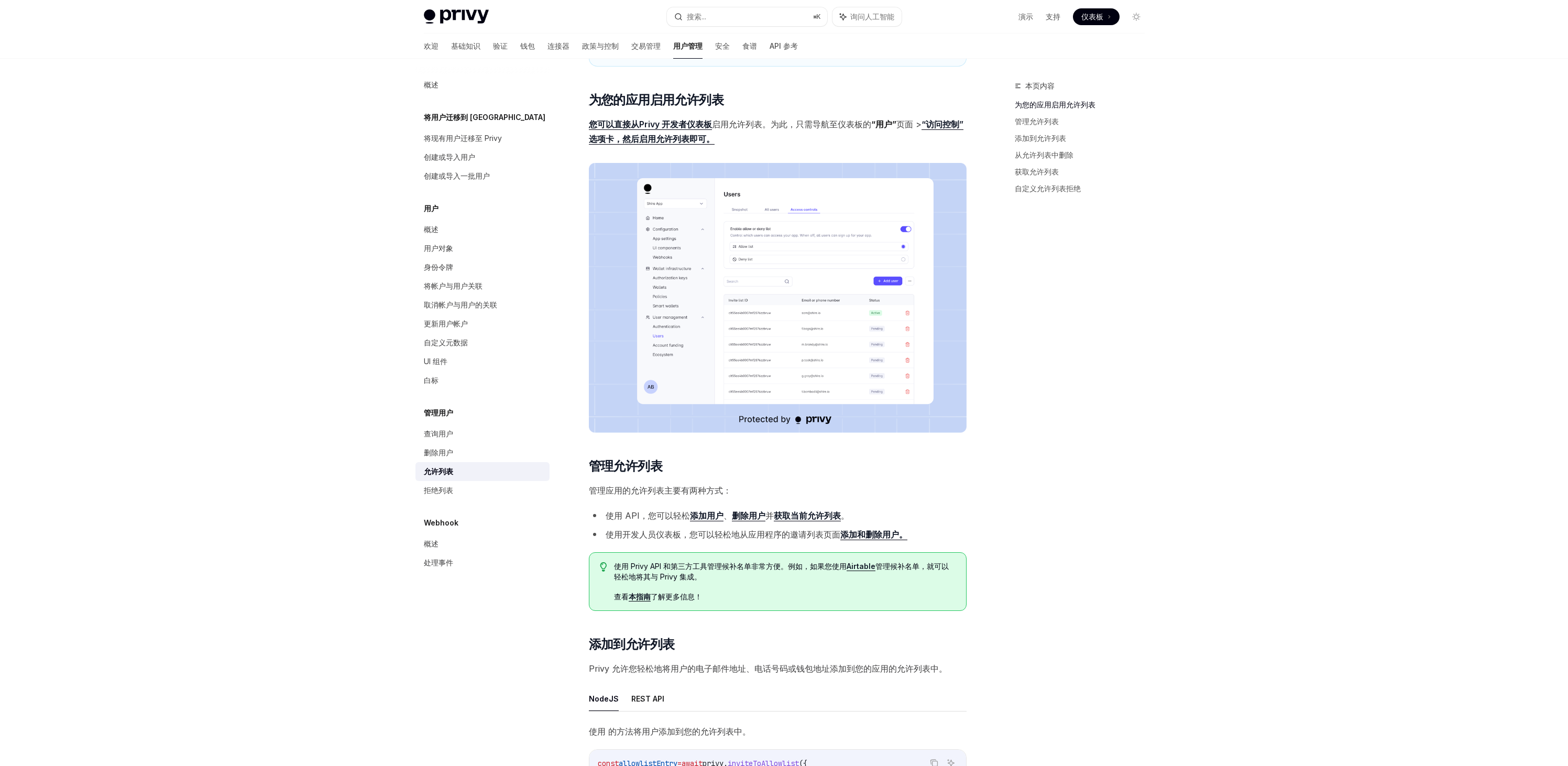
scroll to position [355, 0]
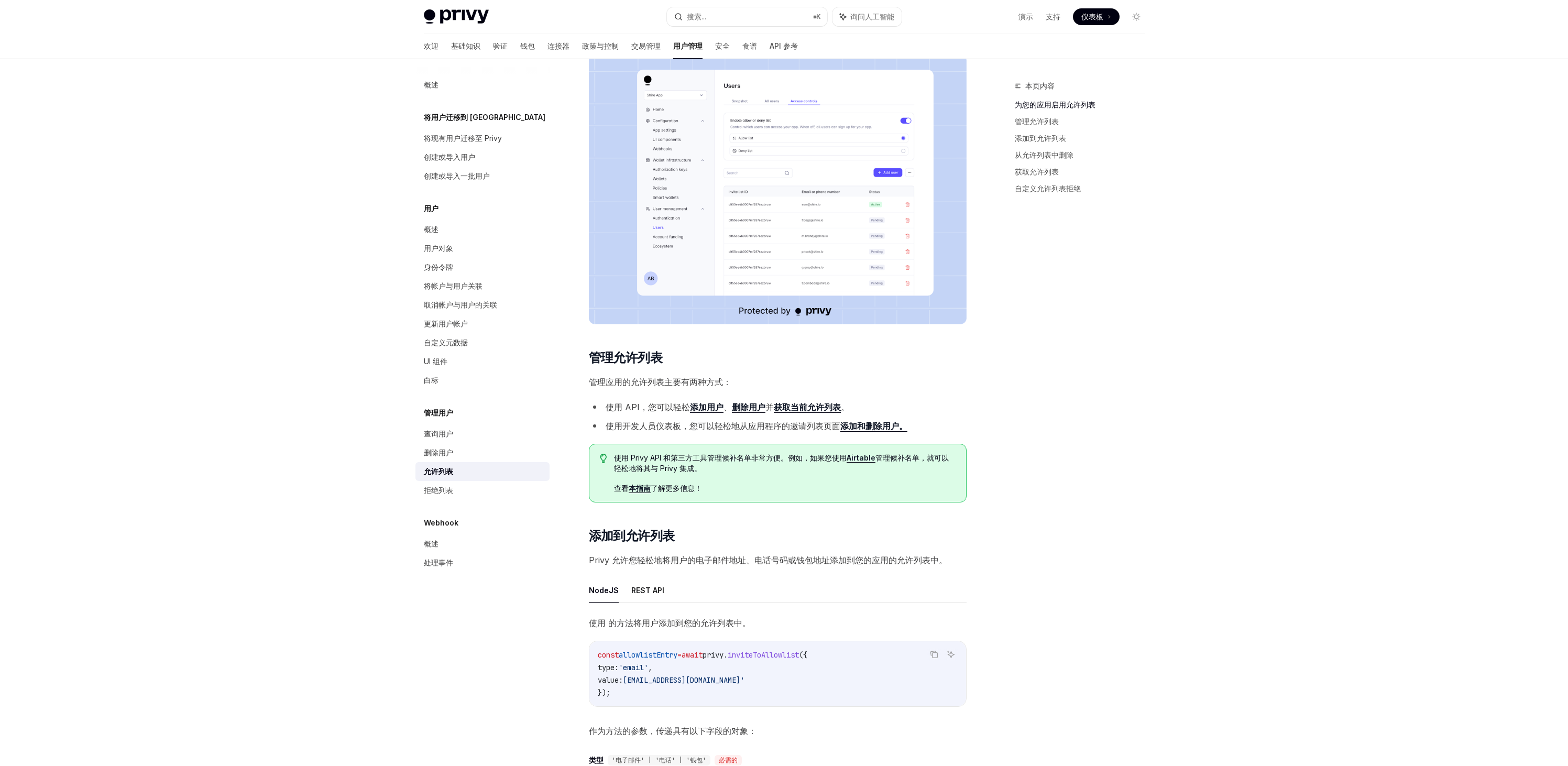
click at [475, 491] on div "拒绝列表" at bounding box center [483, 490] width 119 height 13
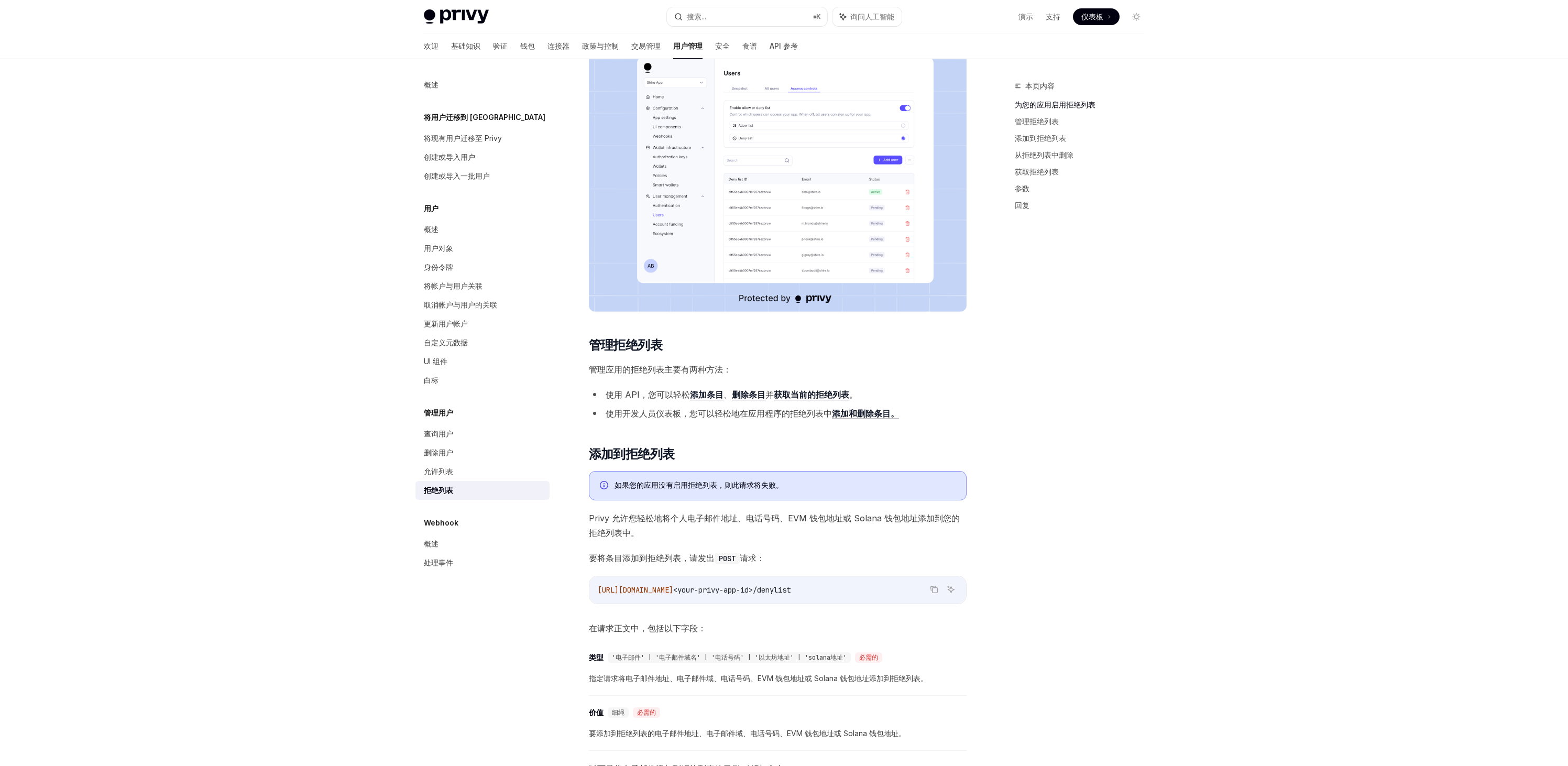
scroll to position [242, 0]
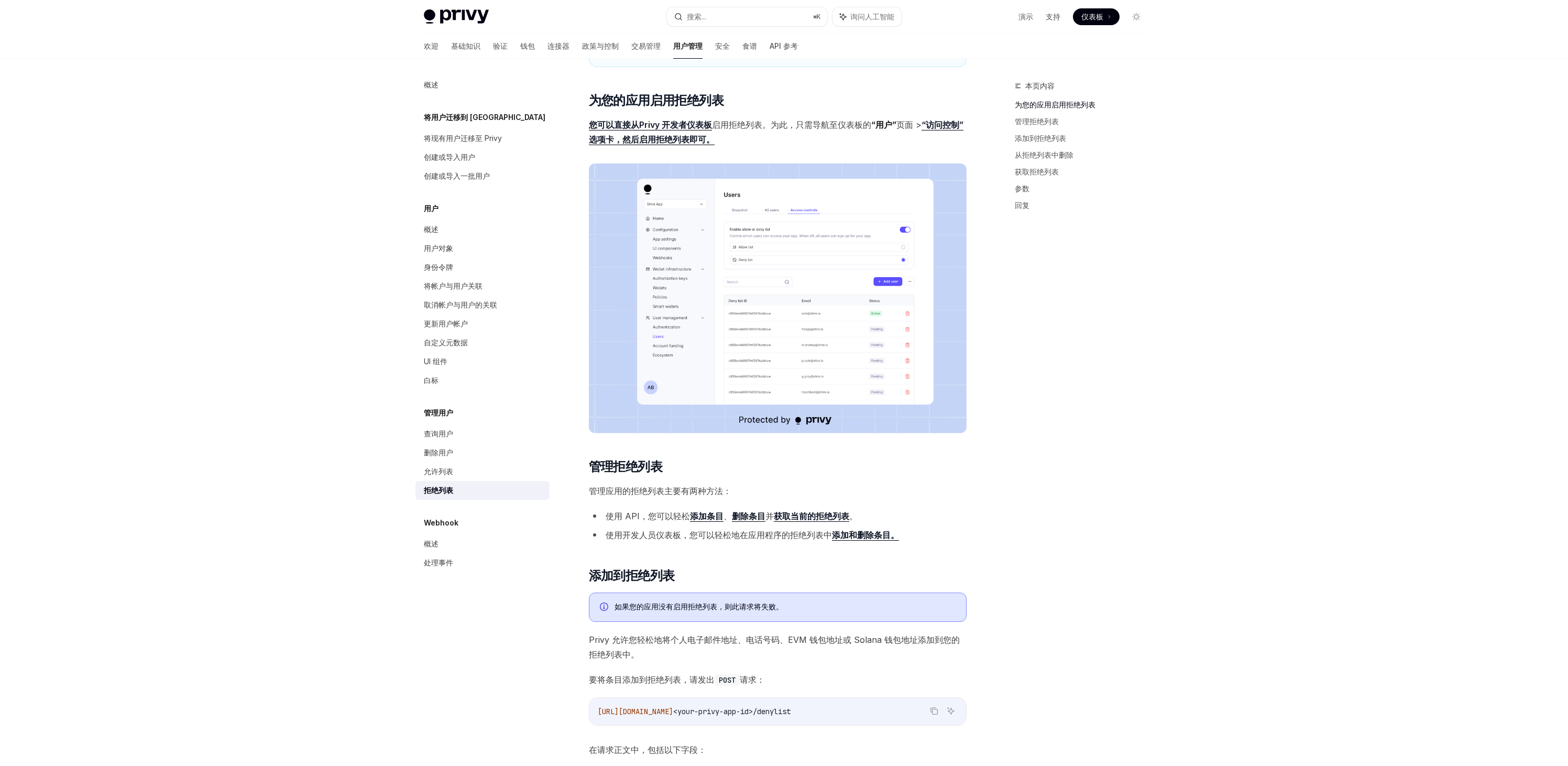
scroll to position [0, 0]
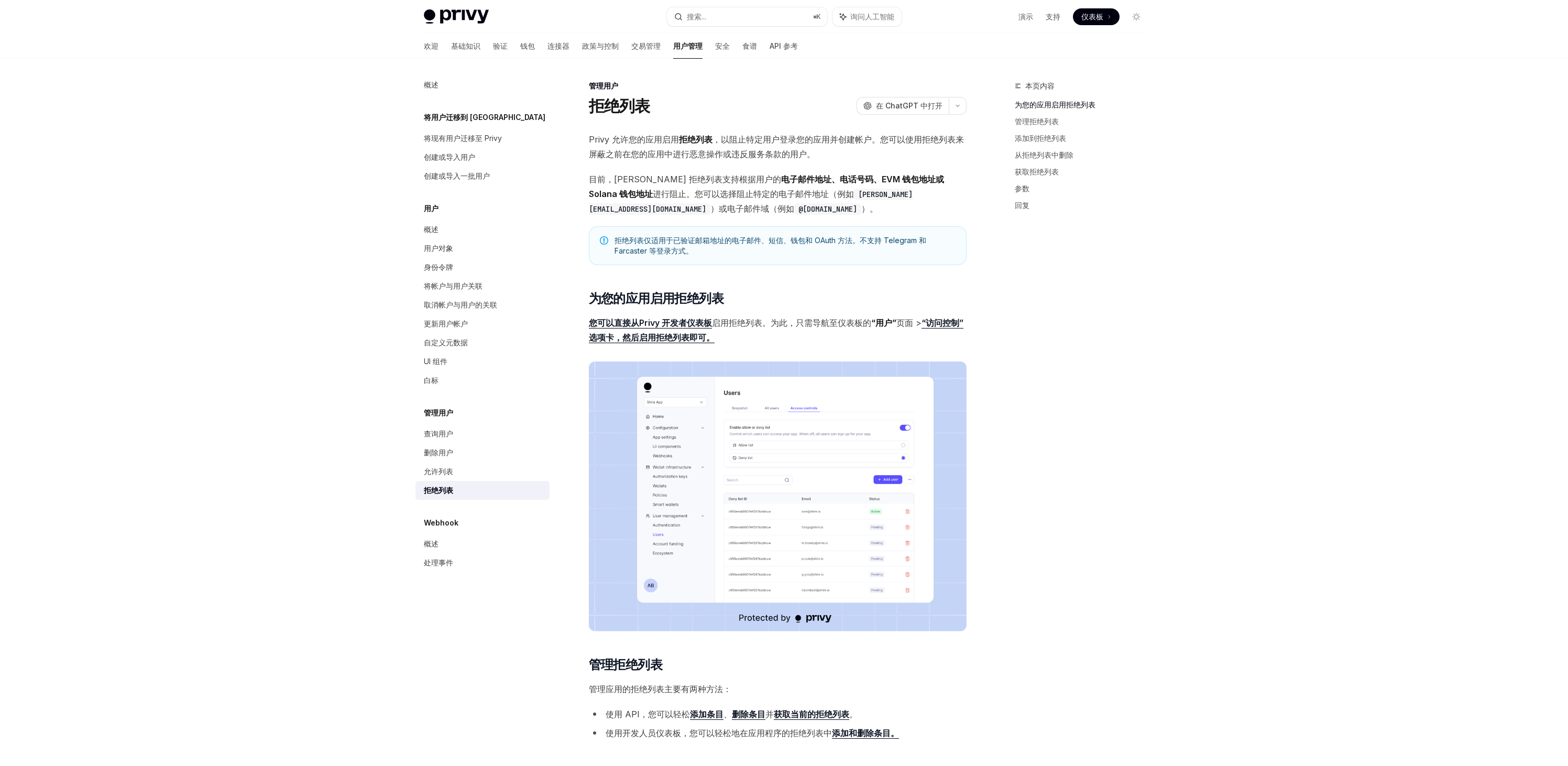
click at [456, 521] on font "Webhook" at bounding box center [440, 522] width 35 height 9
click at [430, 540] on font "概述" at bounding box center [431, 543] width 15 height 9
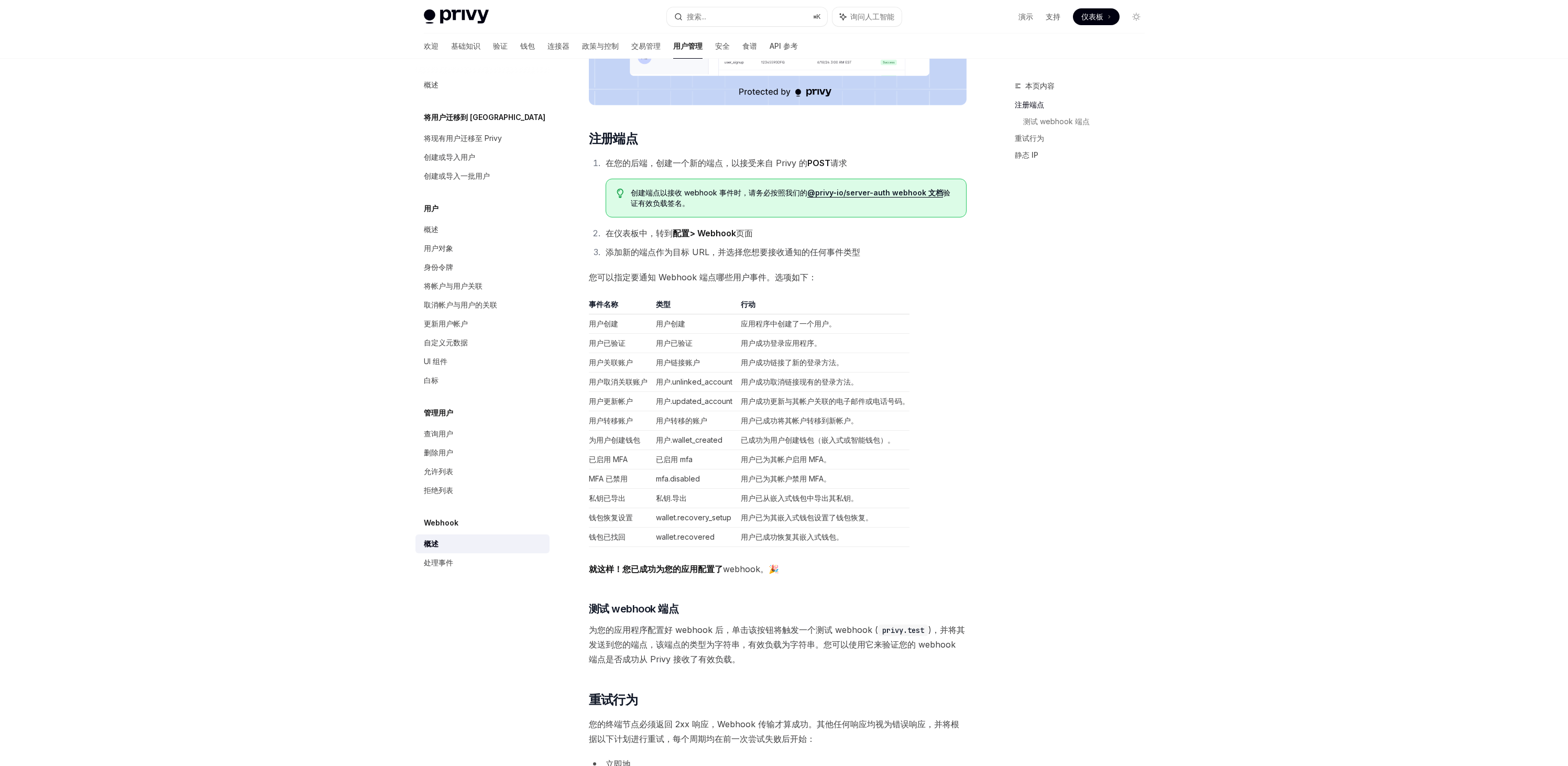
scroll to position [429, 0]
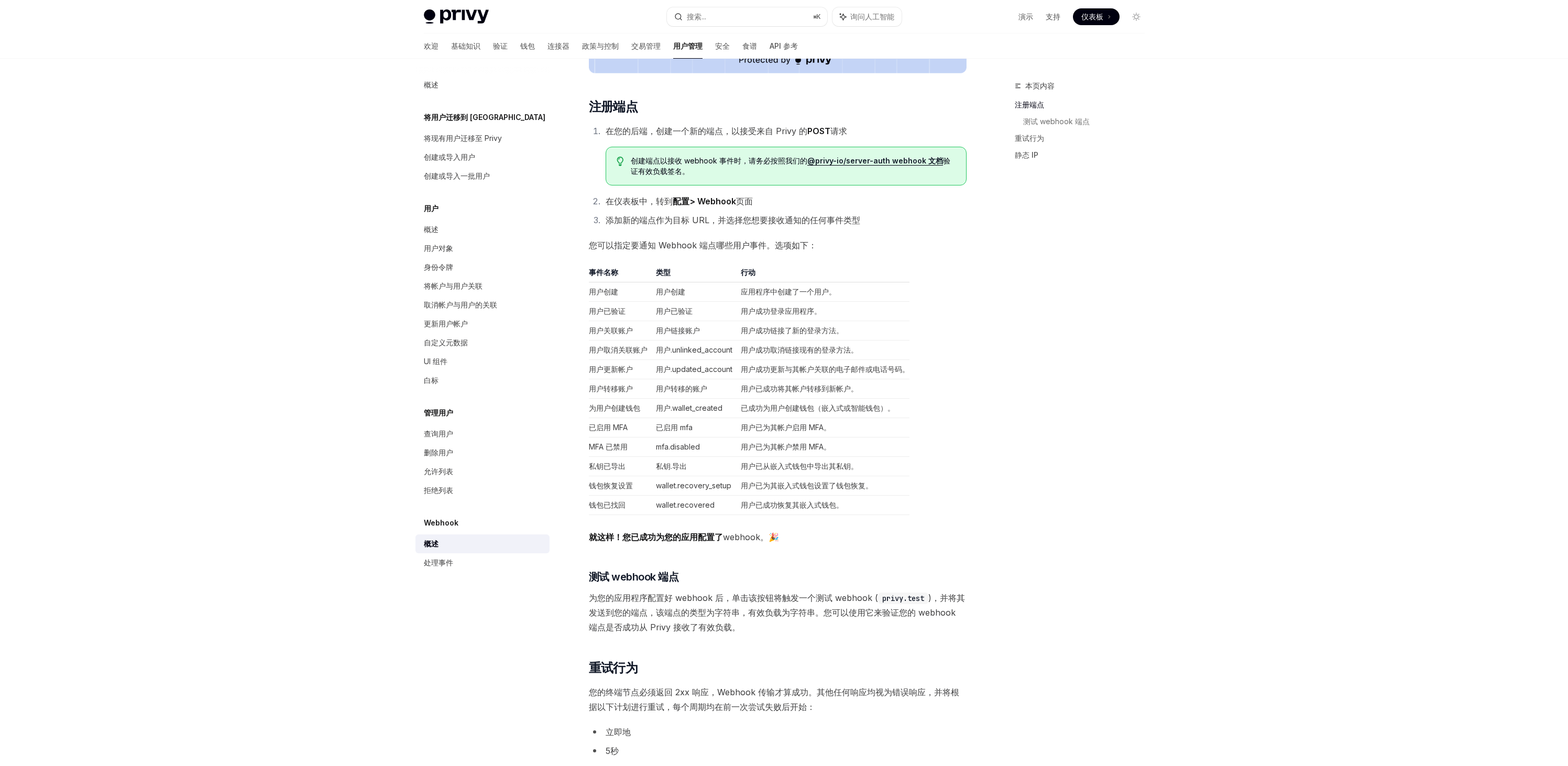
click at [1086, 368] on div "本页内容 注册端点 测试 webhook 端点 重试行为 静态 IP" at bounding box center [1073, 422] width 159 height 687
drag, startPoint x: 629, startPoint y: 427, endPoint x: 586, endPoint y: 429, distance: 43.0
click at [586, 429] on div "Webhook 概述 OpenAI 在 ChatGPT 中打开 OpenAI 在 ChatGPT 中打开 Webhook 允许您指定一个后端端点，每当用户在您…" at bounding box center [679, 435] width 578 height 1571
click at [1041, 393] on div "本页内容 注册端点 测试 webhook 端点 重试行为 静态 IP" at bounding box center [1073, 422] width 159 height 687
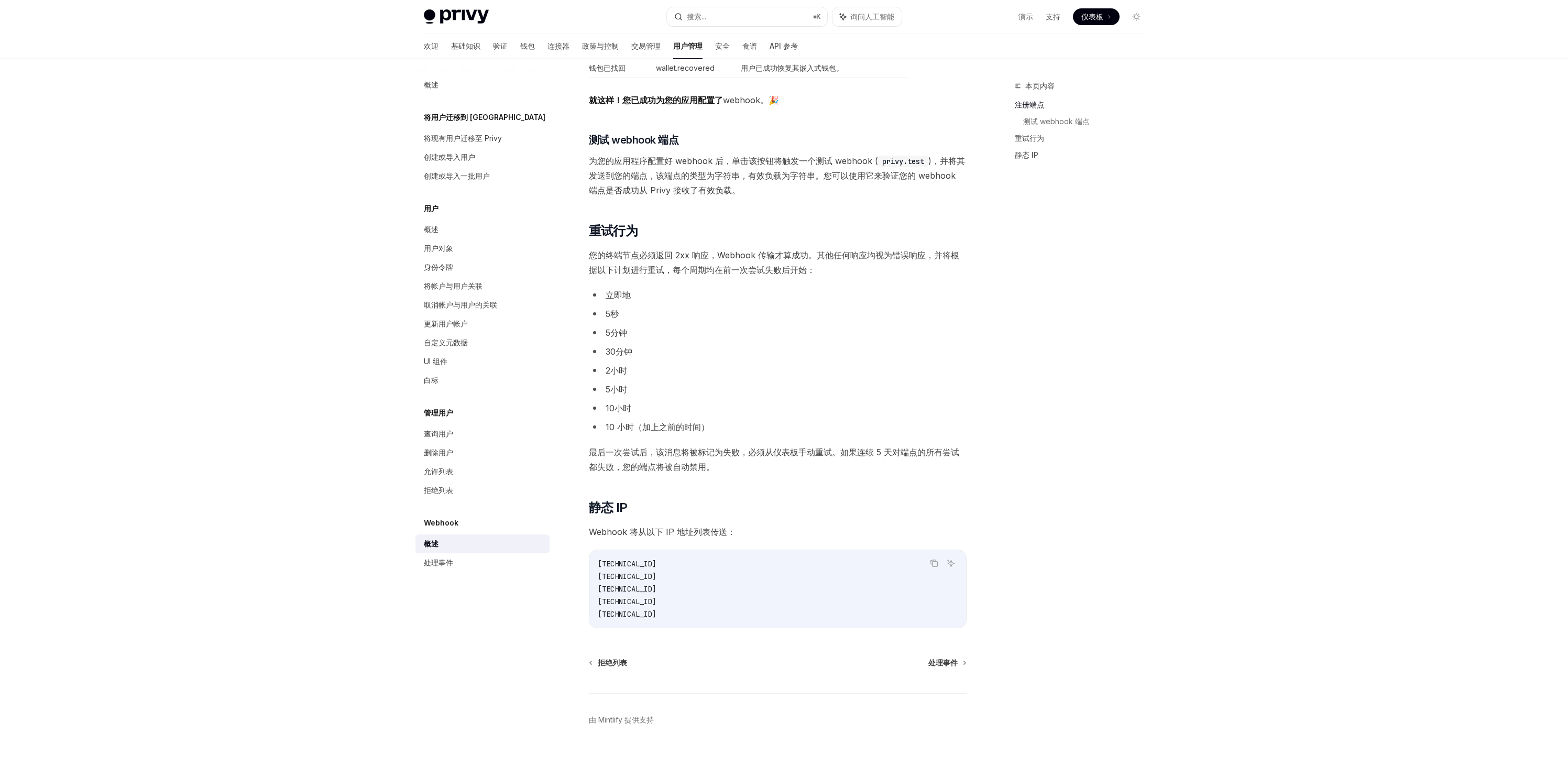
scroll to position [884, 0]
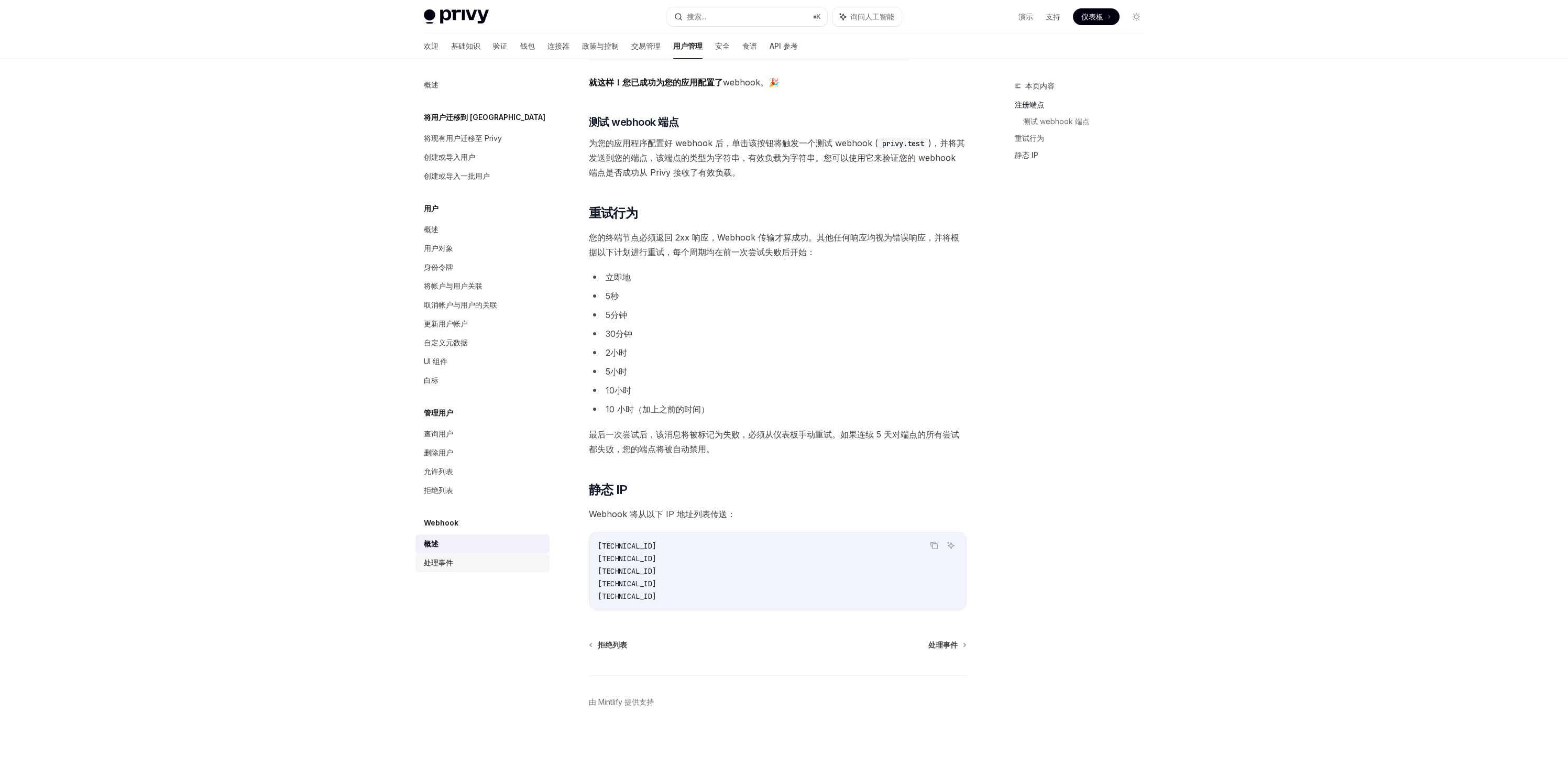
click at [446, 565] on font "处理事件" at bounding box center [438, 562] width 29 height 9
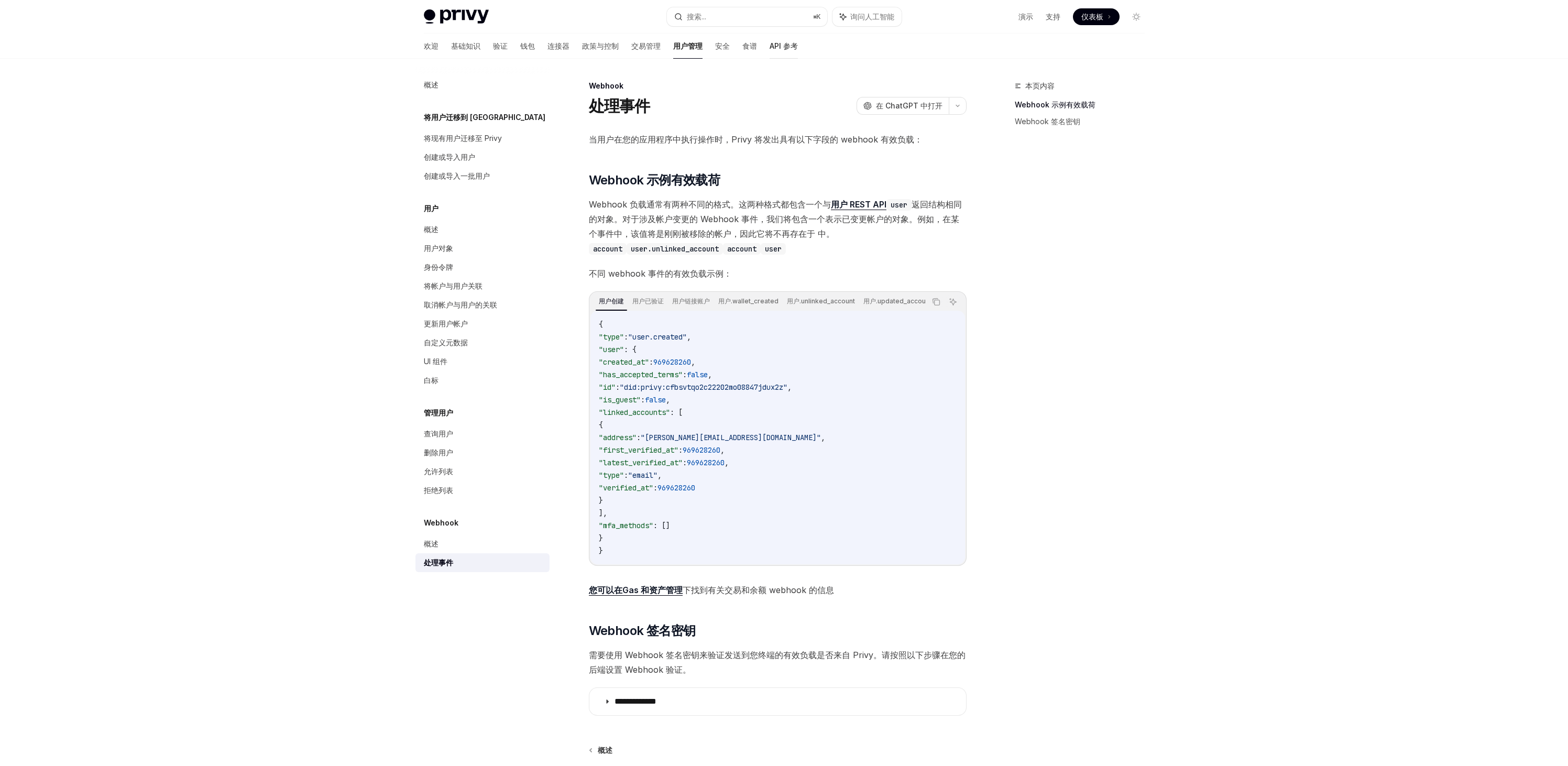
click at [770, 44] on font "API 参考" at bounding box center [784, 45] width 28 height 9
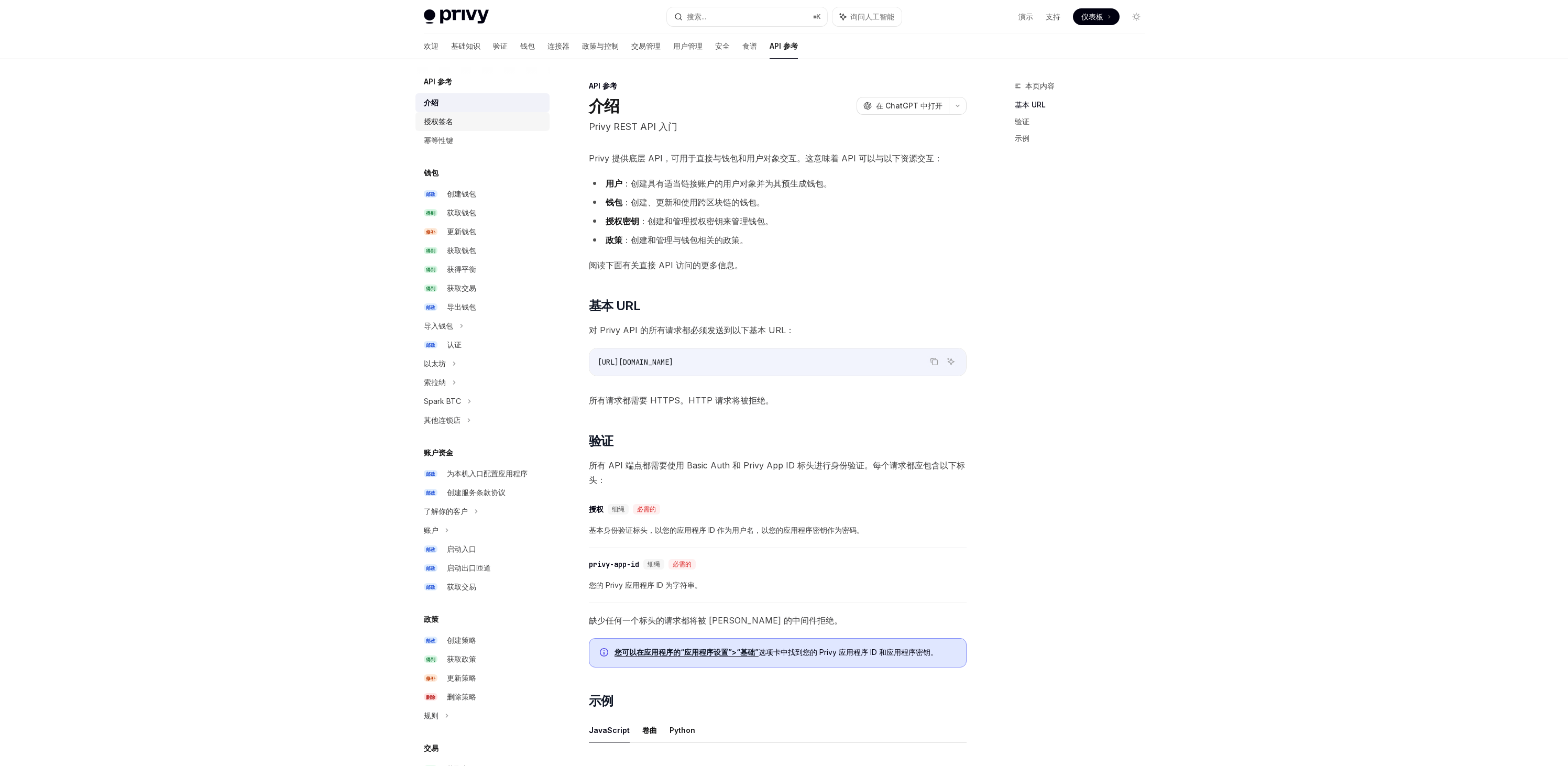
click at [432, 124] on font "授权签名" at bounding box center [438, 121] width 29 height 9
type textarea "*"
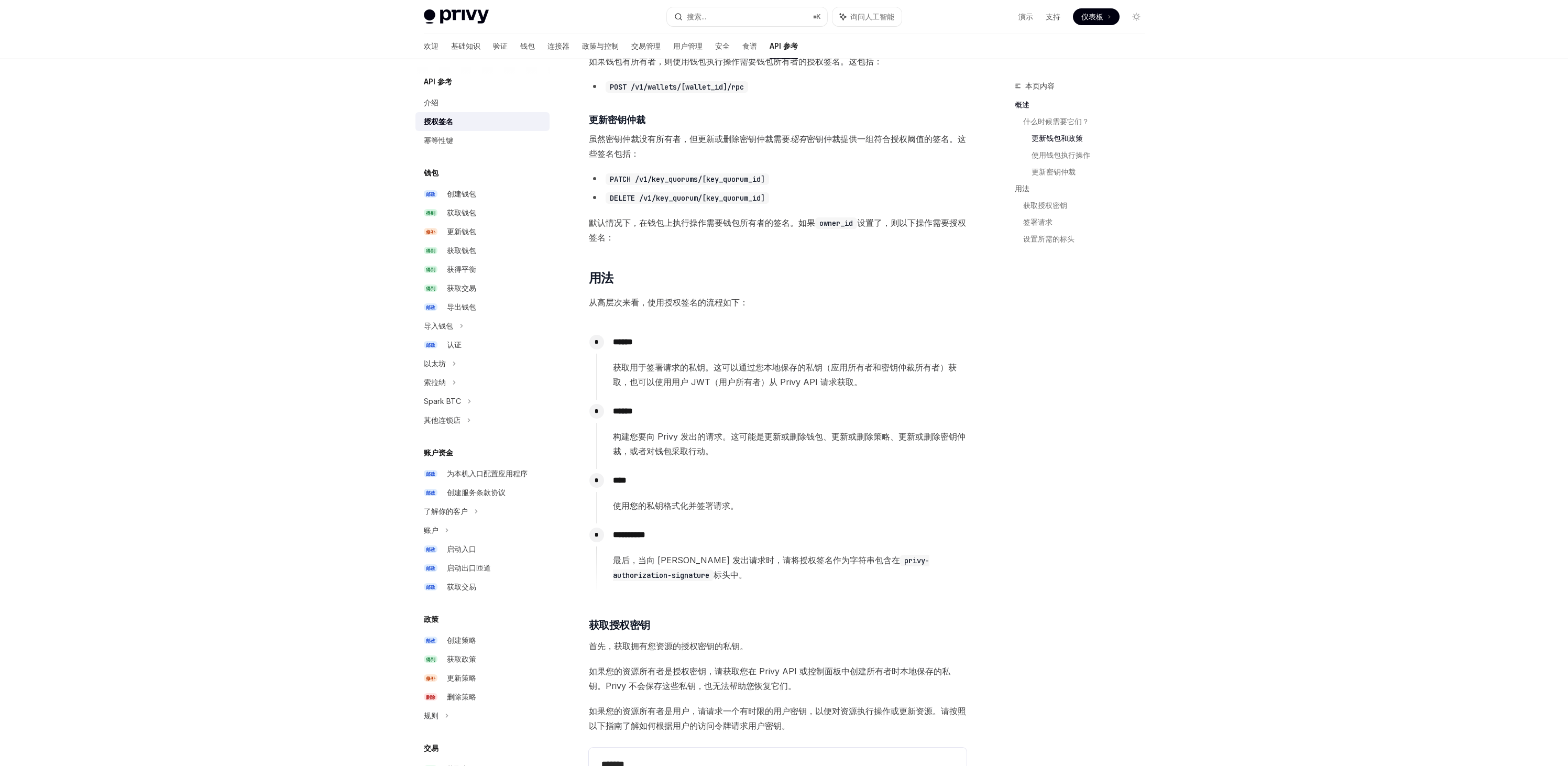
scroll to position [636, 0]
